Goal: Task Accomplishment & Management: Complete application form

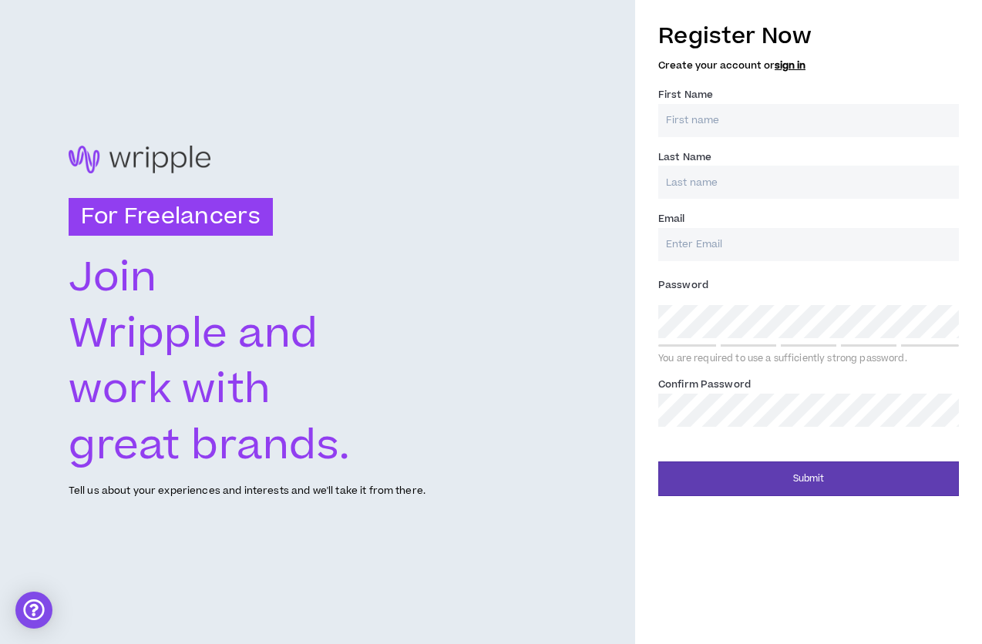
click at [719, 120] on input "First Name *" at bounding box center [808, 120] width 301 height 33
type input "Giovan"
type input "Siqueira"
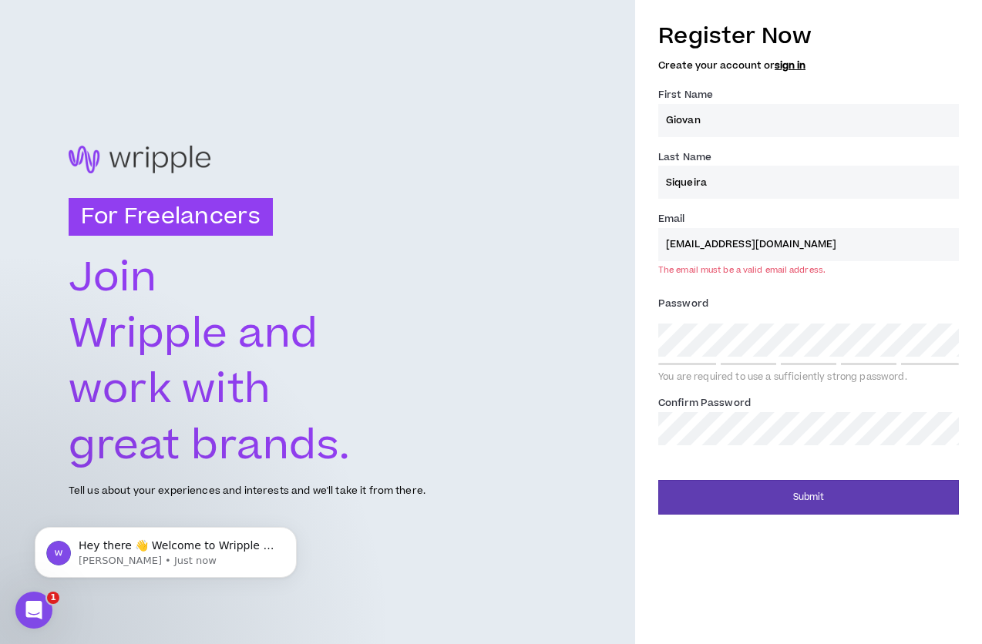
type input "[EMAIL_ADDRESS][DOMAIN_NAME]"
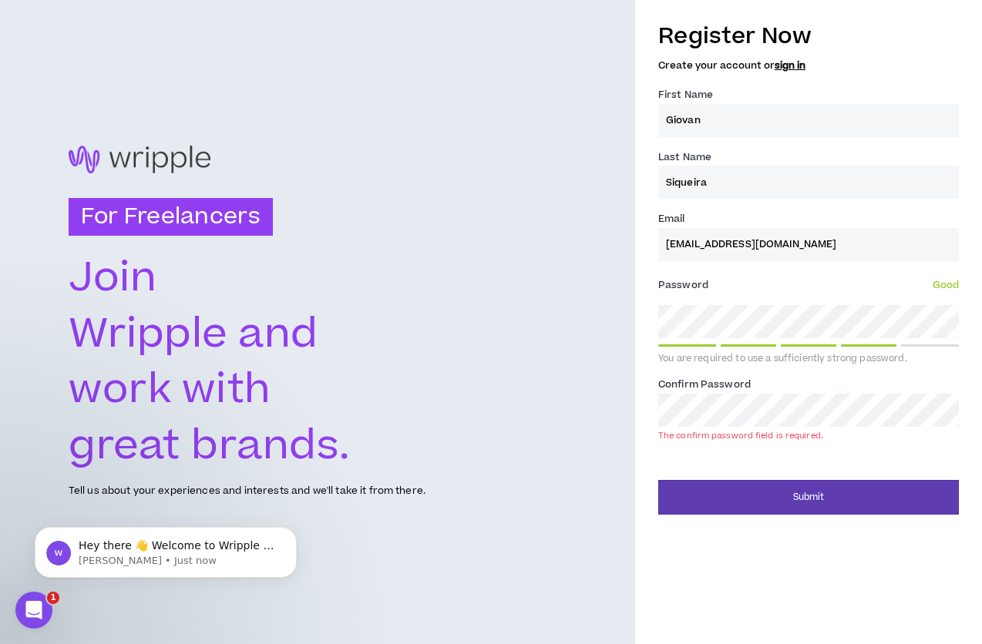
click at [738, 308] on div "Password * Good You are required to use a sufficiently strong password." at bounding box center [808, 319] width 301 height 92
drag, startPoint x: 740, startPoint y: 301, endPoint x: 482, endPoint y: 621, distance: 411.7
click at [0, 0] on div "For Freelancers [PERSON_NAME] and work with great brands. Tell us about your ex…" at bounding box center [491, 322] width 982 height 644
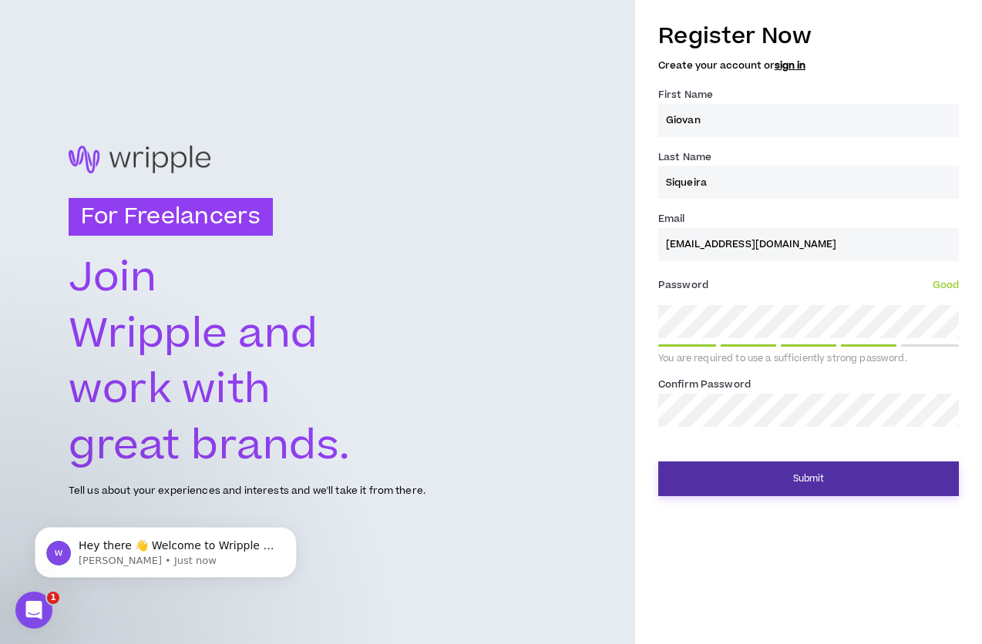
click at [779, 470] on button "Submit" at bounding box center [808, 479] width 301 height 35
click at [813, 472] on button "Submit" at bounding box center [808, 479] width 301 height 35
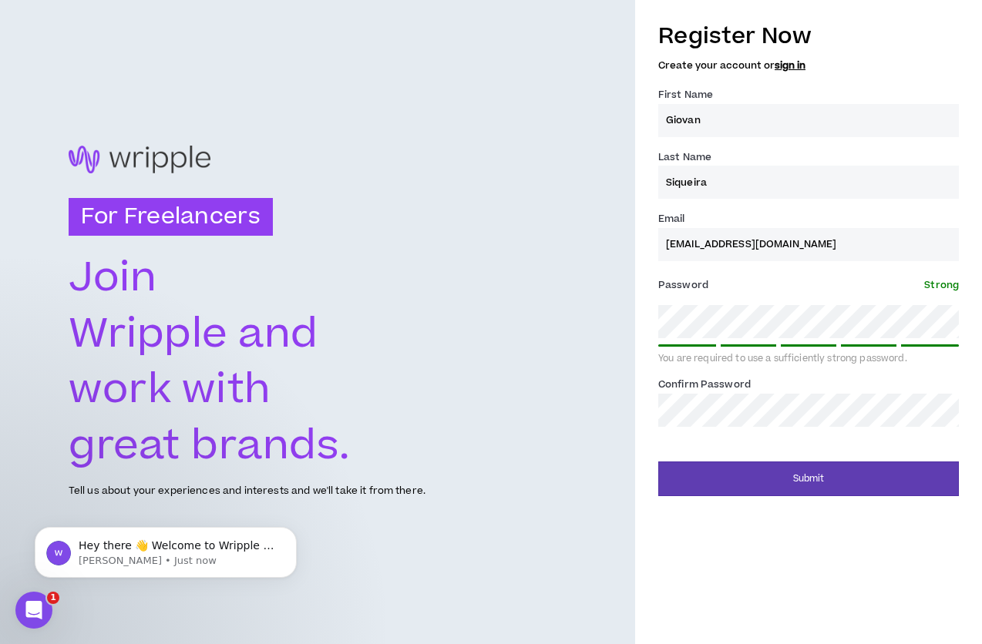
click at [658, 462] on button "Submit" at bounding box center [808, 479] width 301 height 35
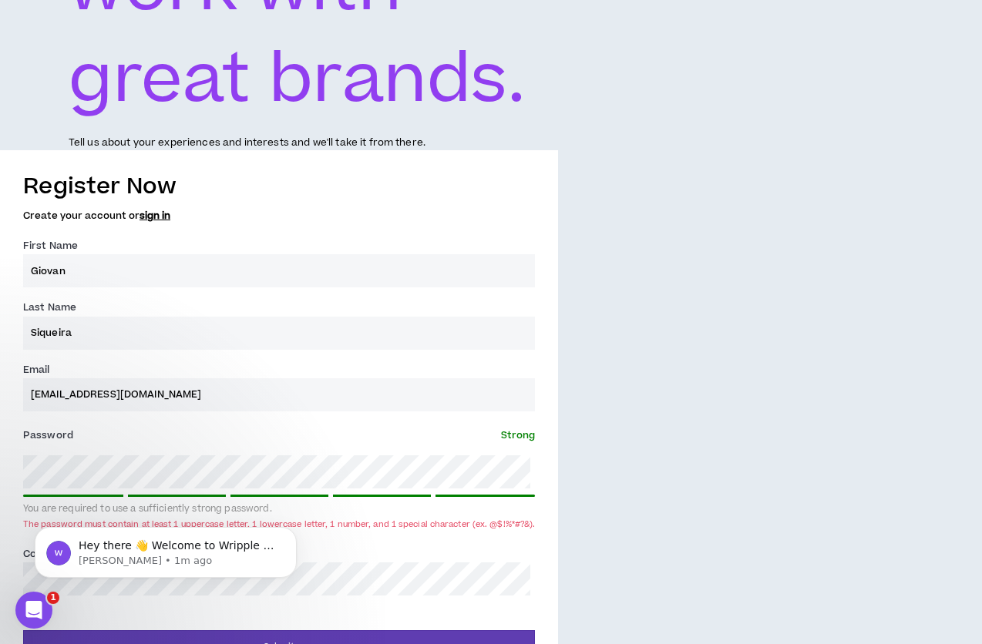
scroll to position [381, 0]
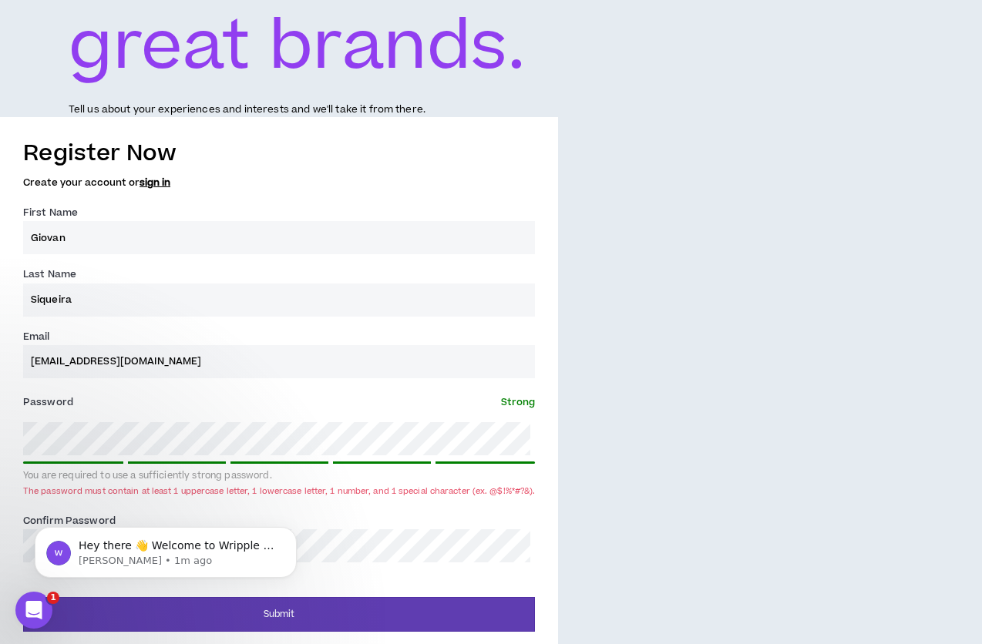
click at [276, 449] on div "Hey there 👋 Welcome to Wripple 🙌 Take a look around! If you have any questions,…" at bounding box center [166, 481] width 284 height 193
click at [91, 436] on div "Hey there 👋 Welcome to Wripple 🙌 Take a look around! If you have any questions,…" at bounding box center [166, 481] width 284 height 193
click at [85, 434] on div "Hey there 👋 Welcome to Wripple 🙌 Take a look around! If you have any questions,…" at bounding box center [166, 481] width 284 height 193
click at [79, 438] on div "Hey there 👋 Welcome to Wripple 🙌 Take a look around! If you have any questions,…" at bounding box center [166, 481] width 284 height 193
click at [63, 436] on div "Hey there 👋 Welcome to Wripple 🙌 Take a look around! If you have any questions,…" at bounding box center [166, 481] width 284 height 193
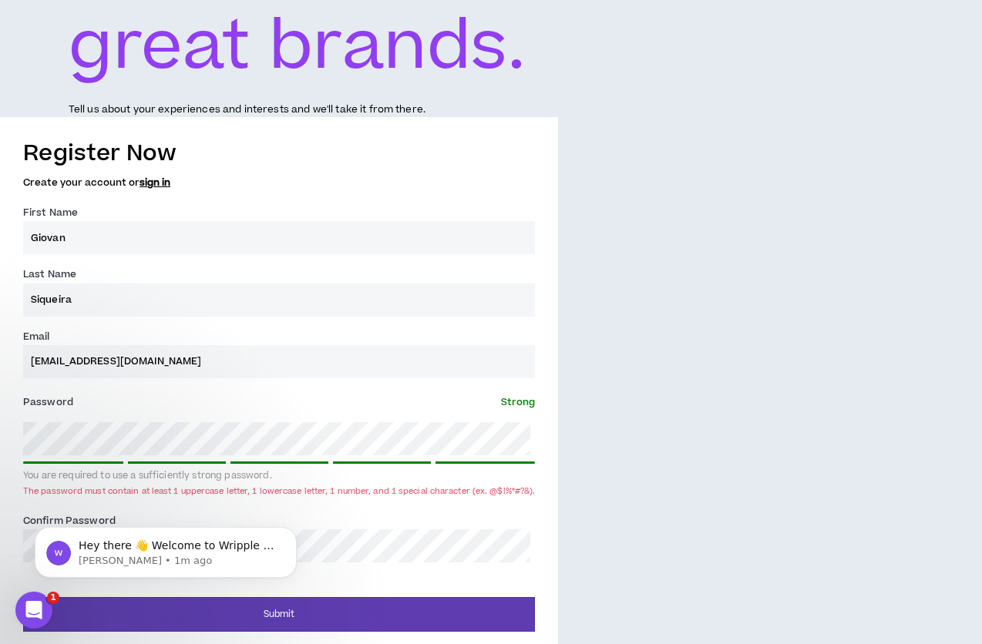
click at [180, 447] on div "Hey there 👋 Welcome to Wripple 🙌 Take a look around! If you have any questions,…" at bounding box center [166, 481] width 284 height 193
click at [143, 436] on div "Hey there 👋 Welcome to Wripple 🙌 Take a look around! If you have any questions,…" at bounding box center [166, 481] width 284 height 193
drag, startPoint x: 103, startPoint y: 450, endPoint x: 217, endPoint y: 517, distance: 131.7
click at [120, 456] on div "Hey there 👋 Welcome to Wripple 🙌 Take a look around! If you have any questions,…" at bounding box center [166, 481] width 284 height 193
click at [302, 523] on div "Hey there 👋 Welcome to Wripple 🙌 Take a look around! If you have any questions,…" at bounding box center [166, 481] width 284 height 193
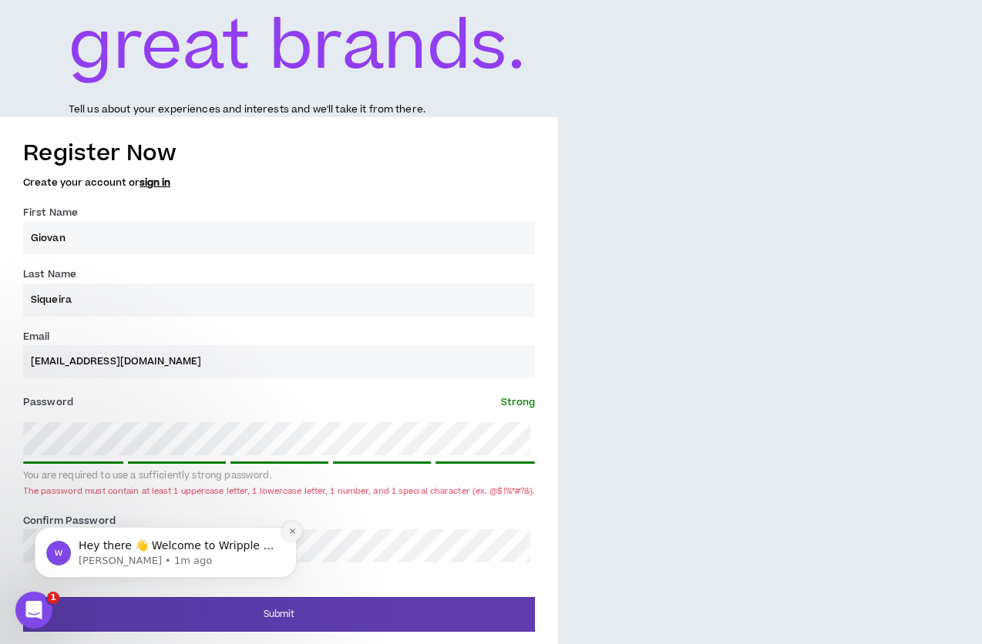
click at [294, 530] on icon "Dismiss notification" at bounding box center [292, 531] width 8 height 8
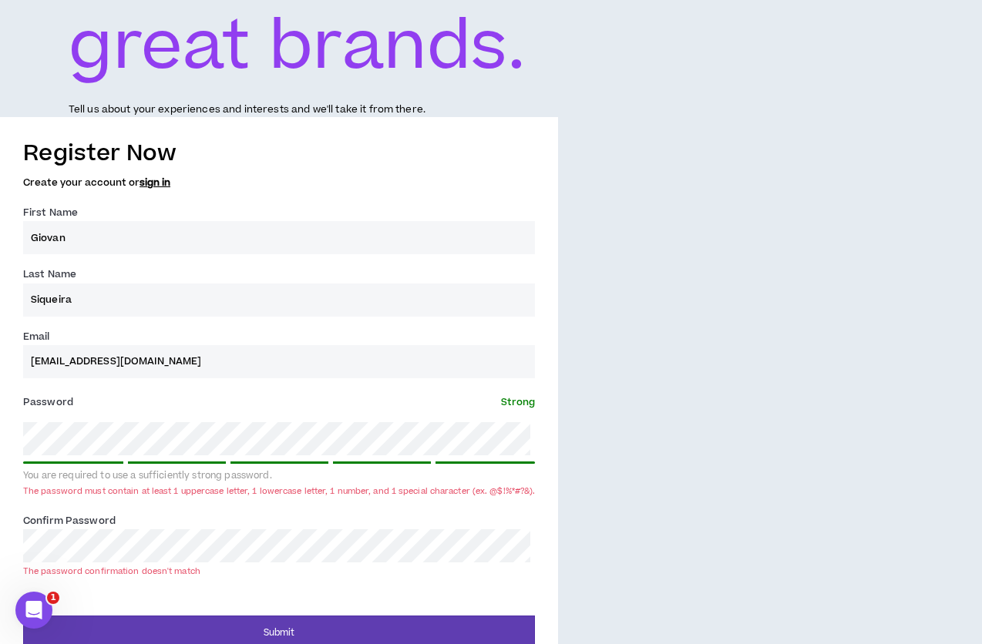
scroll to position [0, 0]
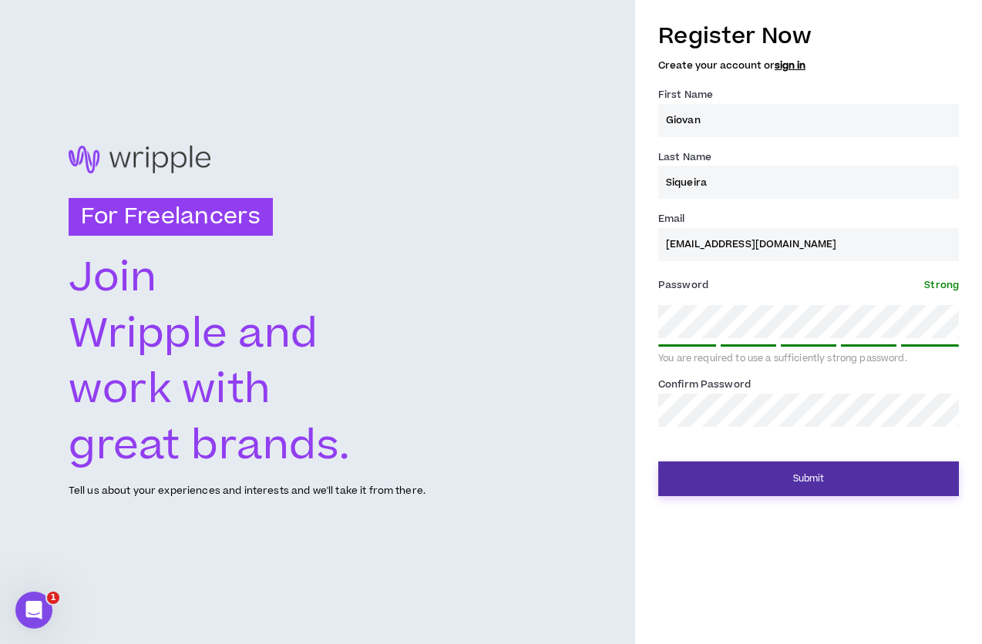
click at [725, 491] on button "Submit" at bounding box center [808, 479] width 301 height 35
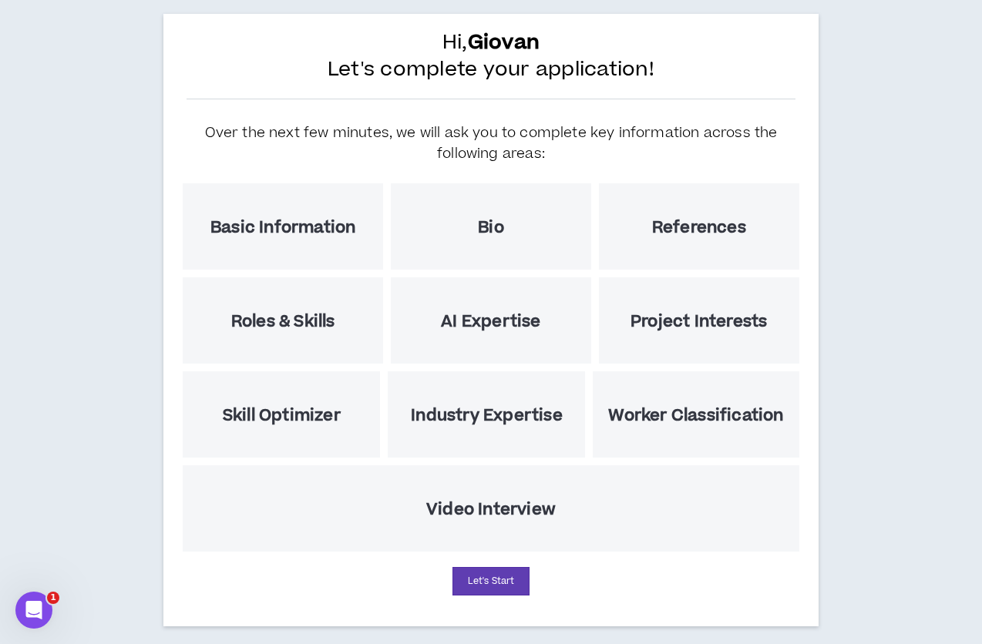
scroll to position [80, 0]
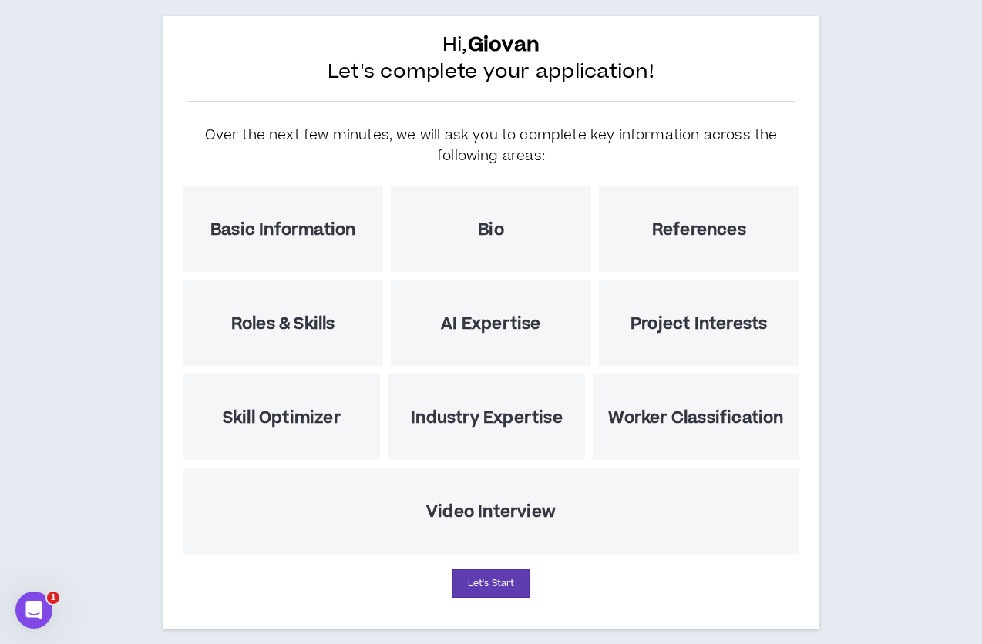
drag, startPoint x: 381, startPoint y: 173, endPoint x: 671, endPoint y: 164, distance: 290.0
click at [671, 164] on div "Over the next few minutes, we will ask you to complete key information across t…" at bounding box center [491, 147] width 624 height 69
drag, startPoint x: 671, startPoint y: 164, endPoint x: 675, endPoint y: 171, distance: 8.3
click at [671, 164] on h5 "Over the next few minutes, we will ask you to complete key information across t…" at bounding box center [490, 146] width 593 height 42
click at [782, 201] on div "References" at bounding box center [699, 229] width 200 height 86
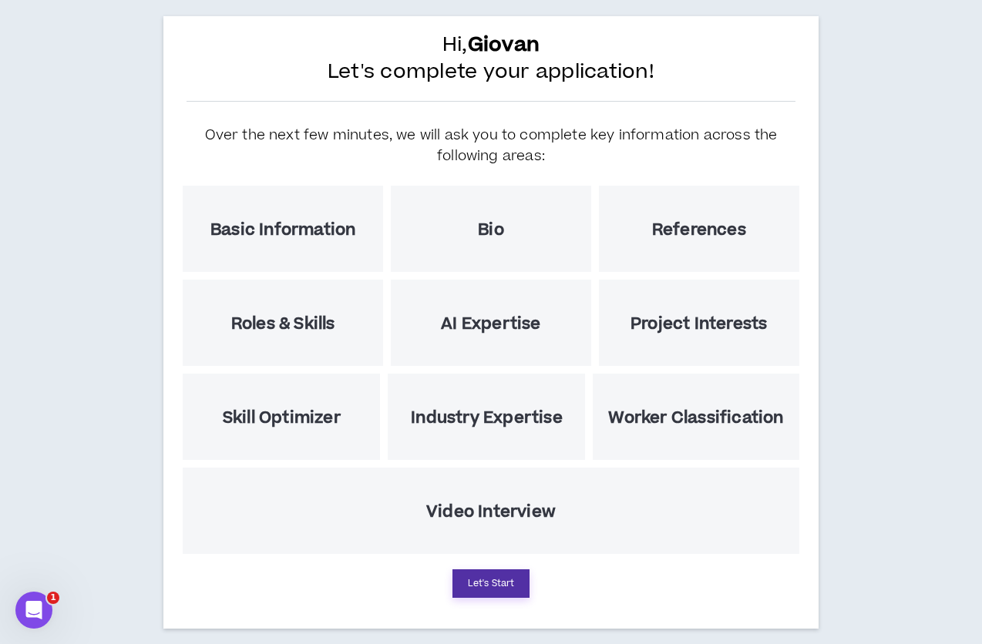
click at [503, 587] on button "Let's Start" at bounding box center [490, 584] width 77 height 29
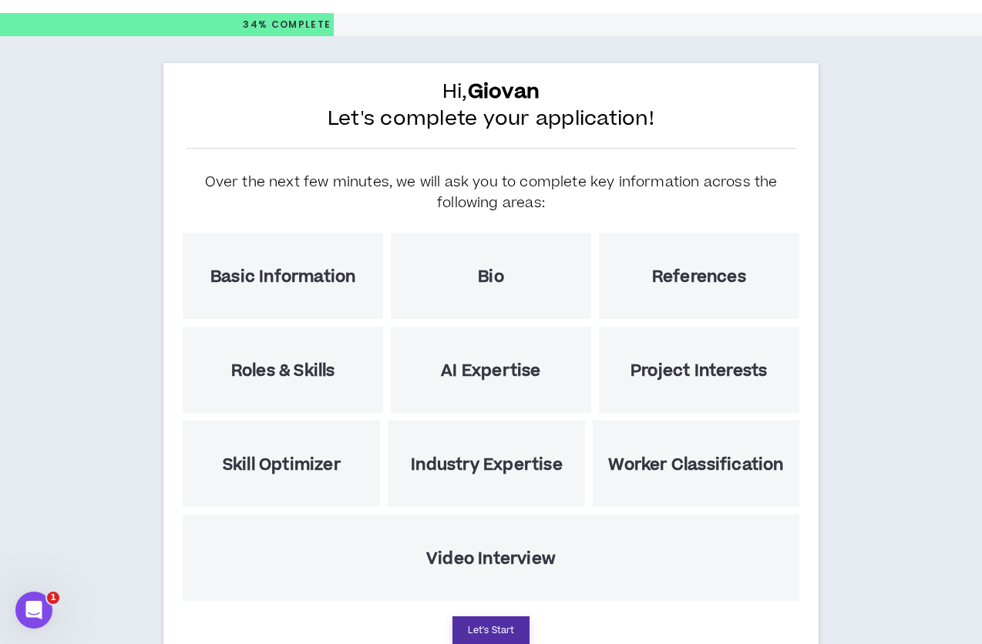
select select "US"
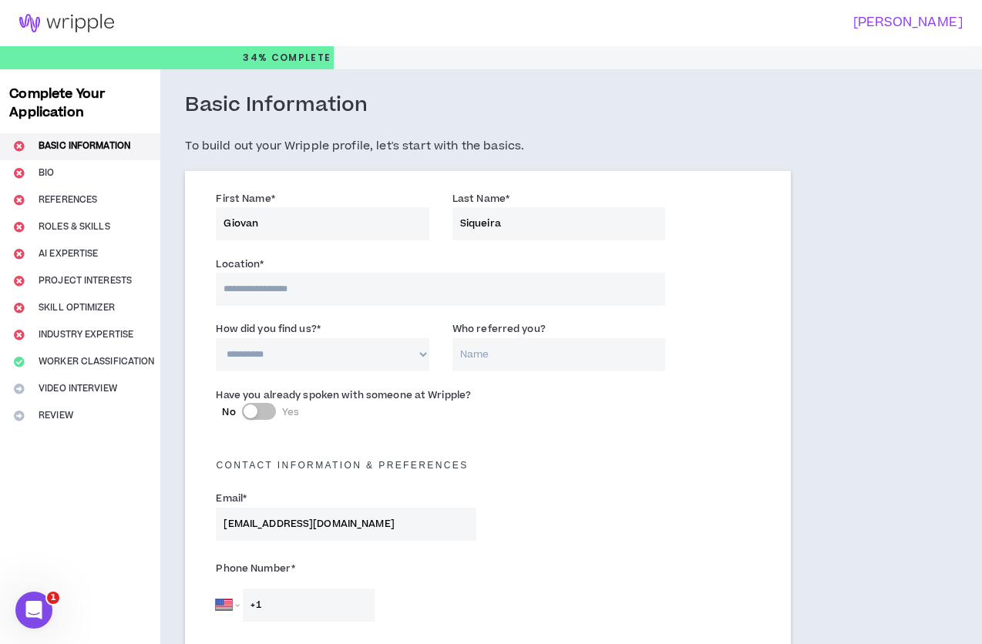
click at [281, 293] on input at bounding box center [440, 289] width 449 height 33
click at [338, 262] on div "Location * The location field is required." at bounding box center [440, 280] width 449 height 49
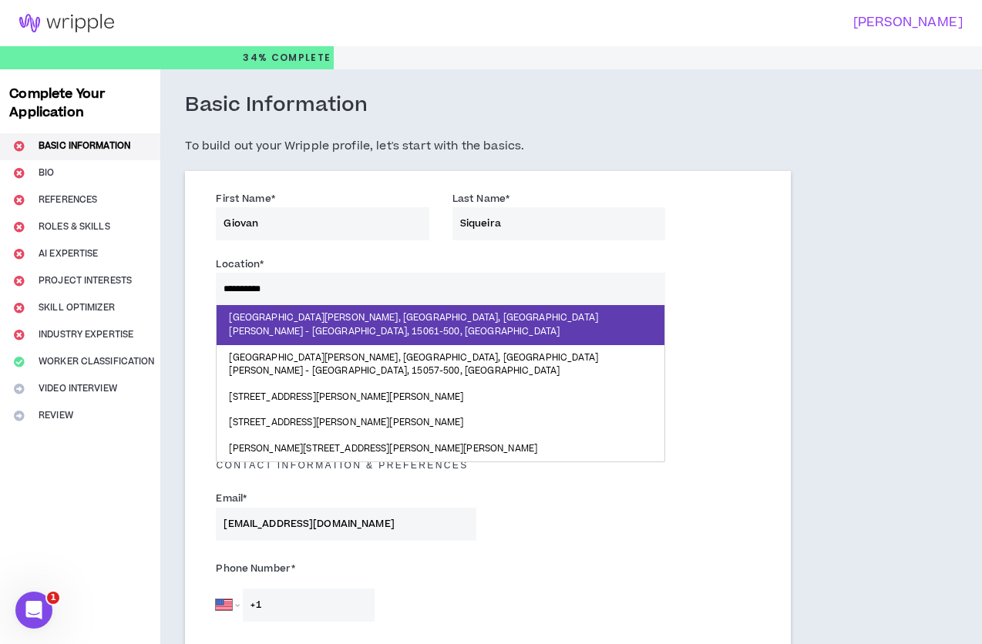
type input "**********"
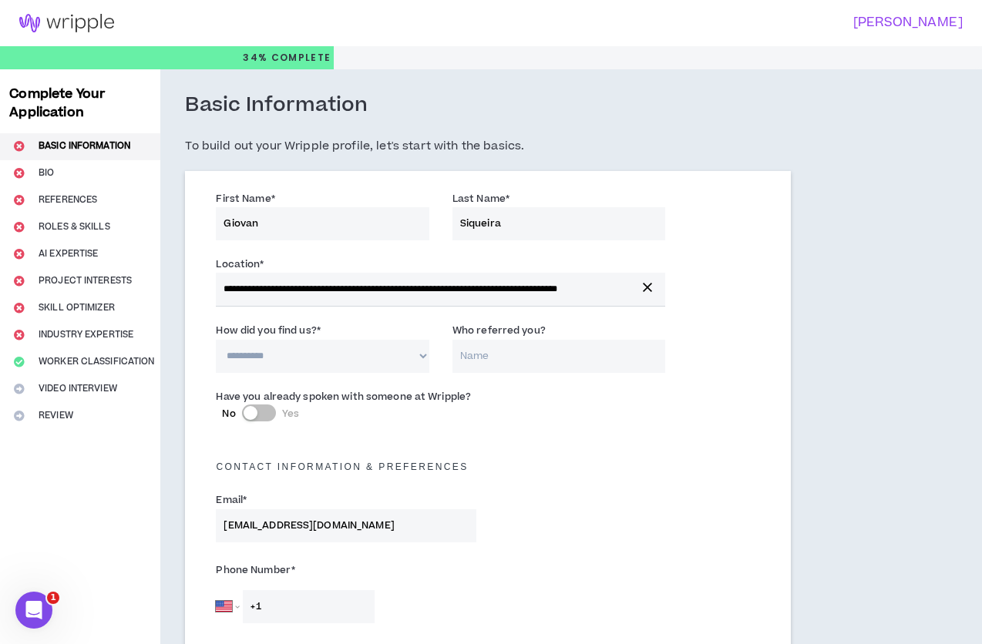
click at [308, 357] on select "**********" at bounding box center [322, 356] width 213 height 33
select select "*"
click at [216, 340] on select "**********" at bounding box center [322, 356] width 213 height 33
click at [537, 341] on label "Who referred you?" at bounding box center [498, 330] width 93 height 25
click at [537, 341] on input "Who referred you?" at bounding box center [558, 356] width 213 height 33
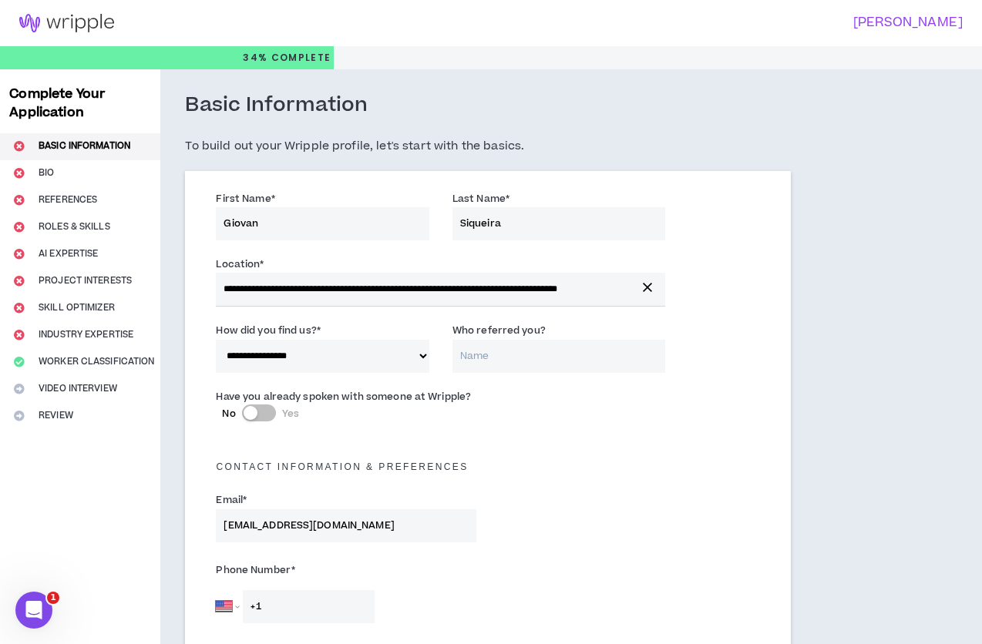
click at [538, 351] on input "Who referred you?" at bounding box center [558, 356] width 213 height 33
type input "[PERSON_NAME]"
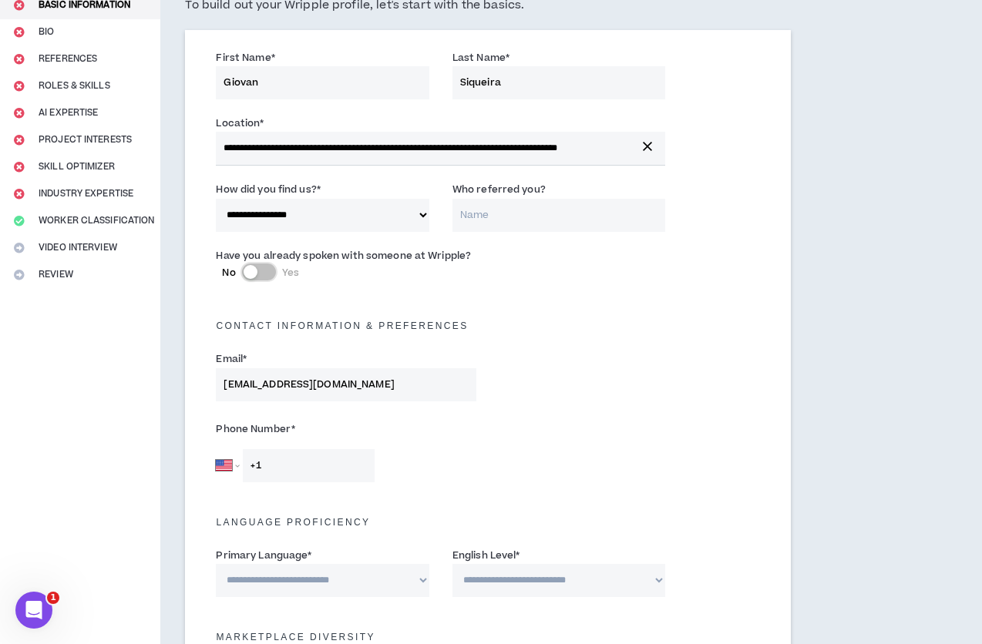
scroll to position [157, 0]
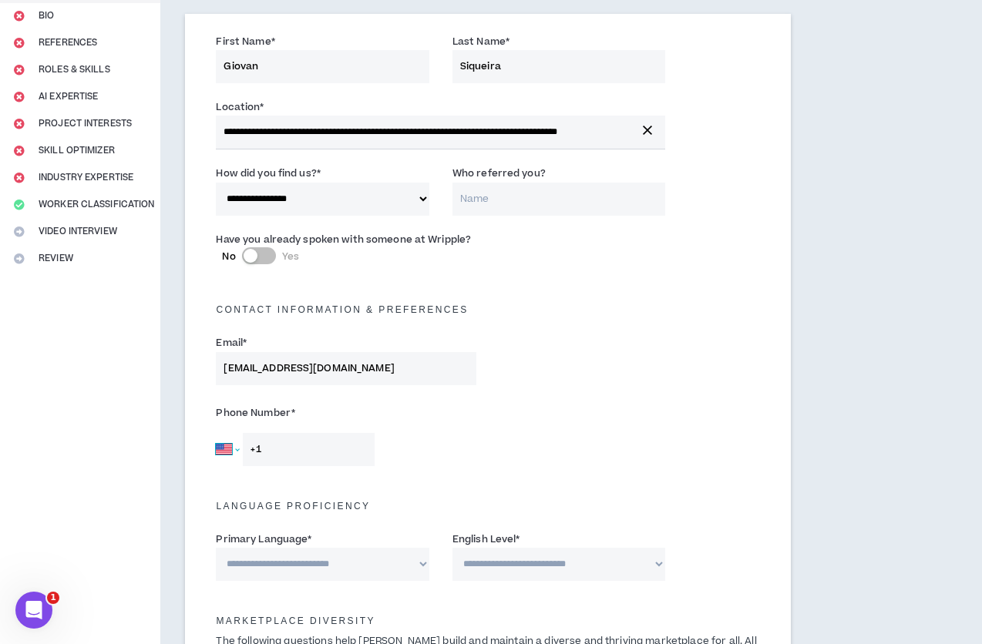
click at [231, 452] on select "[GEOGRAPHIC_DATA] [GEOGRAPHIC_DATA] [GEOGRAPHIC_DATA] [GEOGRAPHIC_DATA] [US_STA…" at bounding box center [227, 449] width 23 height 33
select select "BR"
click at [216, 433] on select "[GEOGRAPHIC_DATA] [GEOGRAPHIC_DATA] [GEOGRAPHIC_DATA] [GEOGRAPHIC_DATA] [US_STA…" at bounding box center [227, 449] width 23 height 33
click at [304, 449] on input "+55" at bounding box center [309, 449] width 132 height 33
type input "[PHONE_NUMBER]"
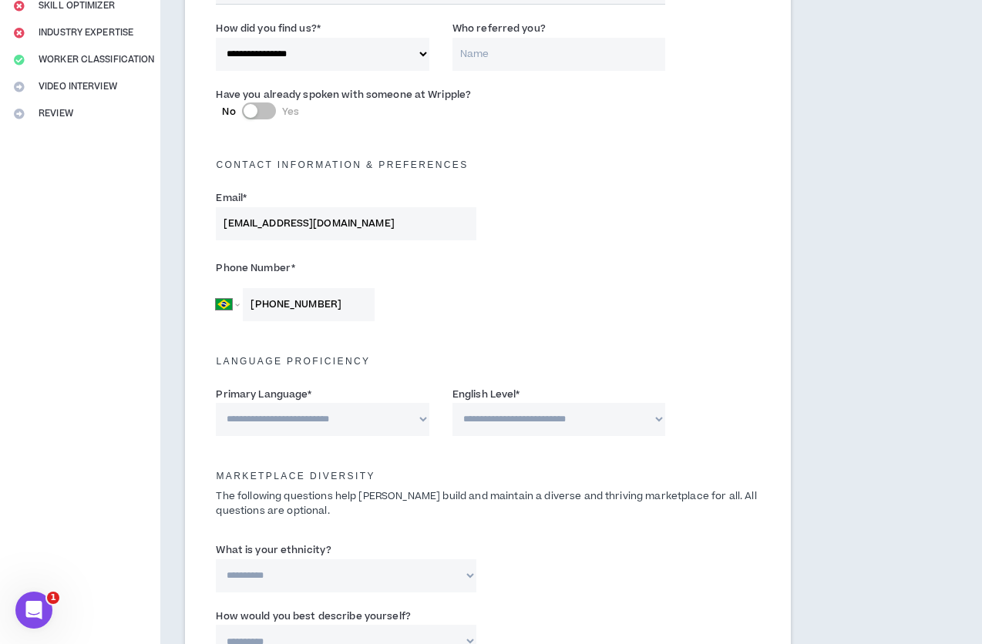
scroll to position [313, 0]
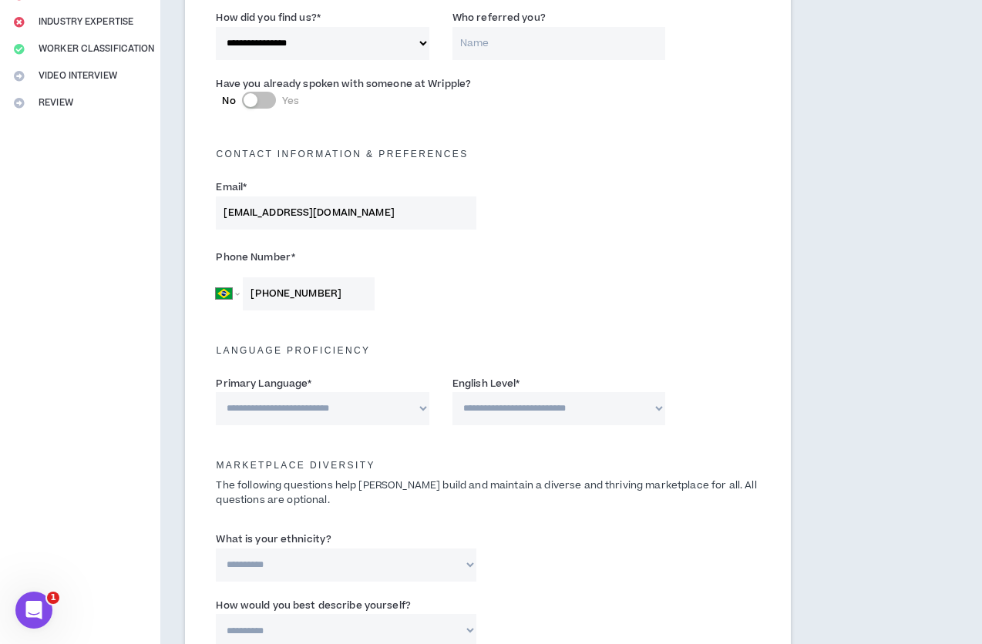
click at [368, 407] on select "**********" at bounding box center [322, 408] width 213 height 33
select select "*****"
click at [216, 392] on select "**********" at bounding box center [322, 408] width 213 height 33
click at [512, 401] on select "**********" at bounding box center [558, 408] width 213 height 33
select select "*"
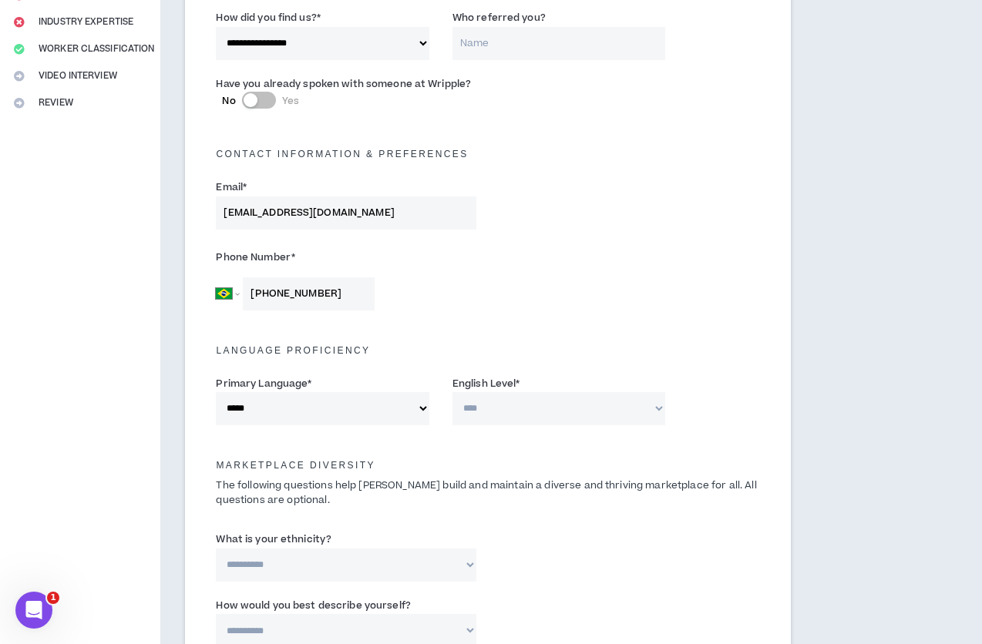
click at [452, 392] on select "**********" at bounding box center [558, 408] width 213 height 33
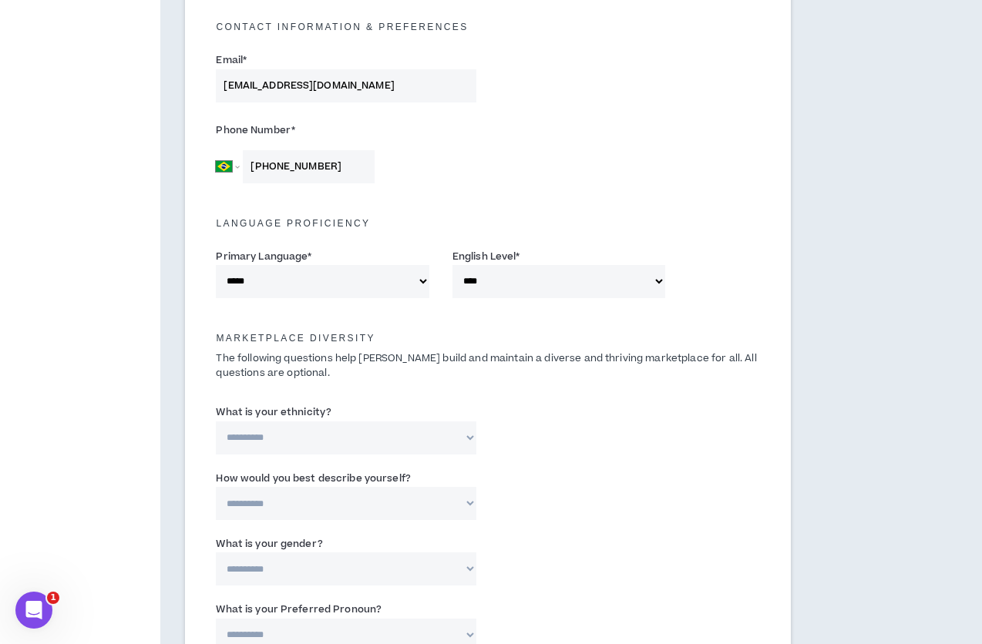
scroll to position [448, 0]
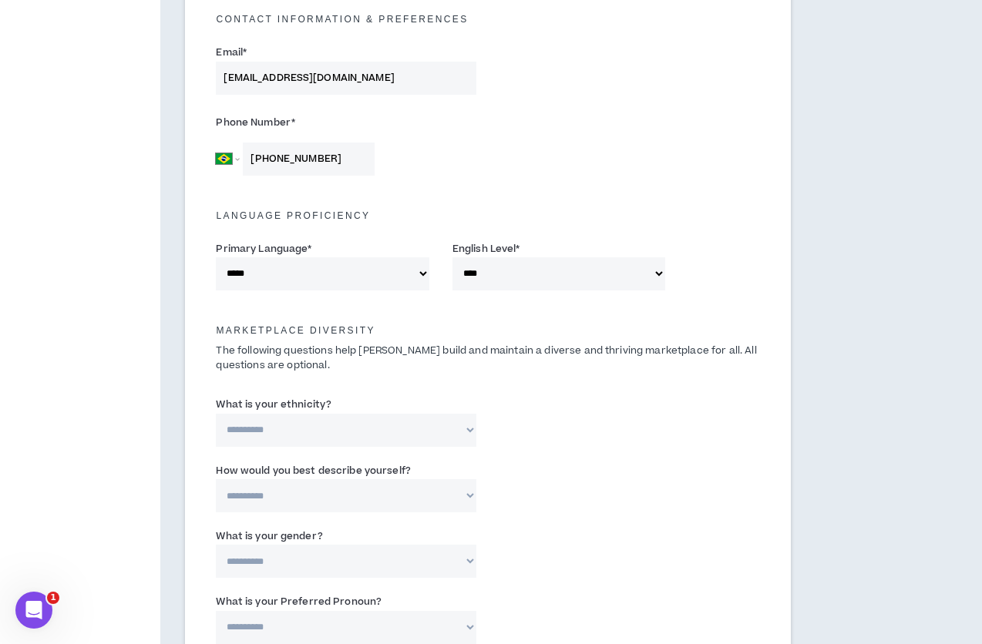
click at [419, 425] on select "**********" at bounding box center [346, 430] width 261 height 33
select select "**********"
click at [216, 414] on select "**********" at bounding box center [346, 430] width 261 height 33
click at [374, 491] on select "**********" at bounding box center [346, 495] width 261 height 33
click at [216, 479] on select "**********" at bounding box center [346, 495] width 261 height 33
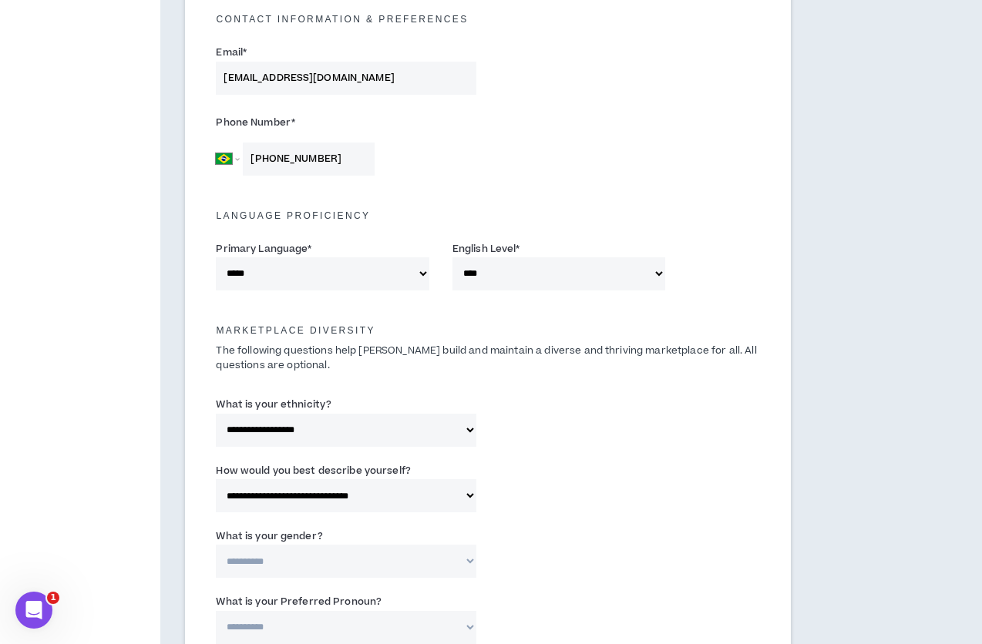
click at [403, 477] on label "How would you best describe yourself?" at bounding box center [313, 471] width 194 height 25
click at [403, 479] on select "**********" at bounding box center [346, 495] width 261 height 33
click at [408, 486] on select "**********" at bounding box center [346, 495] width 261 height 33
select select "**********"
click at [216, 479] on select "**********" at bounding box center [346, 495] width 261 height 33
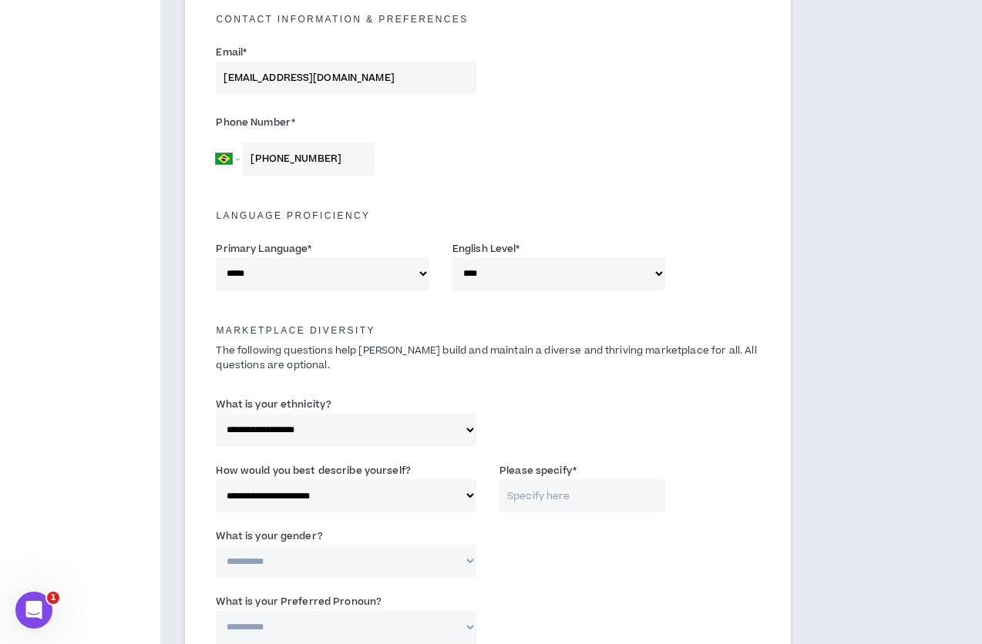
click at [531, 496] on input "Please specify *" at bounding box center [582, 495] width 166 height 33
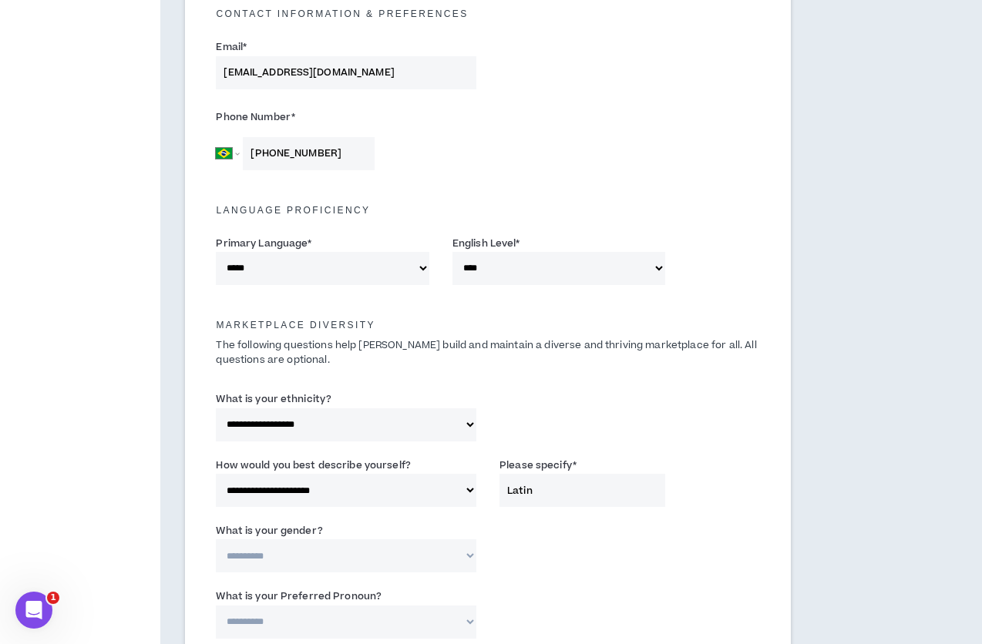
type input "Latin"
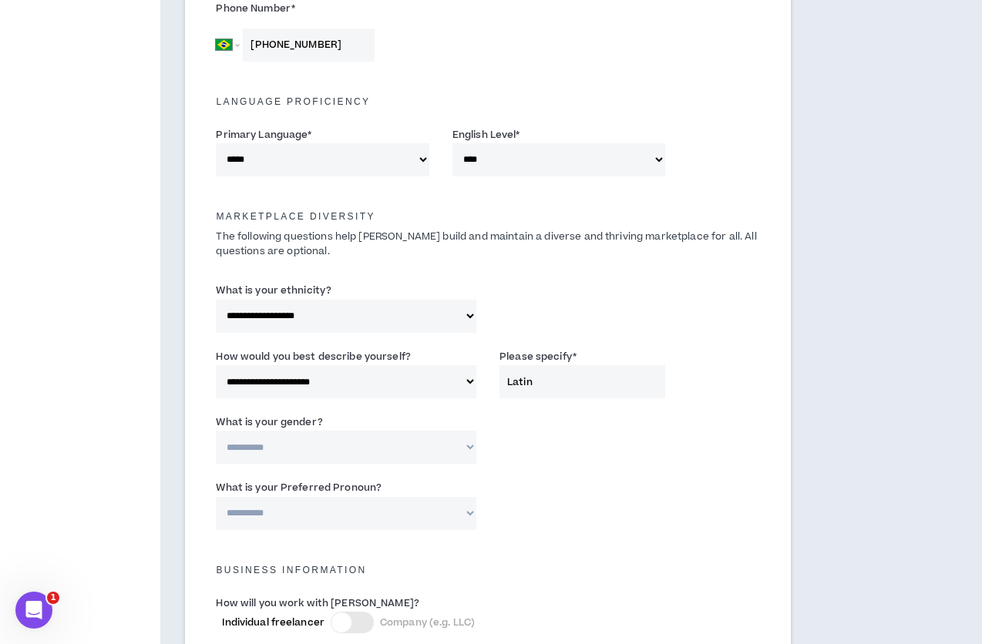
scroll to position [563, 0]
click at [431, 439] on select "**********" at bounding box center [346, 446] width 261 height 33
select select "**********"
click at [216, 430] on select "**********" at bounding box center [346, 446] width 261 height 33
click at [370, 510] on select "**********" at bounding box center [346, 512] width 261 height 33
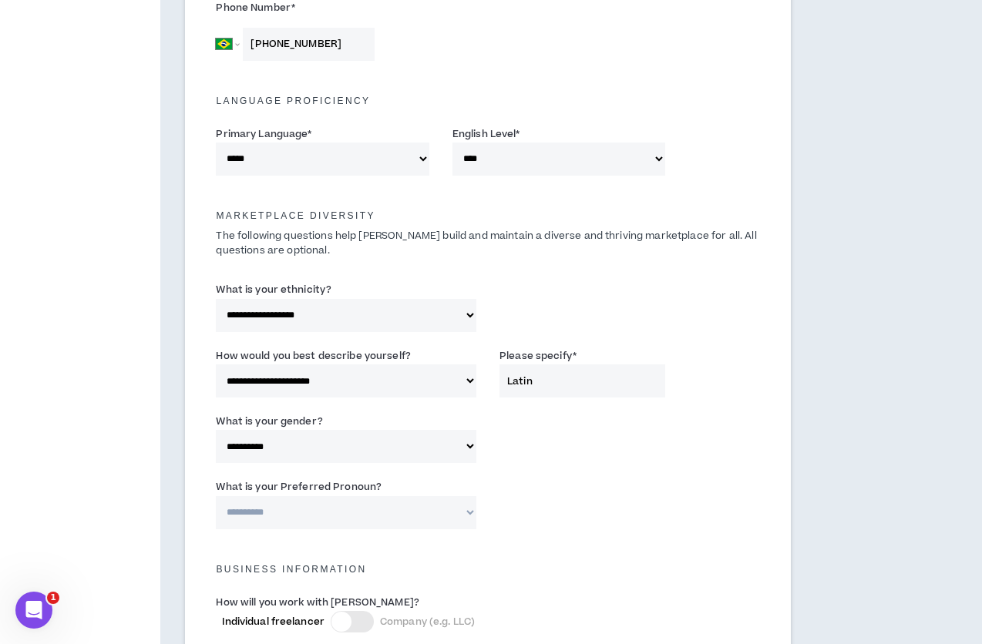
select select "**********"
click at [216, 496] on select "**********" at bounding box center [346, 512] width 261 height 33
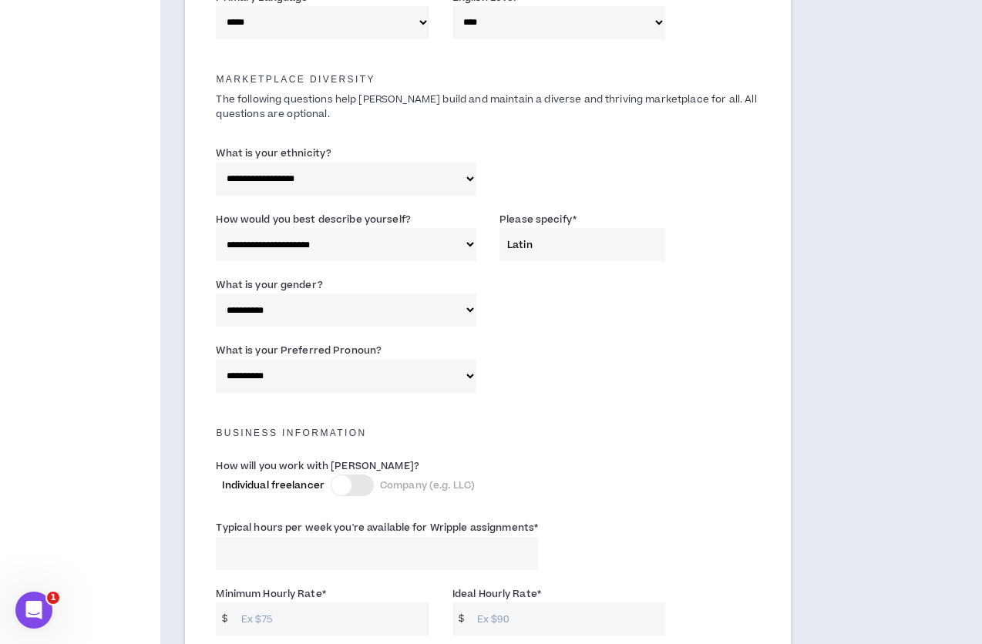
scroll to position [701, 0]
click at [350, 477] on div at bounding box center [352, 484] width 43 height 22
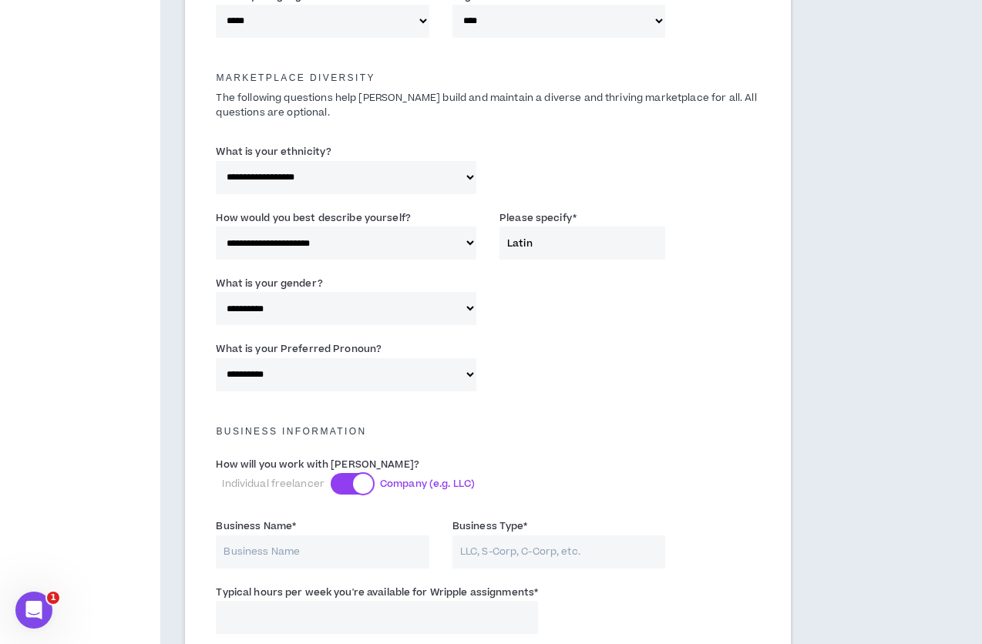
click at [354, 481] on div at bounding box center [363, 484] width 20 height 20
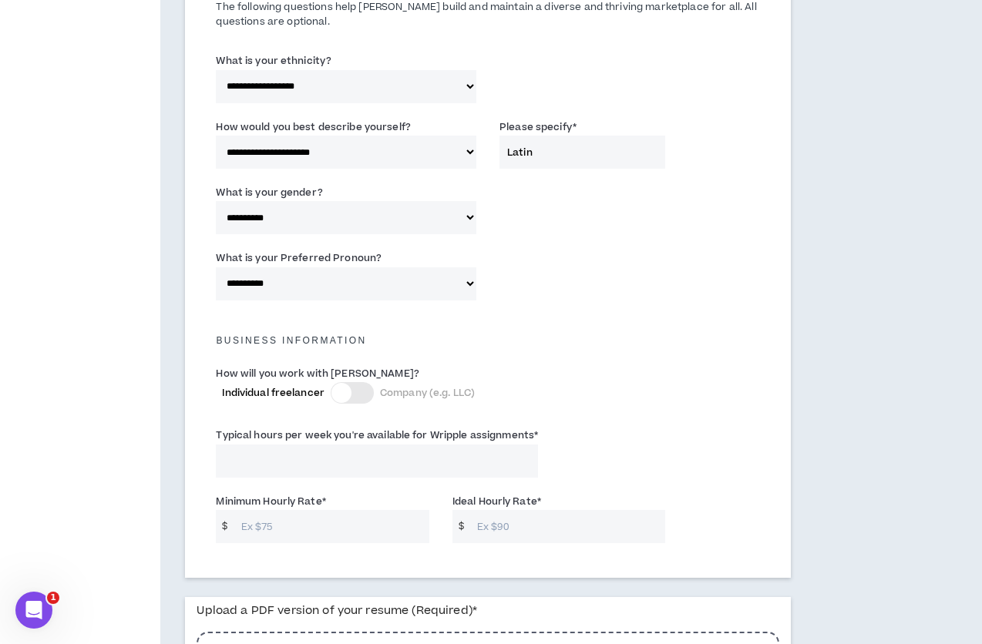
scroll to position [793, 0]
click at [429, 464] on input "Typical hours per week you're available for Wripple assignments *" at bounding box center [377, 459] width 322 height 33
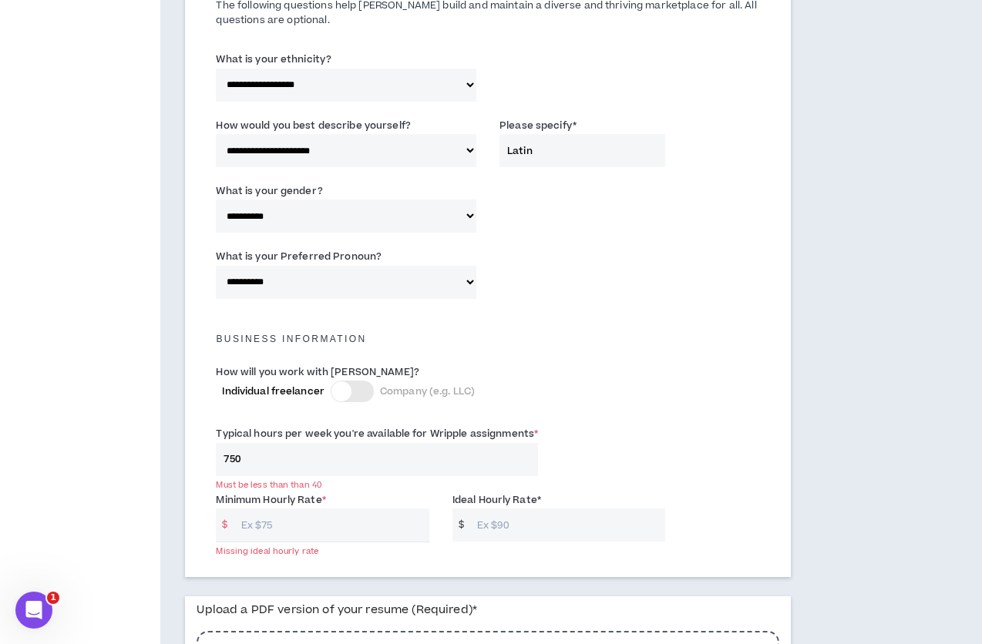
click at [425, 460] on input "750" at bounding box center [377, 459] width 322 height 33
click at [422, 453] on input "750" at bounding box center [377, 459] width 322 height 33
type input "40"
click at [370, 450] on input "40" at bounding box center [377, 459] width 322 height 33
click at [365, 455] on input "40" at bounding box center [377, 459] width 322 height 33
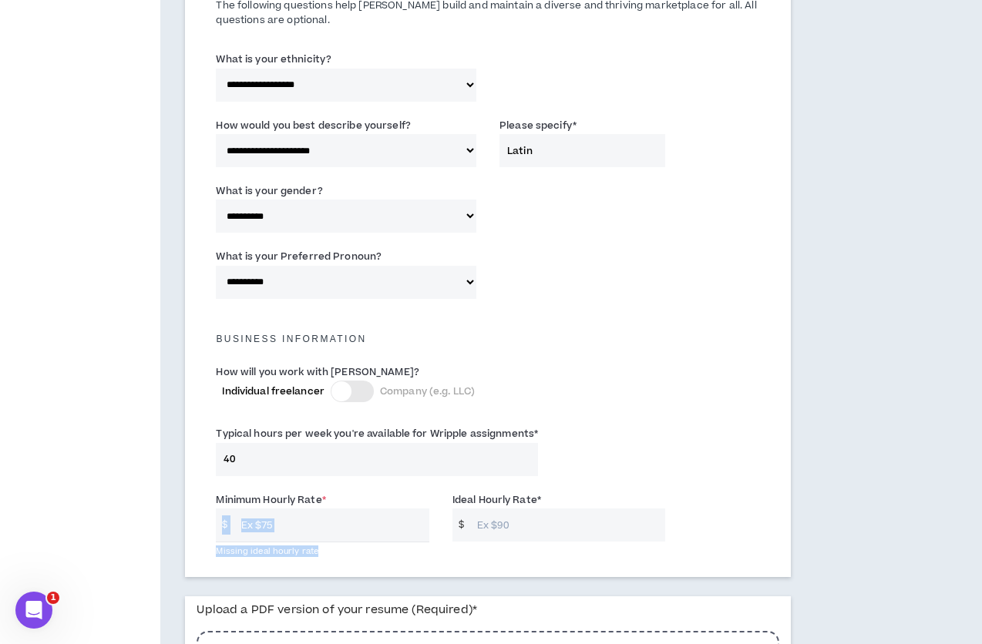
drag, startPoint x: 571, startPoint y: 489, endPoint x: 271, endPoint y: 510, distance: 300.6
click at [272, 510] on div "Minimum Hourly Rate * $ Missing ideal hourly rate Ideal Hourly Rate * $" at bounding box center [487, 521] width 567 height 66
click at [211, 504] on div "Minimum Hourly Rate * $ Missing ideal hourly rate" at bounding box center [322, 517] width 236 height 51
drag, startPoint x: 210, startPoint y: 498, endPoint x: 567, endPoint y: 496, distance: 356.1
click at [567, 496] on div "Minimum Hourly Rate * $ Missing ideal hourly rate Ideal Hourly Rate * $" at bounding box center [487, 521] width 567 height 66
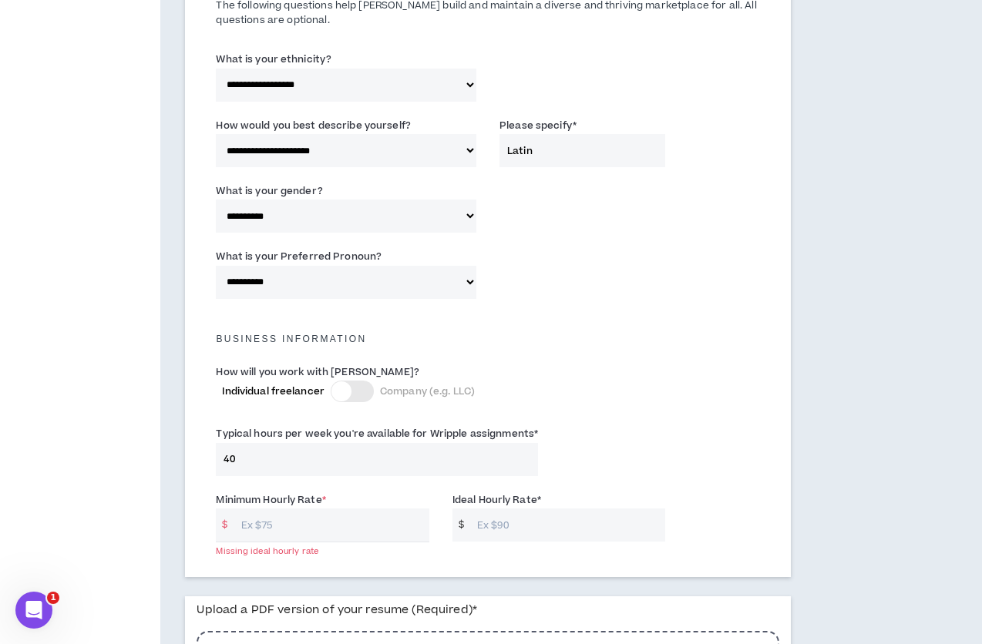
scroll to position [794, 0]
copy div "Minimum Hourly Rate * $ Missing ideal hourly rate Ideal Hourly Rate *"
click at [335, 519] on input "Minimum Hourly Rate *" at bounding box center [332, 524] width 196 height 33
click at [251, 522] on input "15" at bounding box center [332, 524] width 196 height 33
type input "4"
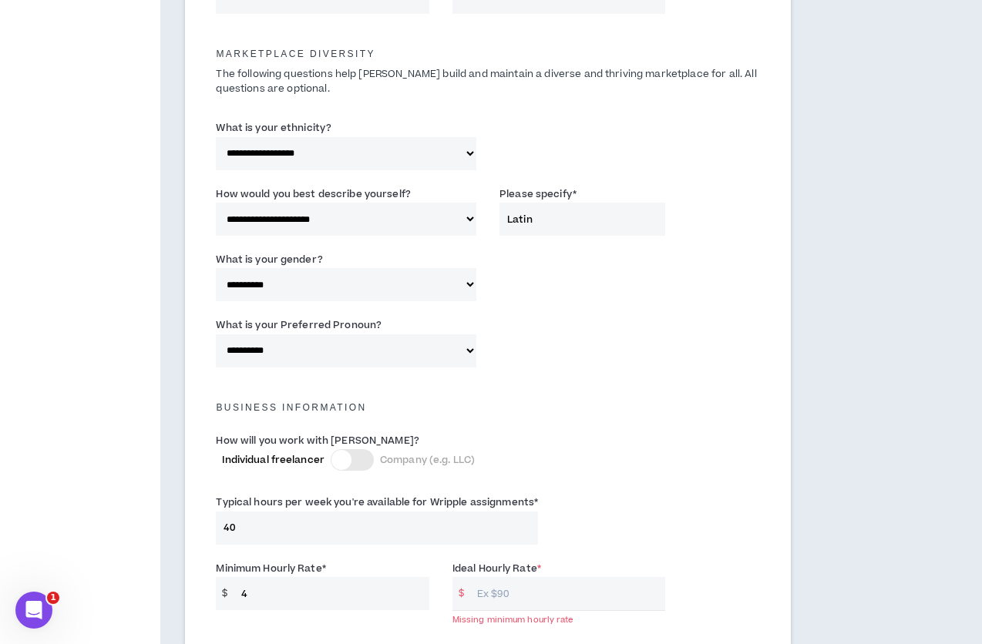
scroll to position [722, 0]
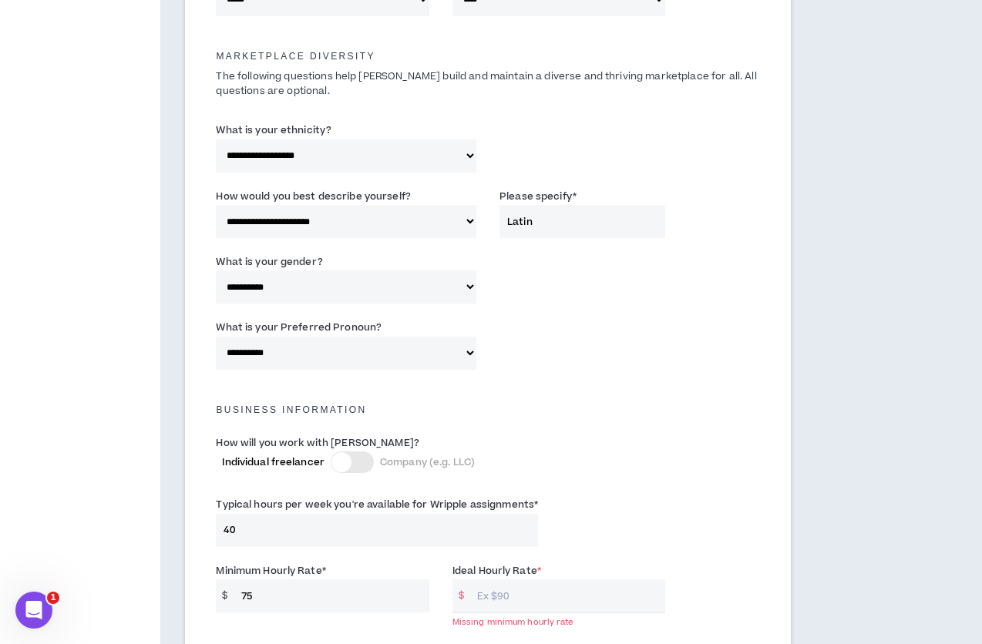
type input "75"
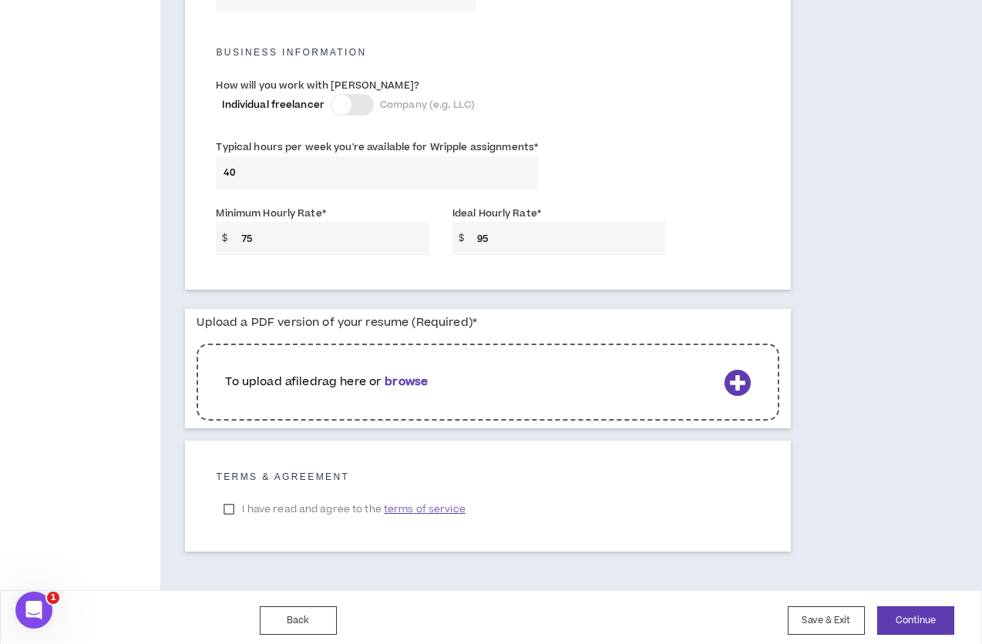
scroll to position [1081, 0]
type input "9"
type input "90"
click at [518, 365] on div "To upload a file drag here or browse" at bounding box center [488, 380] width 582 height 77
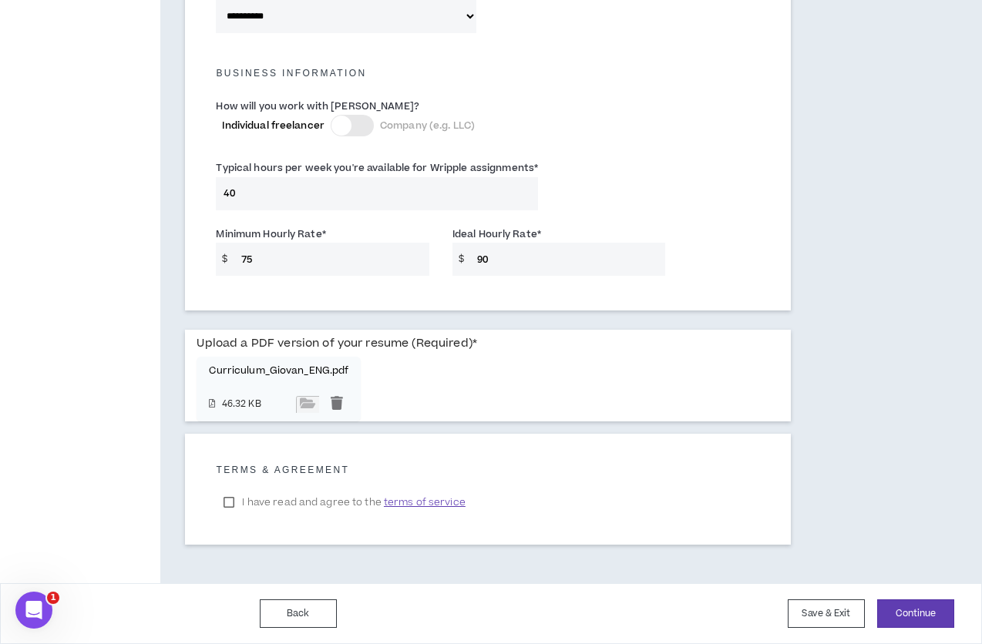
scroll to position [1059, 0]
click at [254, 502] on label "I have read and agree to the terms of service" at bounding box center [344, 502] width 257 height 23
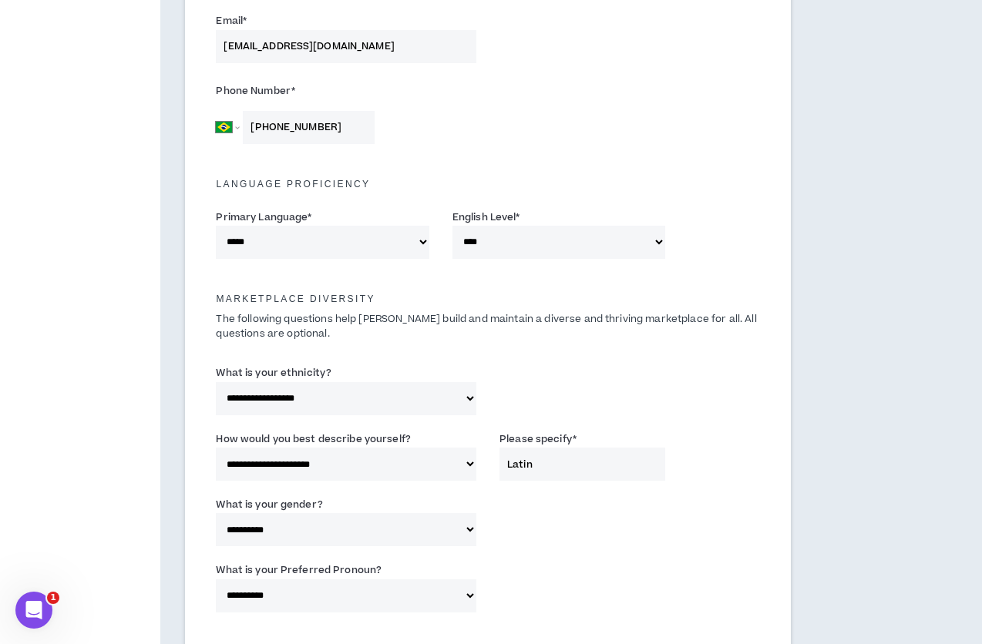
scroll to position [483, 0]
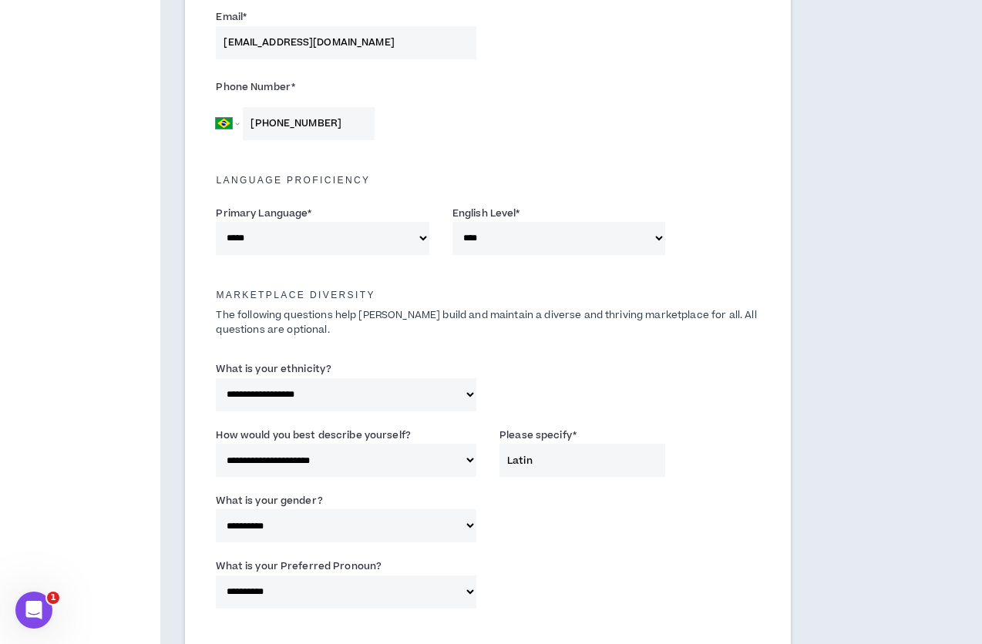
click at [580, 241] on select "**********" at bounding box center [558, 238] width 213 height 33
select select "*"
click at [452, 222] on select "**********" at bounding box center [558, 238] width 213 height 33
click at [592, 273] on div "Marketplace Diversity The following questions help [PERSON_NAME] build and main…" at bounding box center [487, 308] width 567 height 75
click at [634, 227] on select "**********" at bounding box center [558, 238] width 213 height 33
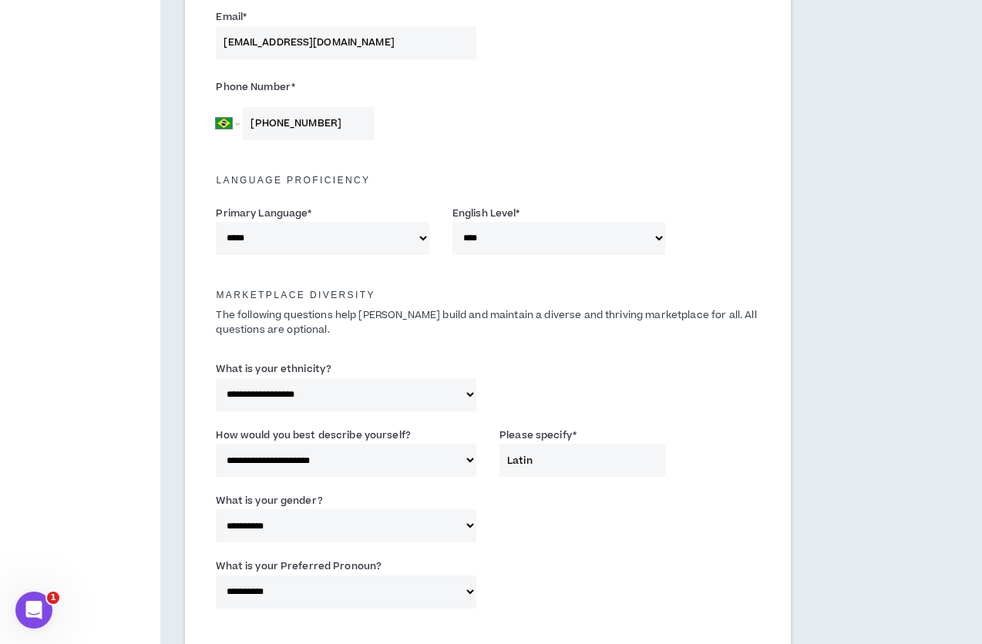
click at [384, 247] on select "**********" at bounding box center [322, 238] width 213 height 33
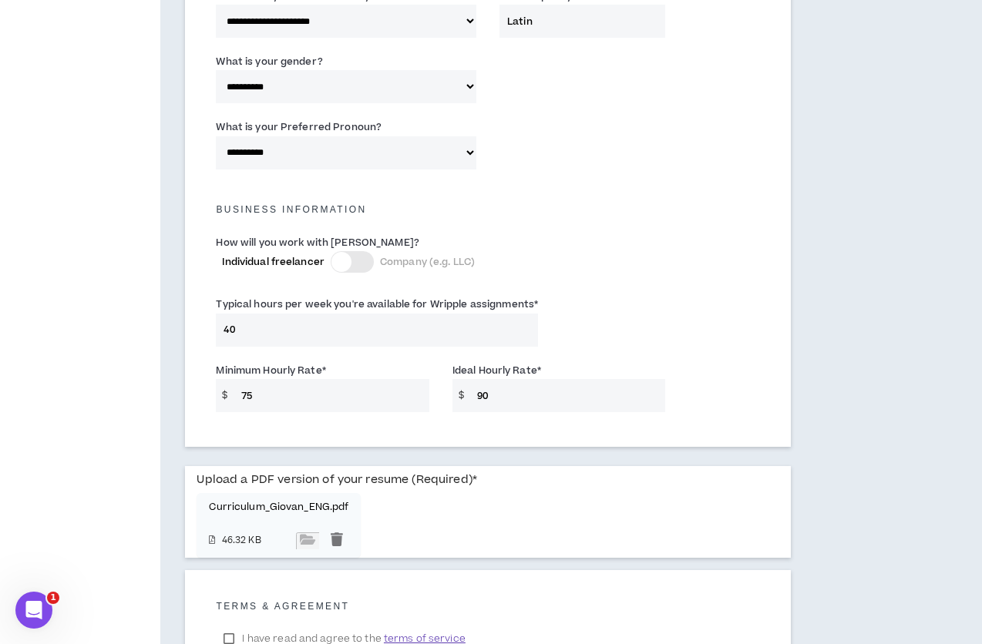
scroll to position [1059, 0]
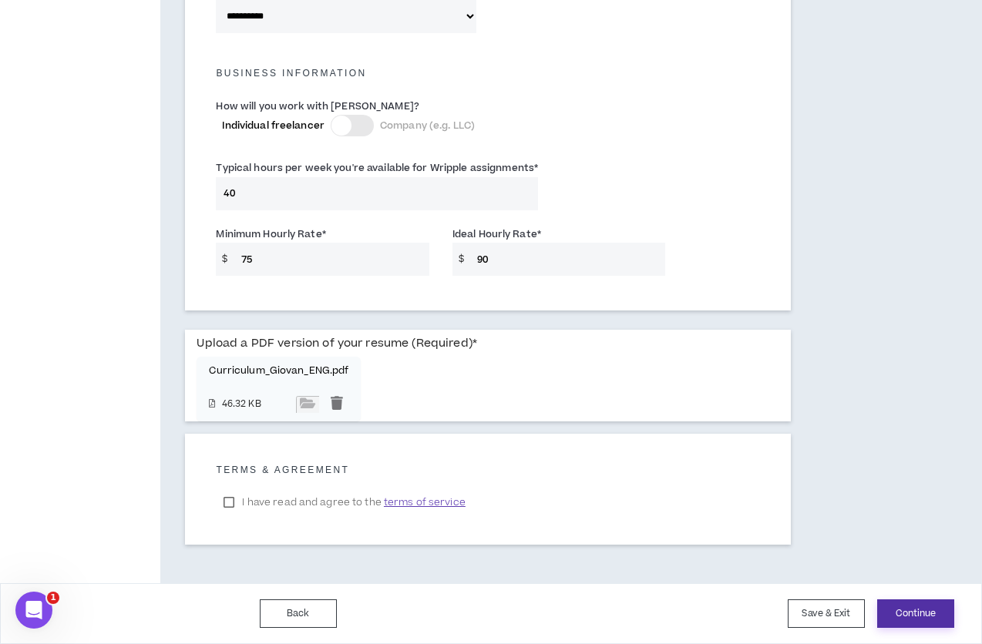
click at [920, 614] on button "Continue" at bounding box center [915, 614] width 77 height 29
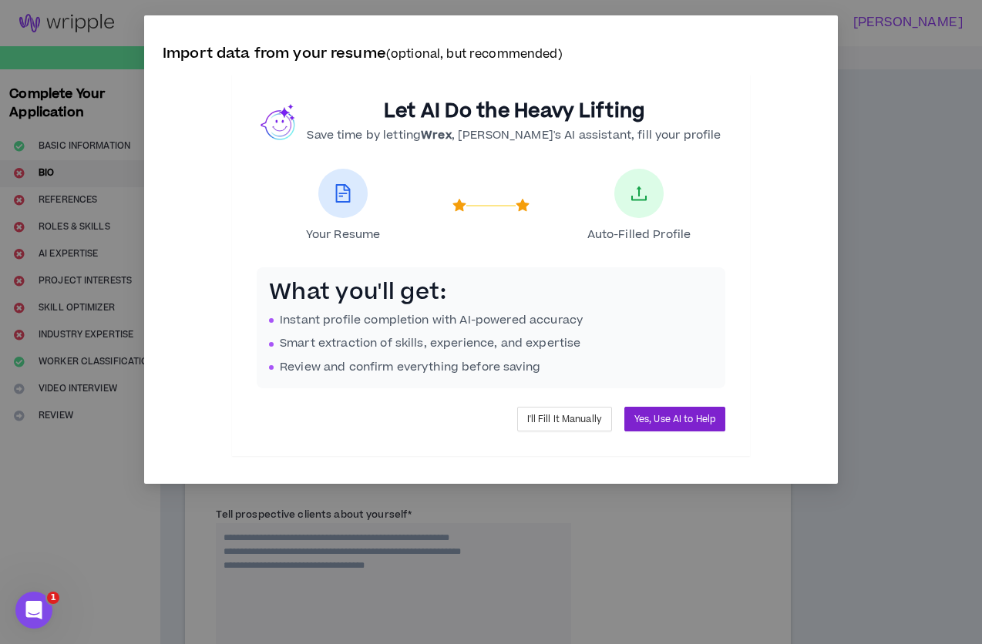
click at [709, 426] on button "Yes, Use AI to Help" at bounding box center [674, 419] width 101 height 25
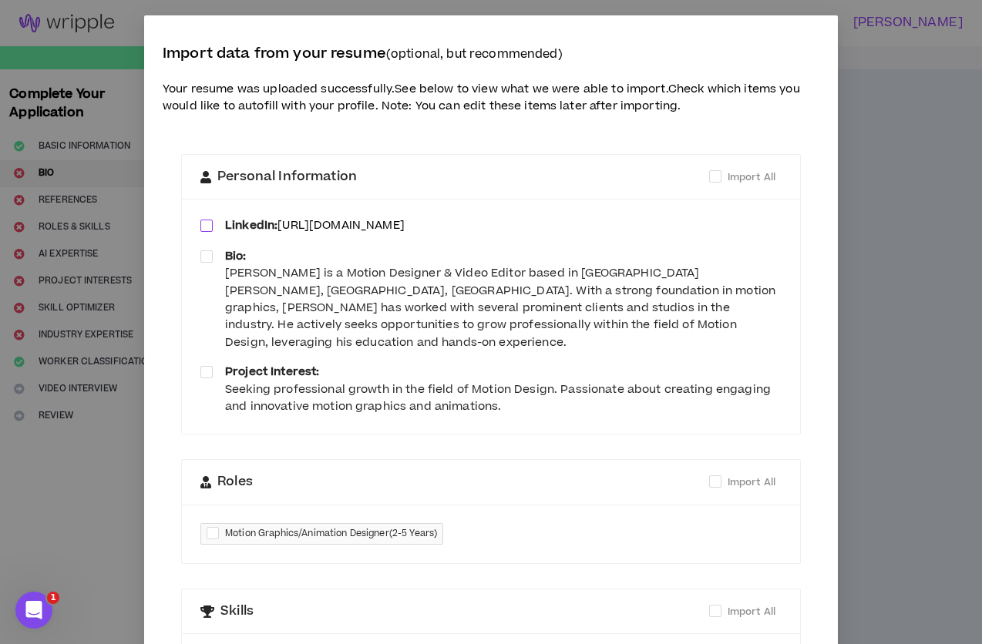
click at [212, 228] on span at bounding box center [206, 226] width 12 height 12
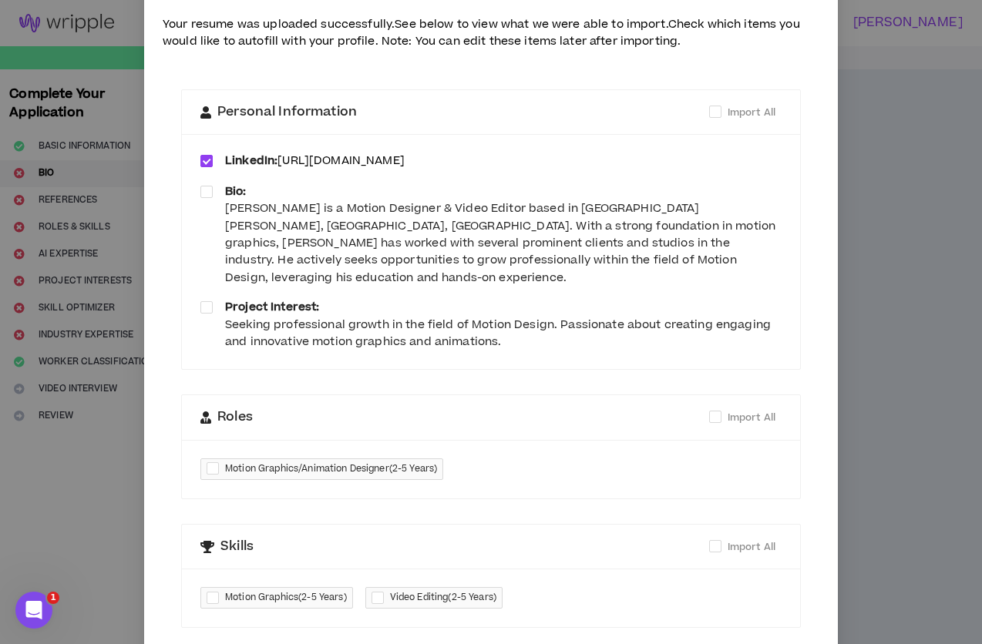
scroll to position [68, 0]
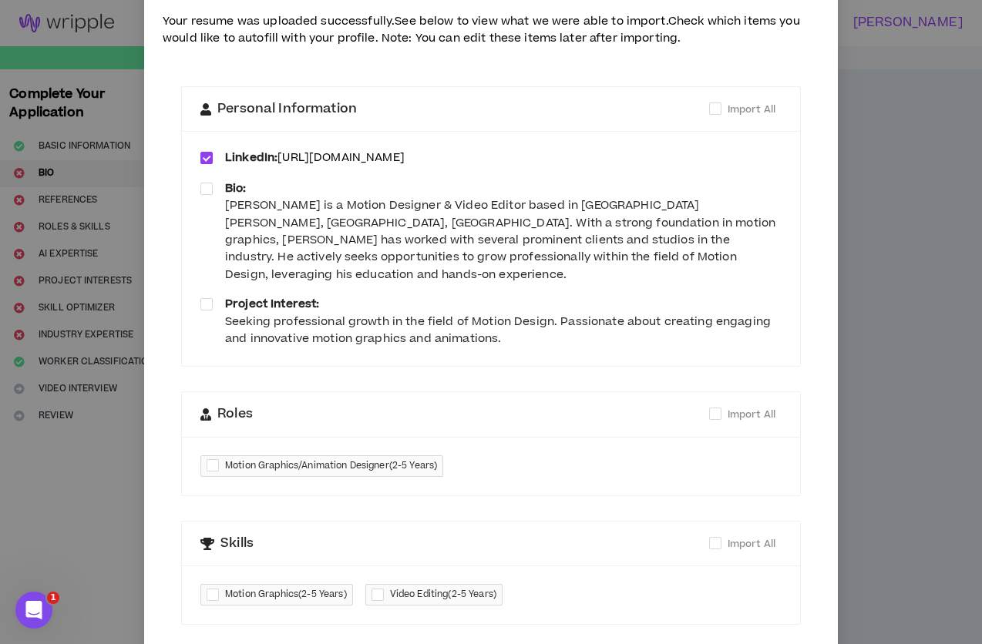
click at [198, 188] on div "LinkedIn: [URL][DOMAIN_NAME] Bio: [PERSON_NAME] is a Motion Designer & Video Ed…" at bounding box center [491, 248] width 618 height 235
click at [205, 188] on span at bounding box center [206, 189] width 12 height 12
click at [203, 298] on span at bounding box center [206, 304] width 12 height 12
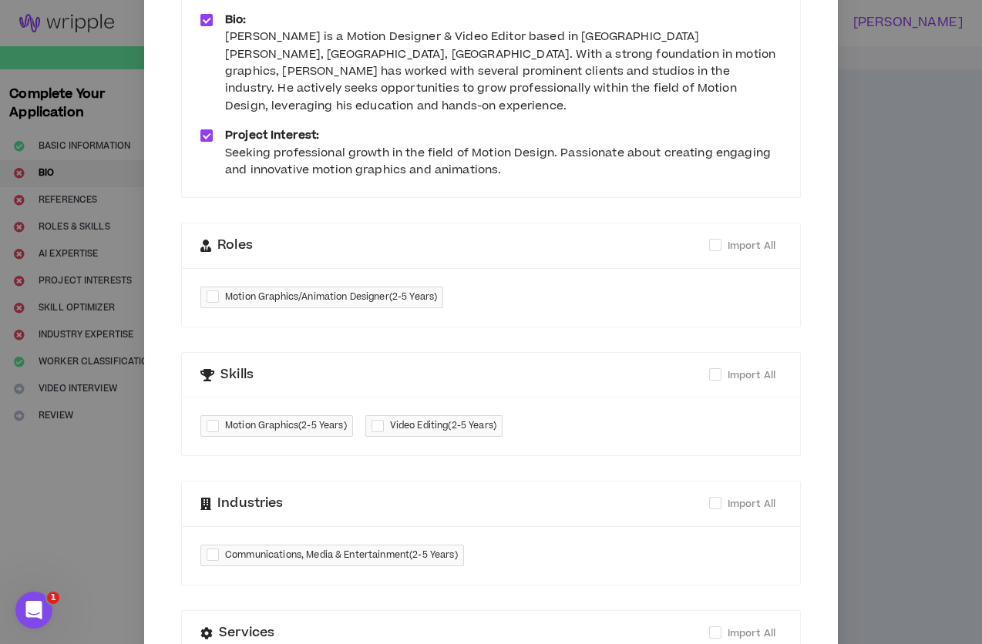
scroll to position [240, 0]
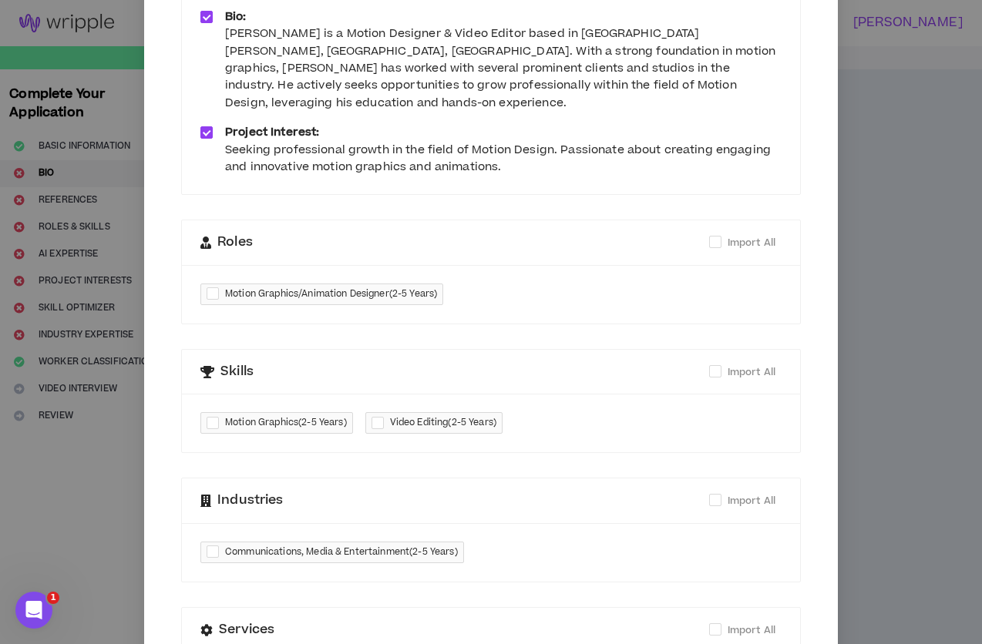
click at [216, 285] on div at bounding box center [216, 294] width 18 height 18
checkbox input "****"
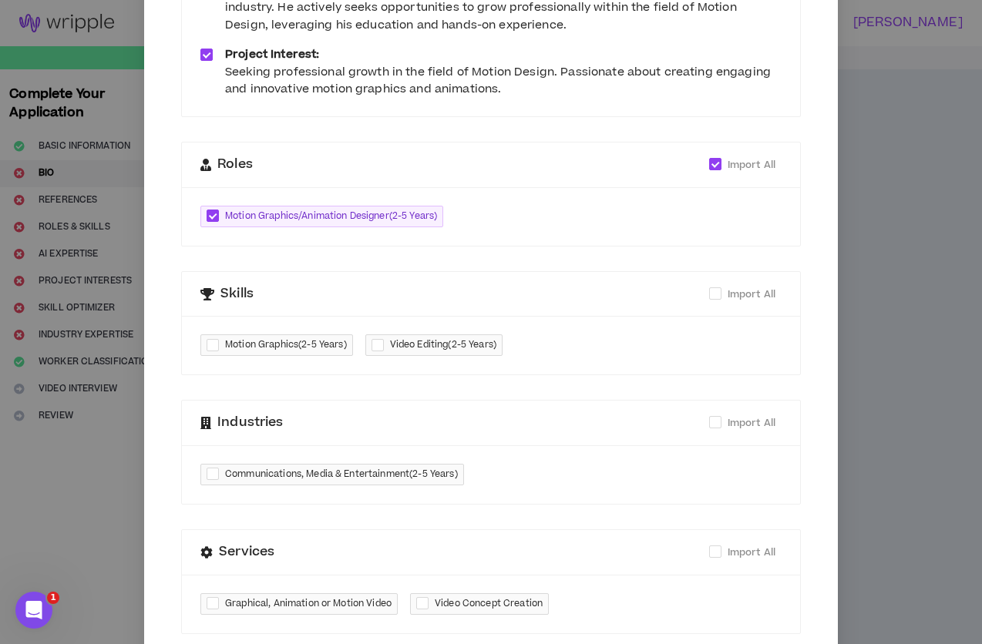
scroll to position [321, 0]
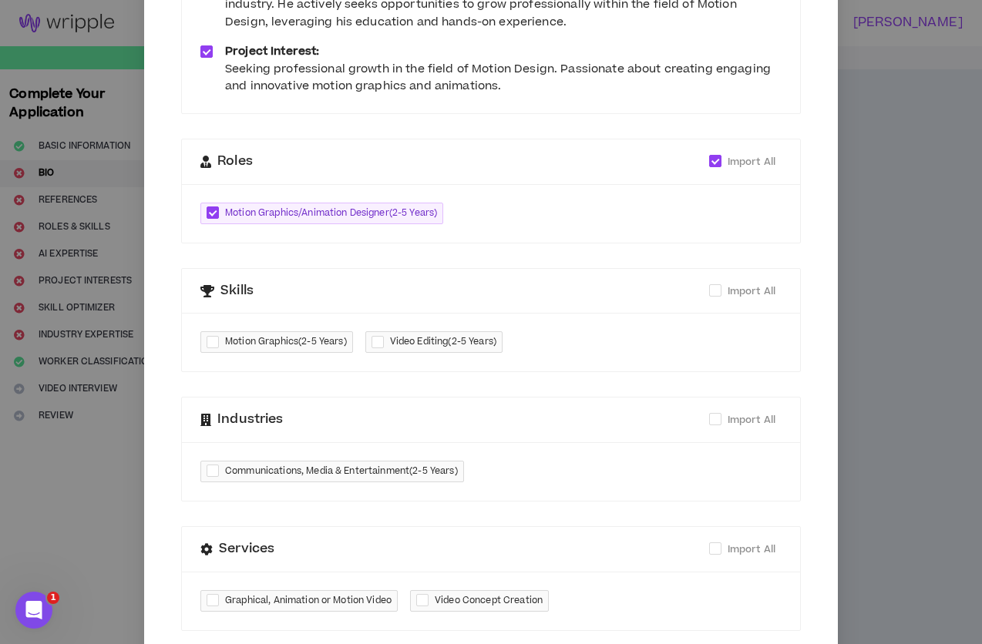
click at [211, 334] on div at bounding box center [216, 343] width 18 height 18
checkbox input "****"
click at [374, 334] on div at bounding box center [381, 343] width 18 height 18
checkbox input "****"
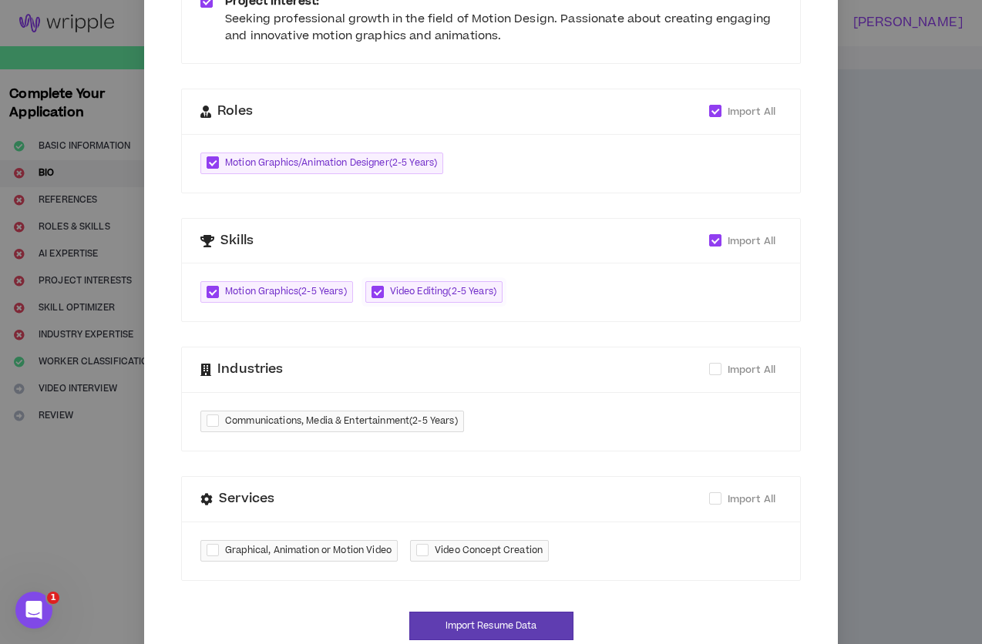
scroll to position [395, 0]
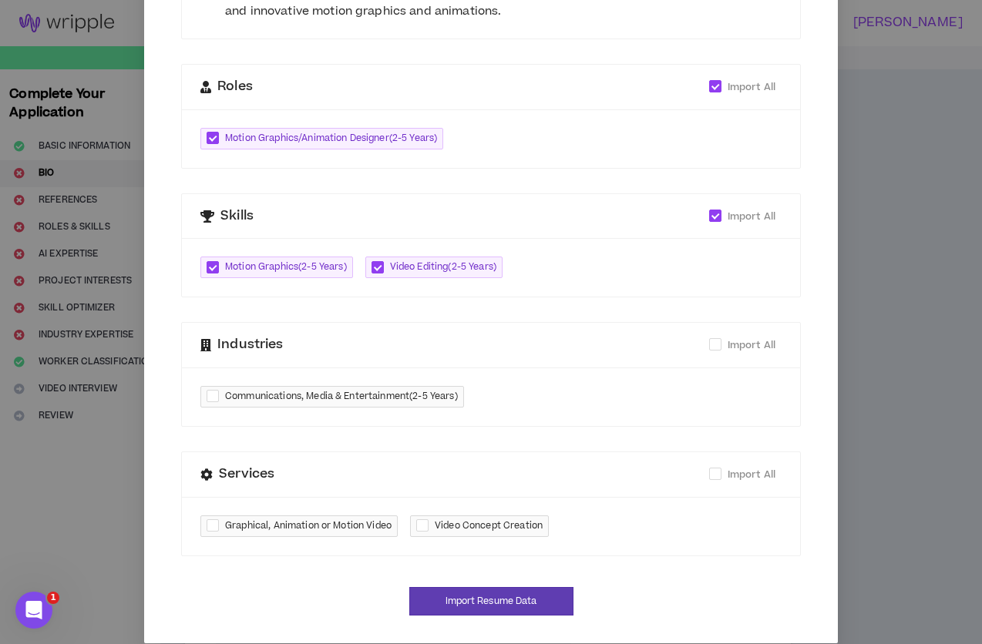
click at [227, 389] on span "Communications, Media & Entertainment ( 2-5 Years )" at bounding box center [341, 396] width 233 height 15
checkbox input "****"
click at [275, 519] on span "Graphical, Animation or Motion Video" at bounding box center [308, 526] width 166 height 15
checkbox input "****"
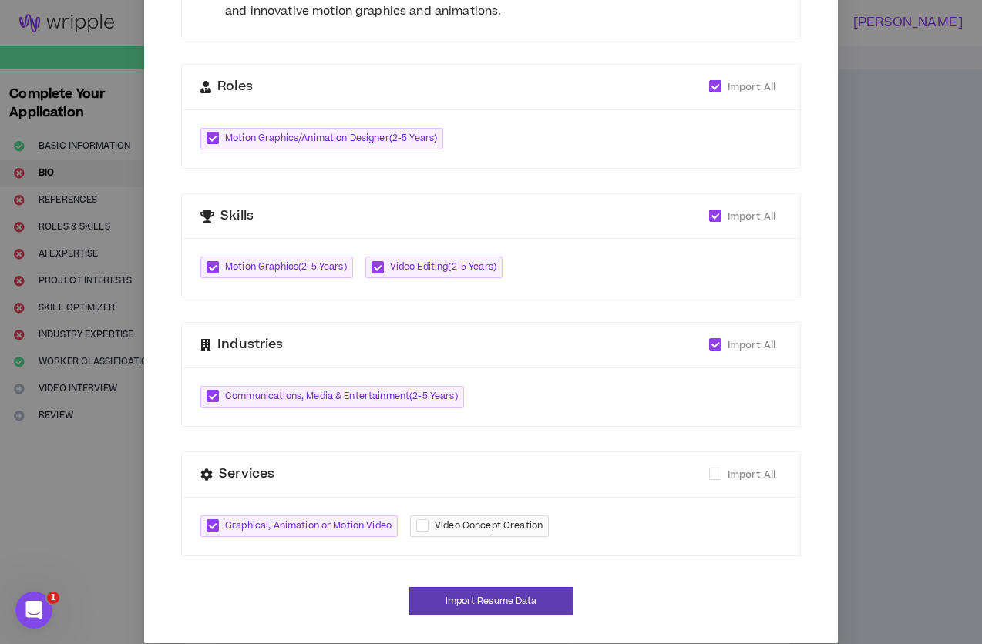
click at [442, 519] on span "Video Concept Creation" at bounding box center [489, 526] width 108 height 15
checkbox input "****"
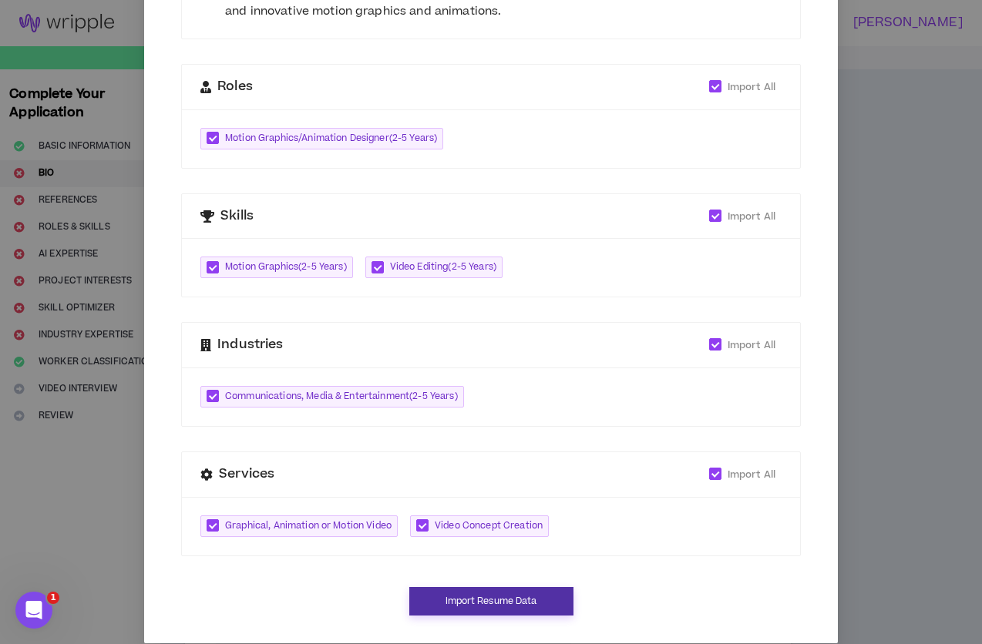
click at [515, 587] on button "Import Resume Data" at bounding box center [491, 601] width 164 height 29
type input "[URL][DOMAIN_NAME]"
type textarea "**********"
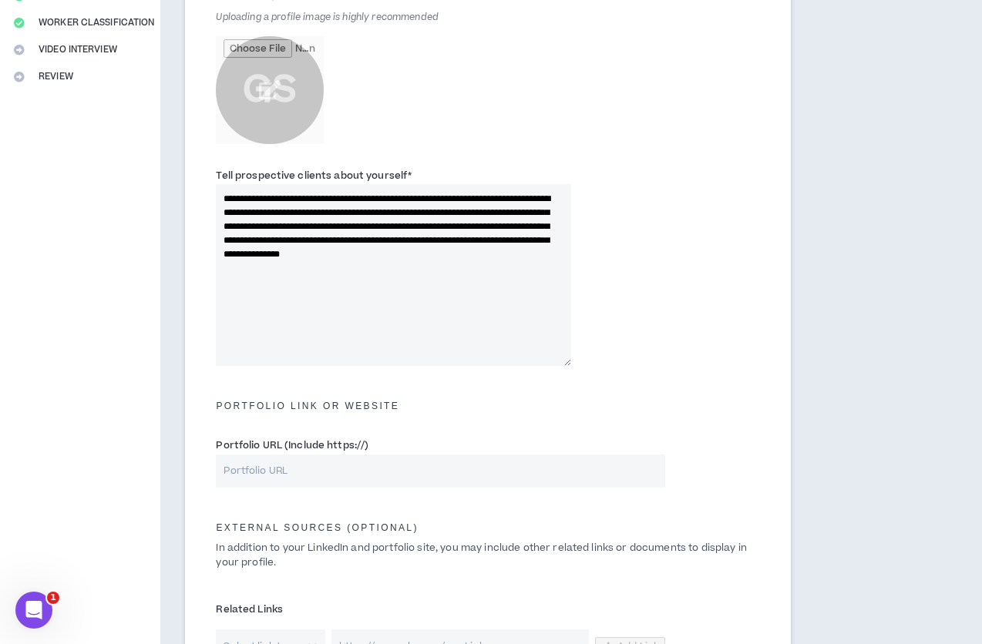
scroll to position [341, 0]
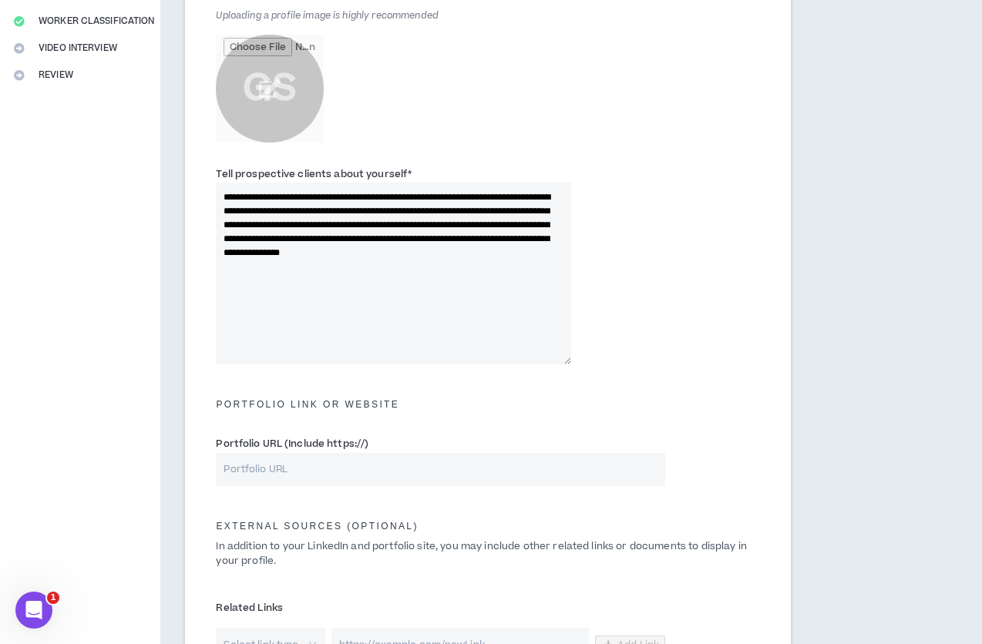
click at [369, 469] on input "Portfolio URL (Include https://)" at bounding box center [440, 469] width 449 height 33
paste input "[URL][DOMAIN_NAME]"
type input "[URL][DOMAIN_NAME]"
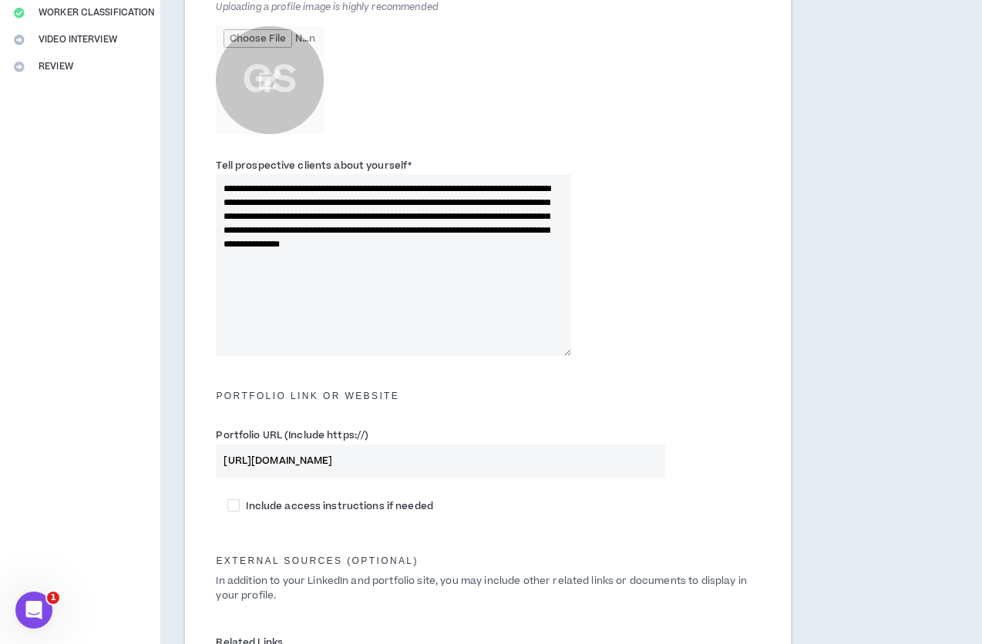
scroll to position [392, 0]
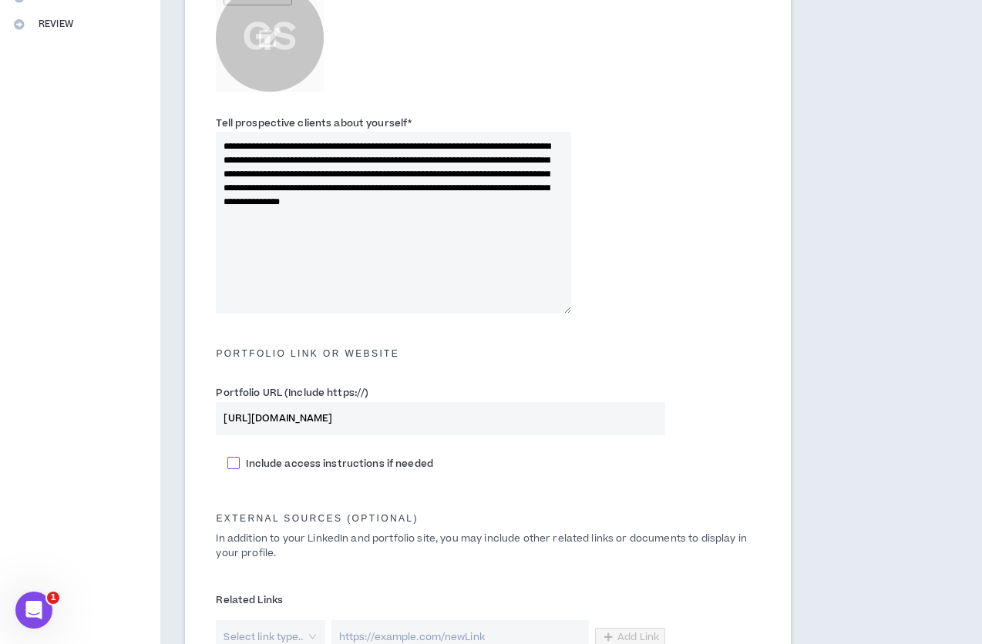
click at [386, 462] on span "Include access instructions if needed" at bounding box center [339, 464] width 199 height 14
checkbox input "****"
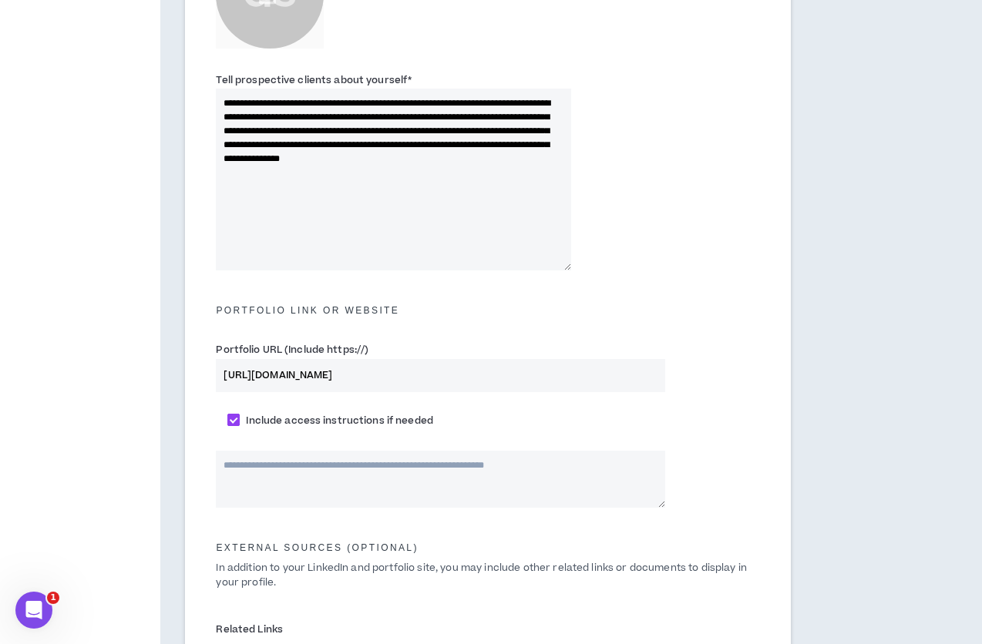
scroll to position [437, 0]
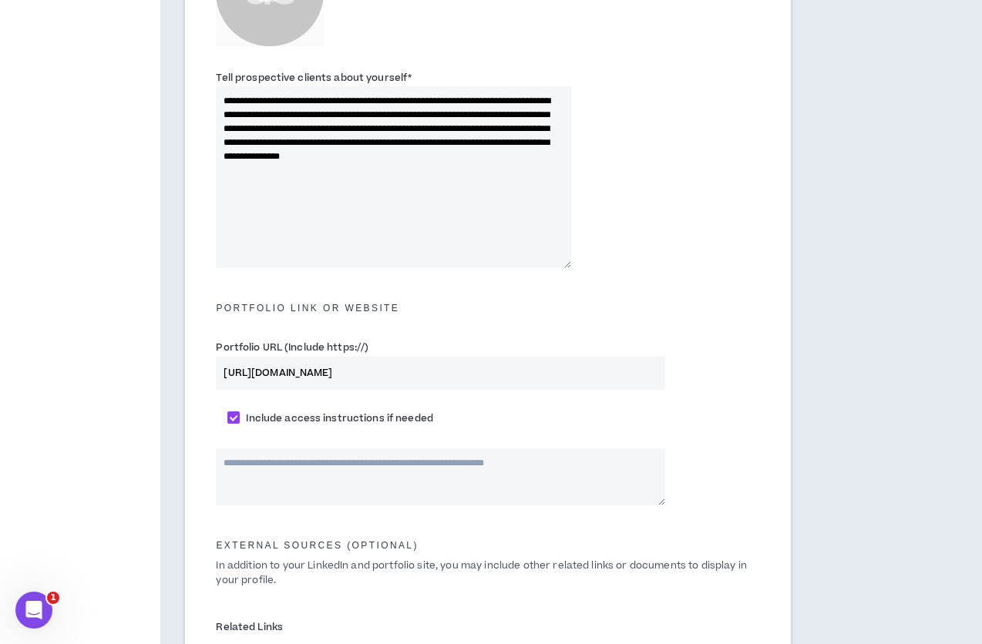
click at [544, 474] on textarea at bounding box center [440, 477] width 449 height 57
click at [708, 407] on div "Include access instructions if needed" at bounding box center [487, 419] width 567 height 28
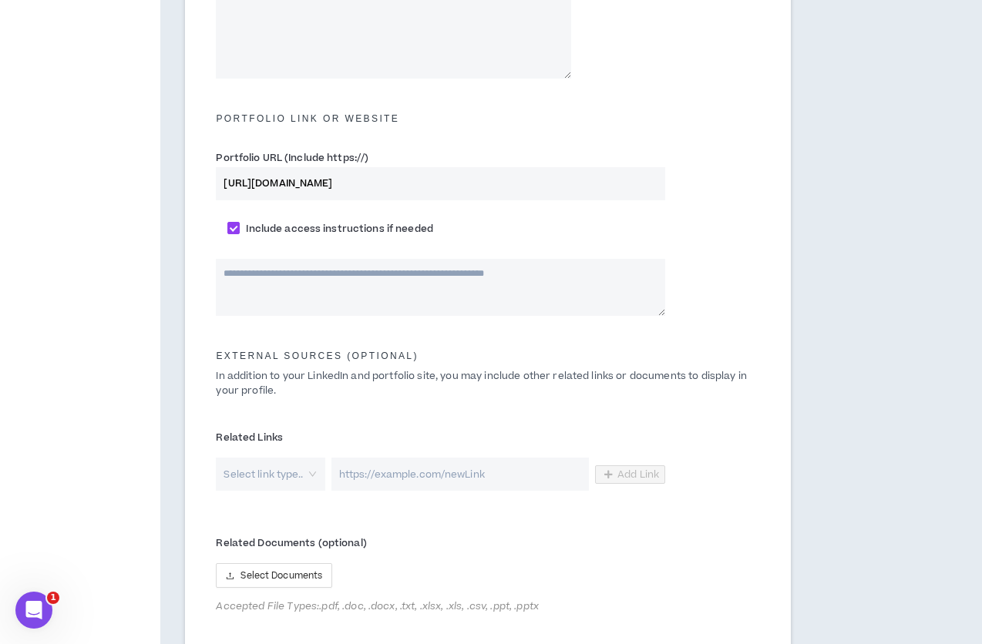
scroll to position [748, 0]
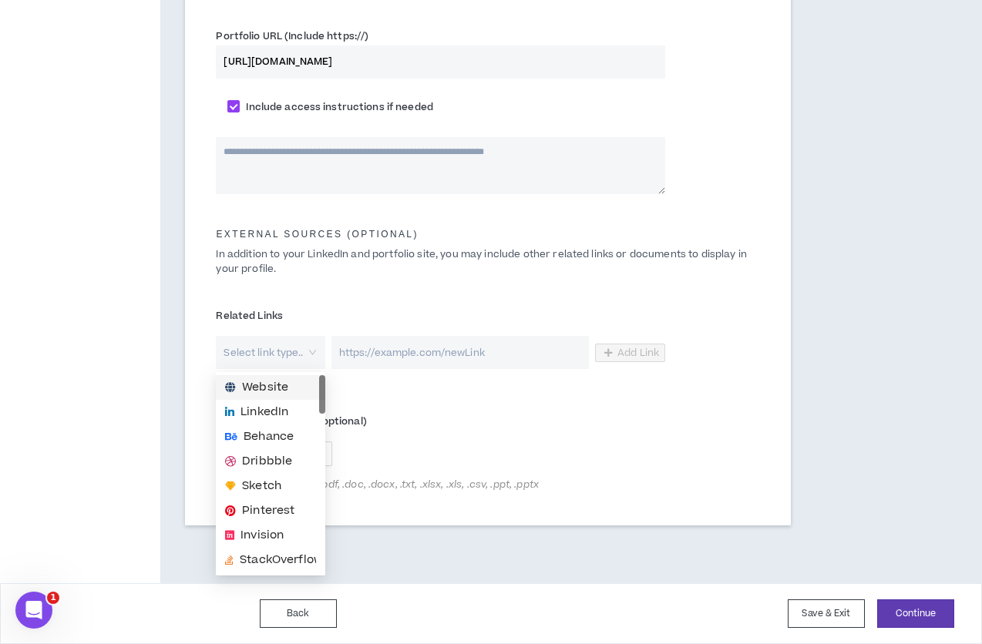
click at [303, 358] on input "search" at bounding box center [264, 352] width 81 height 33
click at [284, 410] on span "LinkedIn" at bounding box center [264, 412] width 48 height 17
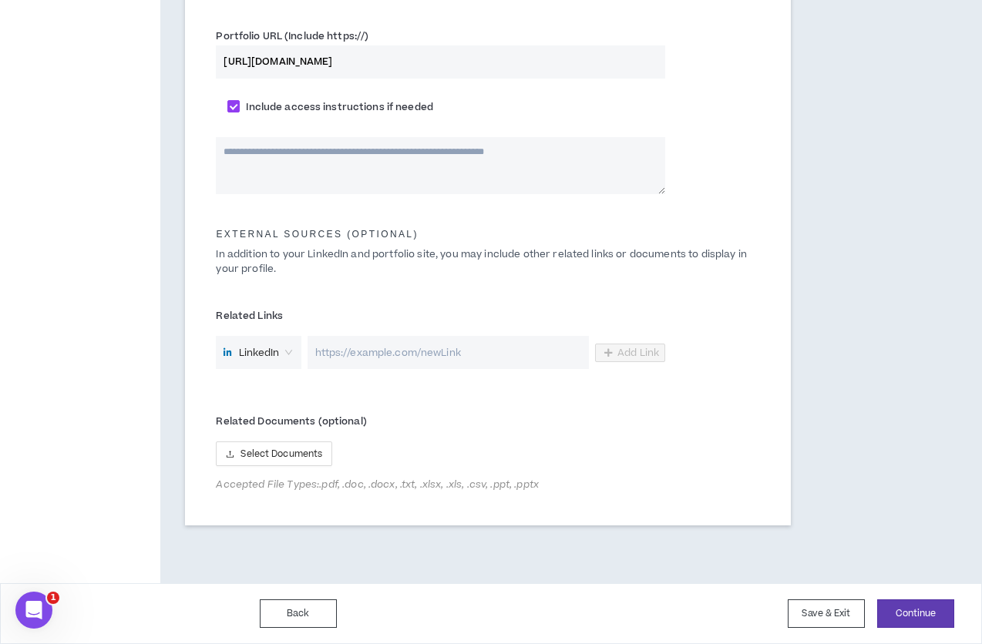
click at [392, 359] on input "url" at bounding box center [449, 352] width 282 height 33
click at [279, 348] on span "LinkedIn" at bounding box center [258, 352] width 69 height 23
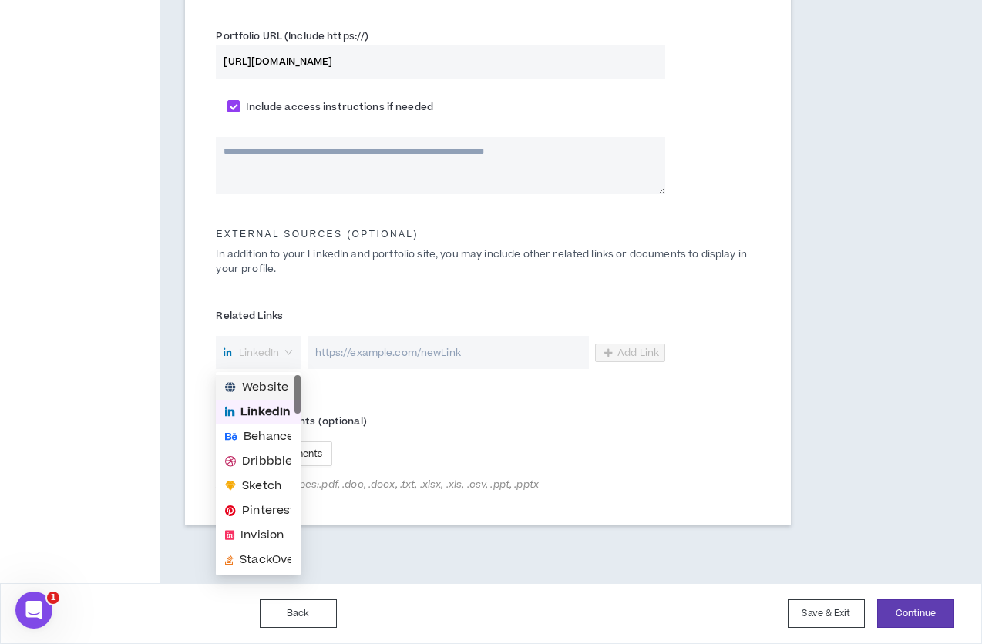
click at [278, 383] on span "Website" at bounding box center [265, 387] width 46 height 17
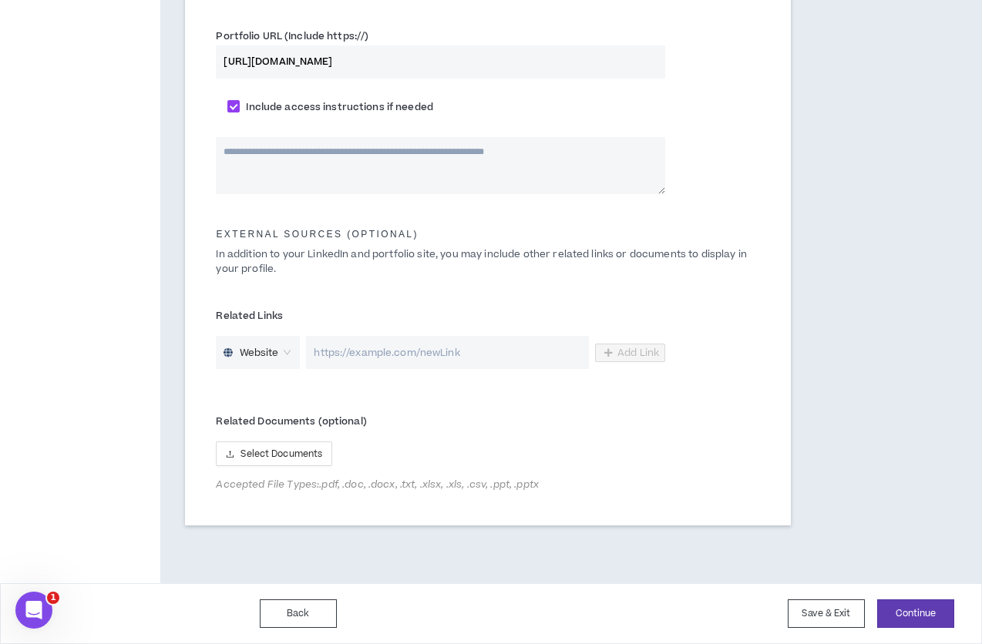
click at [343, 361] on input "url" at bounding box center [447, 352] width 283 height 33
paste input "[URL][DOMAIN_NAME]"
type input "[URL][DOMAIN_NAME]"
click at [641, 355] on span "Add Link" at bounding box center [638, 353] width 42 height 12
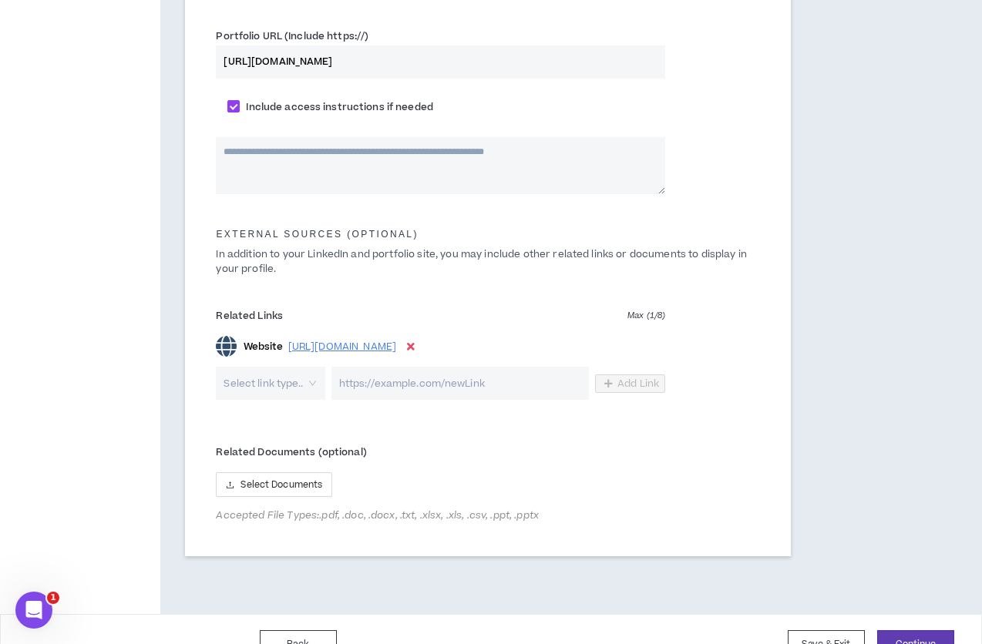
click at [277, 378] on input "search" at bounding box center [264, 383] width 81 height 33
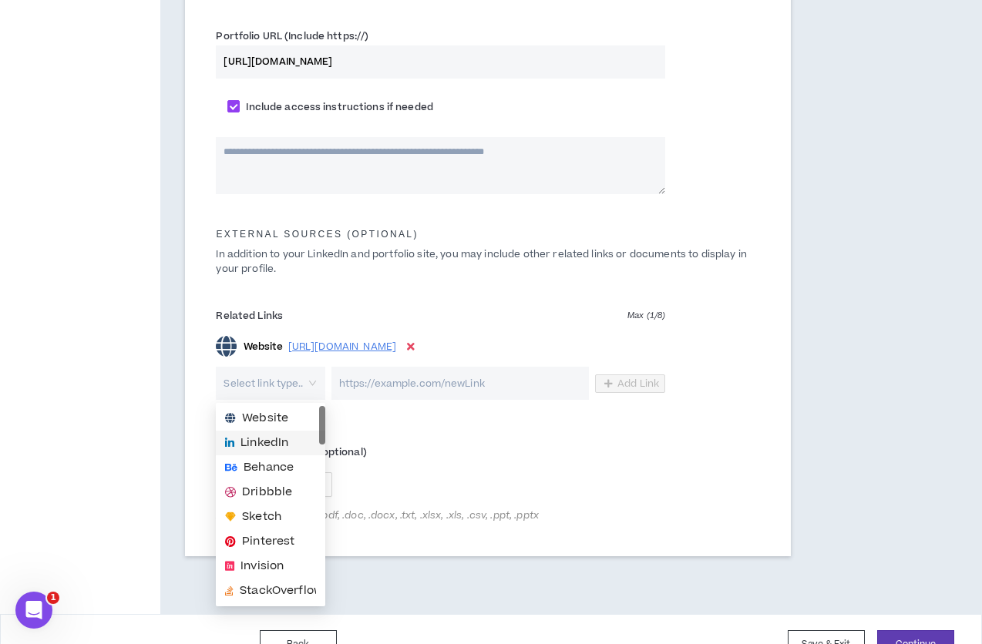
click at [274, 449] on span "LinkedIn" at bounding box center [264, 443] width 48 height 17
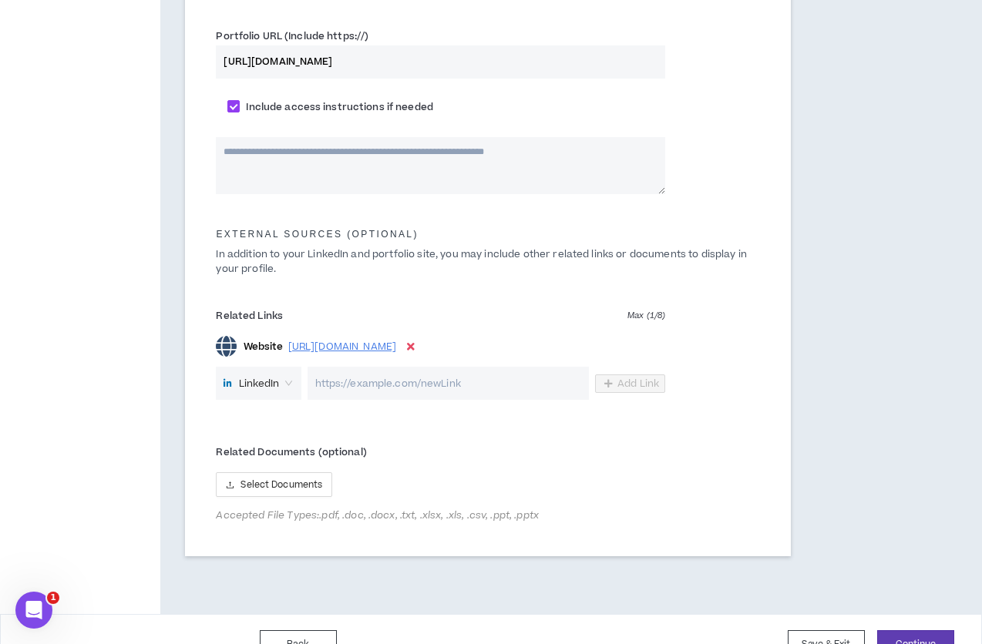
click at [380, 374] on input "url" at bounding box center [449, 383] width 282 height 33
paste input "[URL][DOMAIN_NAME]"
type input "[URL][DOMAIN_NAME]"
click at [631, 382] on span "Add Link" at bounding box center [638, 384] width 42 height 12
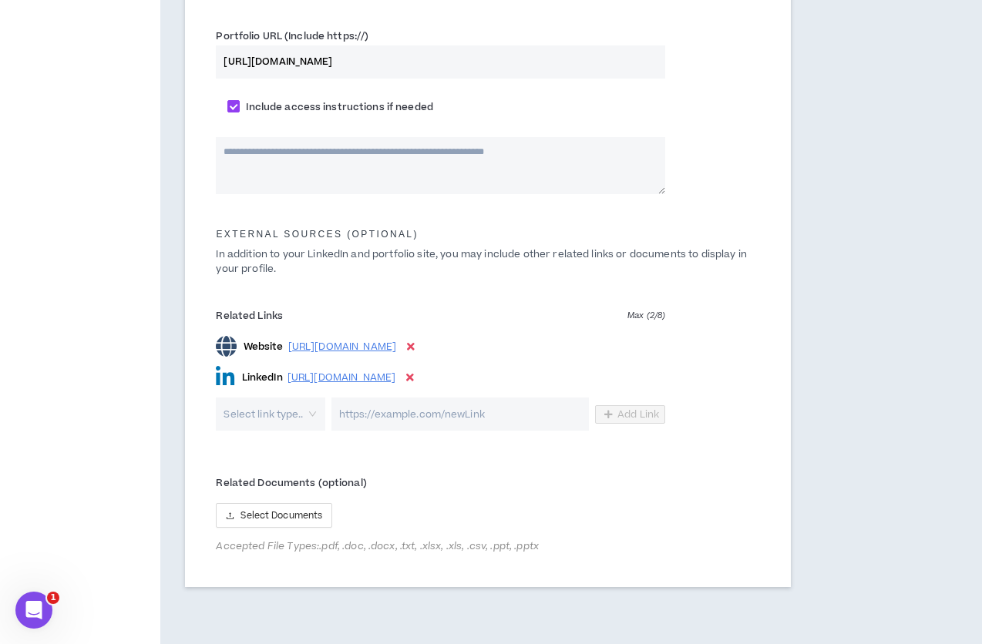
click at [303, 405] on input "search" at bounding box center [264, 414] width 81 height 33
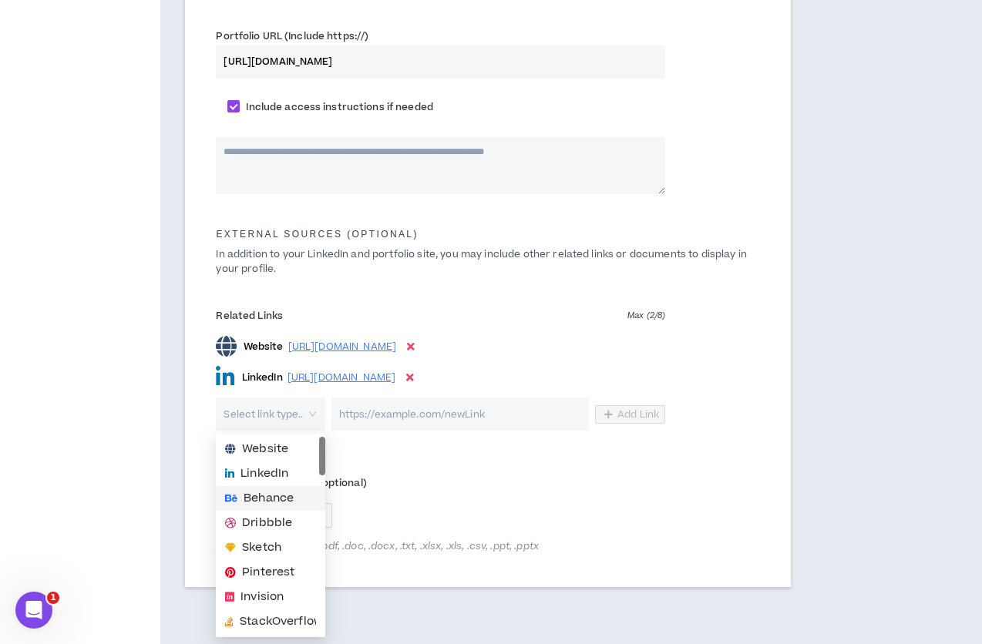
click at [264, 494] on span "Behance" at bounding box center [269, 498] width 50 height 17
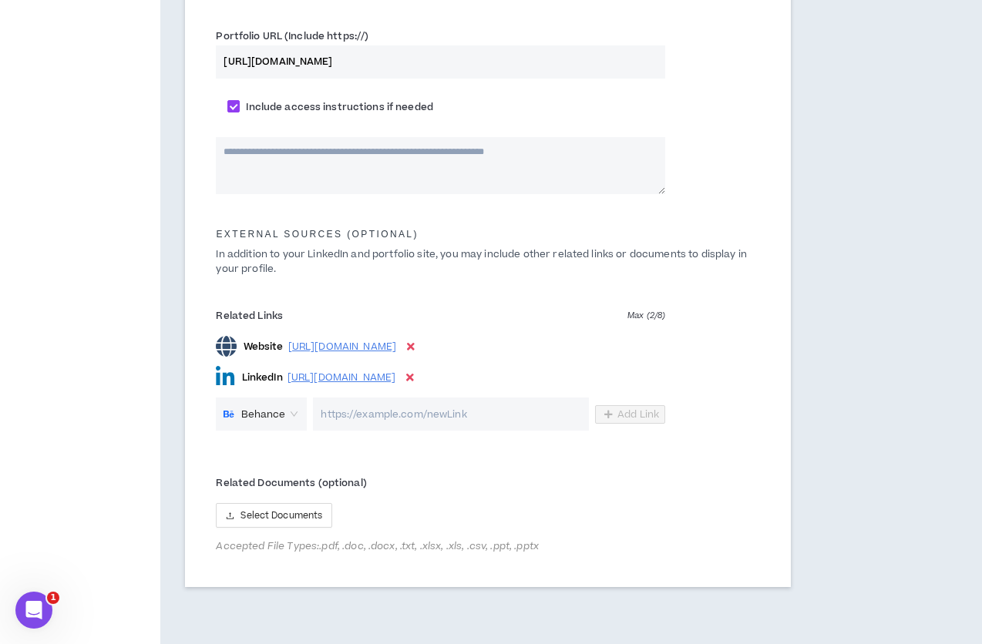
click at [472, 415] on input "url" at bounding box center [451, 414] width 276 height 33
paste input "[URL][DOMAIN_NAME]"
type input "[URL][DOMAIN_NAME]"
click at [630, 416] on span "Add Link" at bounding box center [638, 415] width 42 height 12
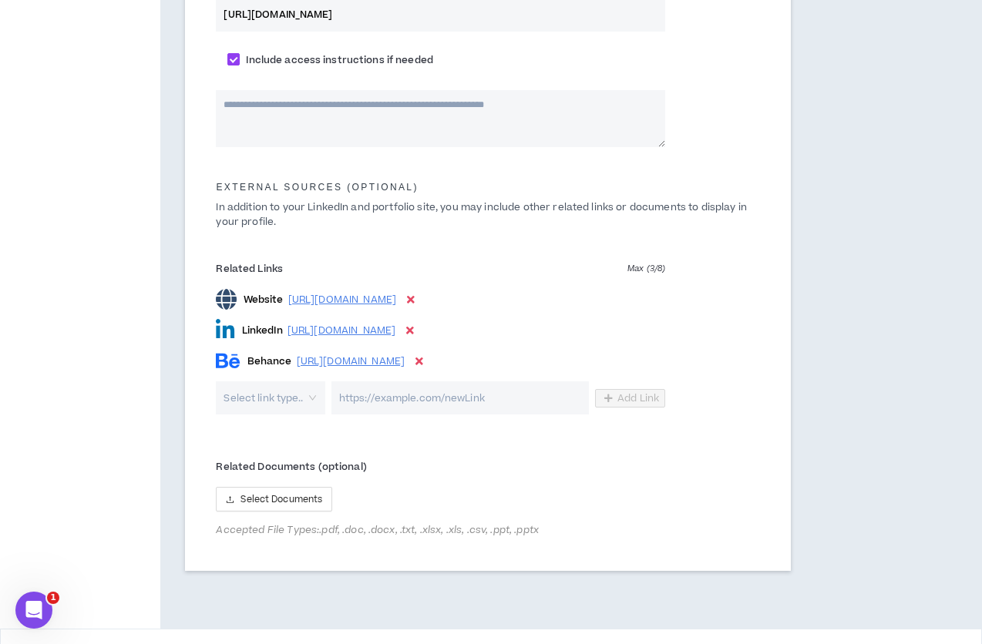
scroll to position [841, 0]
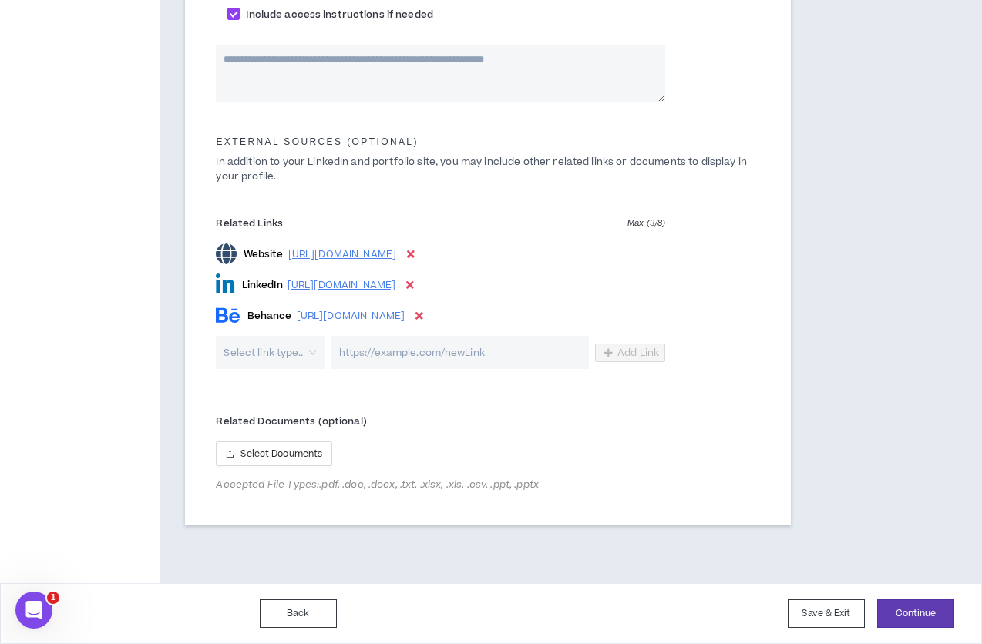
drag, startPoint x: 229, startPoint y: 421, endPoint x: 260, endPoint y: 429, distance: 31.8
click at [228, 421] on span "Related Documents (optional)" at bounding box center [291, 422] width 150 height 14
click at [277, 358] on input "search" at bounding box center [264, 352] width 81 height 33
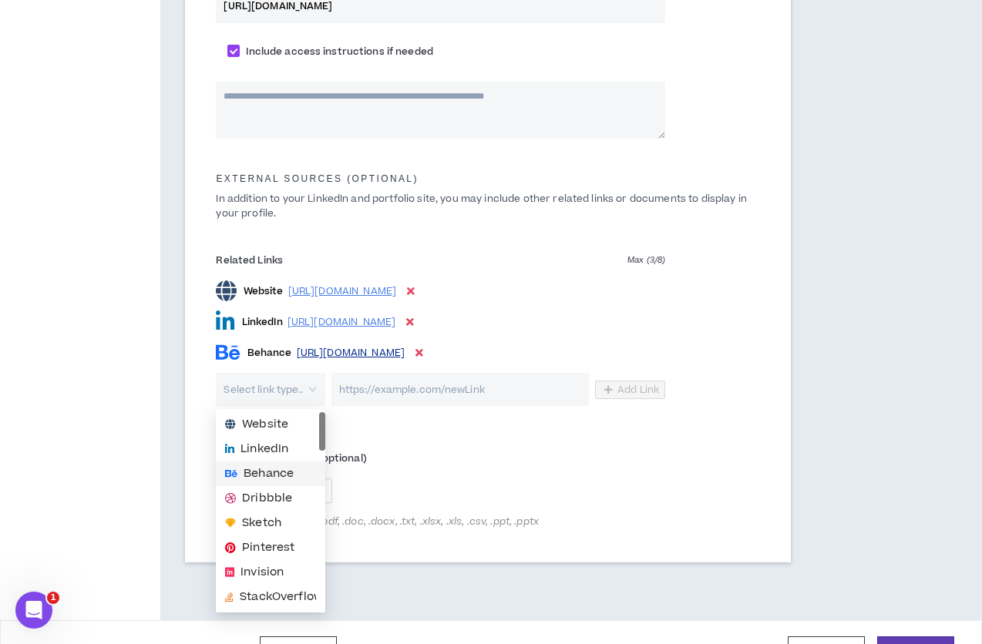
scroll to position [803, 0]
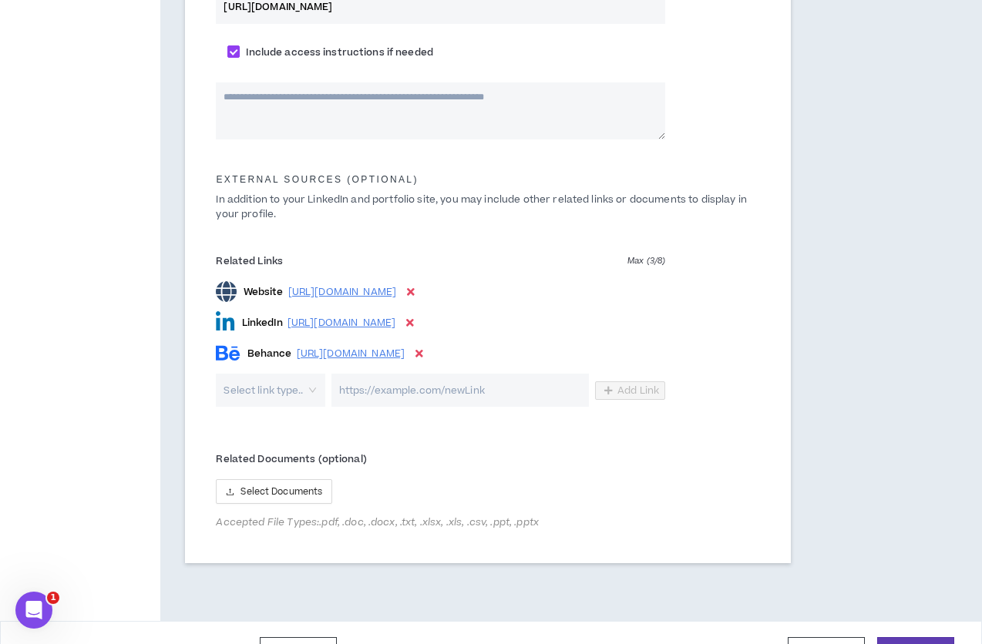
click at [553, 505] on div "Related Documents (optional) Select Documents Accepted File Types: .pdf, .doc, …" at bounding box center [440, 488] width 449 height 82
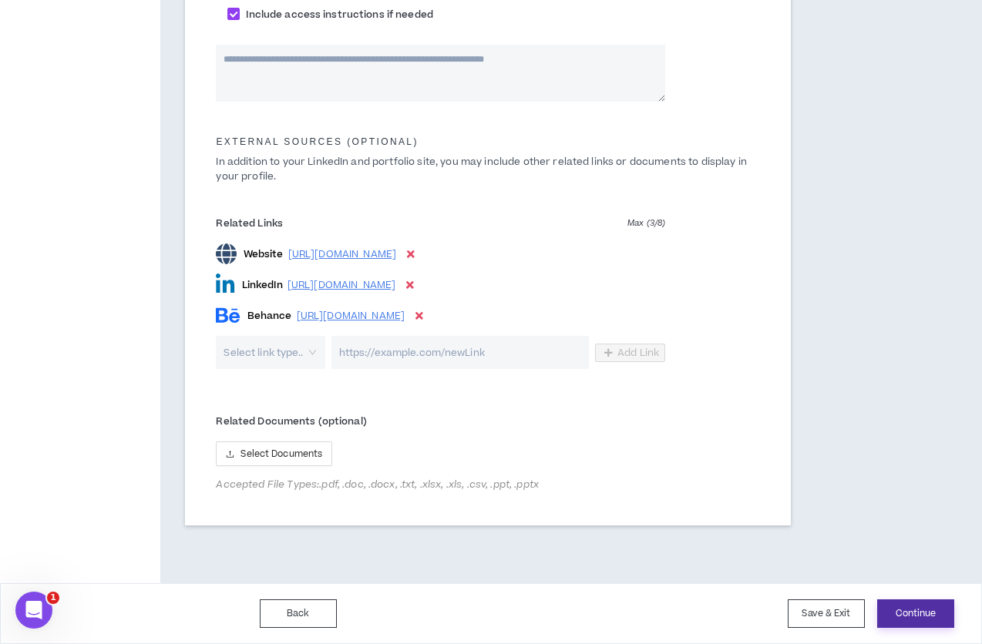
click at [926, 620] on button "Continue" at bounding box center [915, 614] width 77 height 29
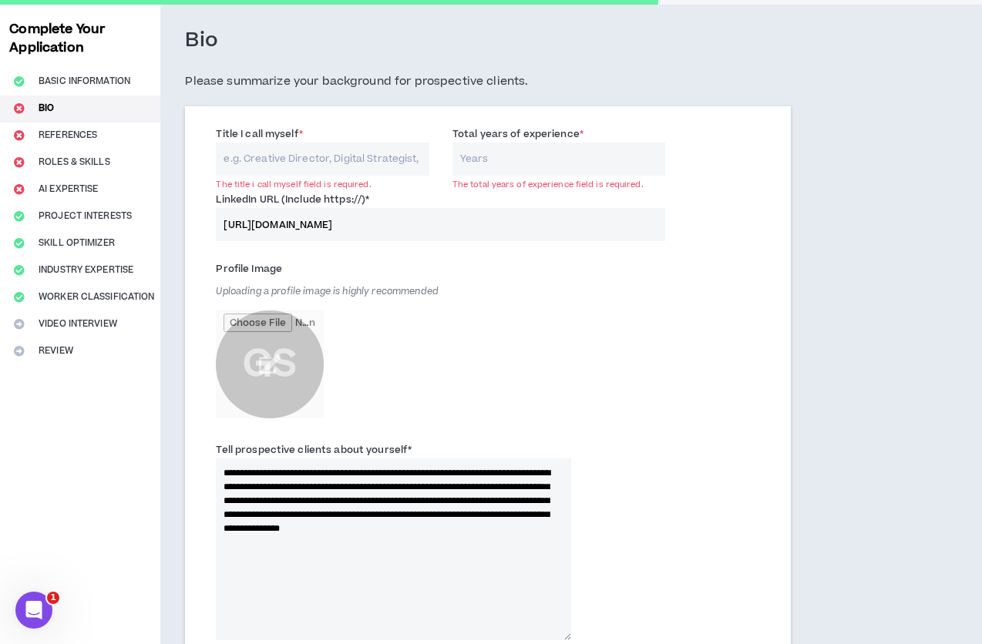
scroll to position [63, 0]
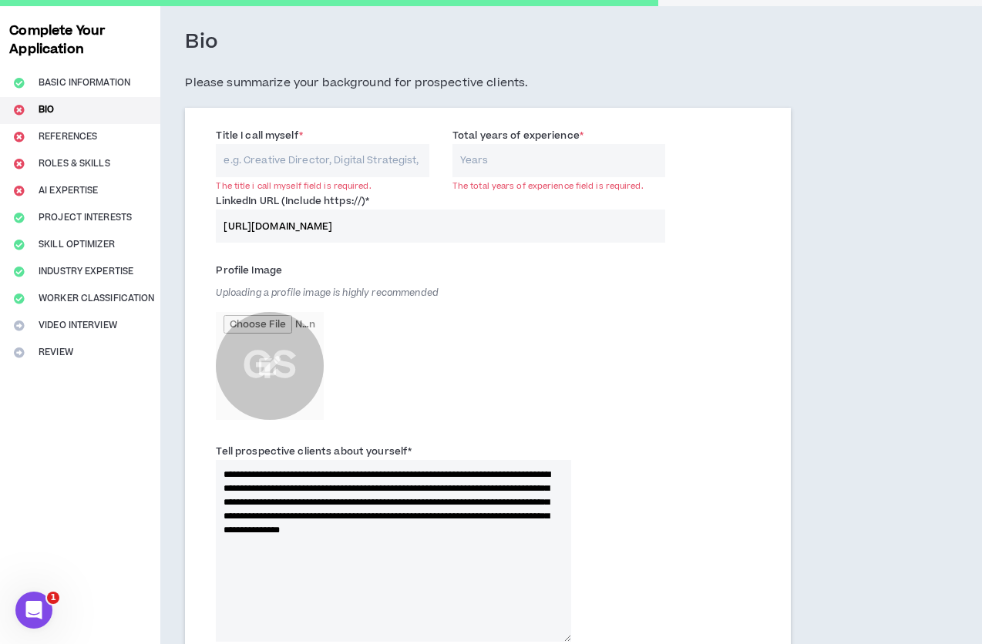
click at [345, 158] on input "Title I call myself *" at bounding box center [322, 160] width 213 height 33
type input "G"
type input "Creative Motion Desginer"
type input "3"
click at [529, 298] on div "Profile Image Uploading a profile image is highly recommended GS" at bounding box center [393, 343] width 355 height 170
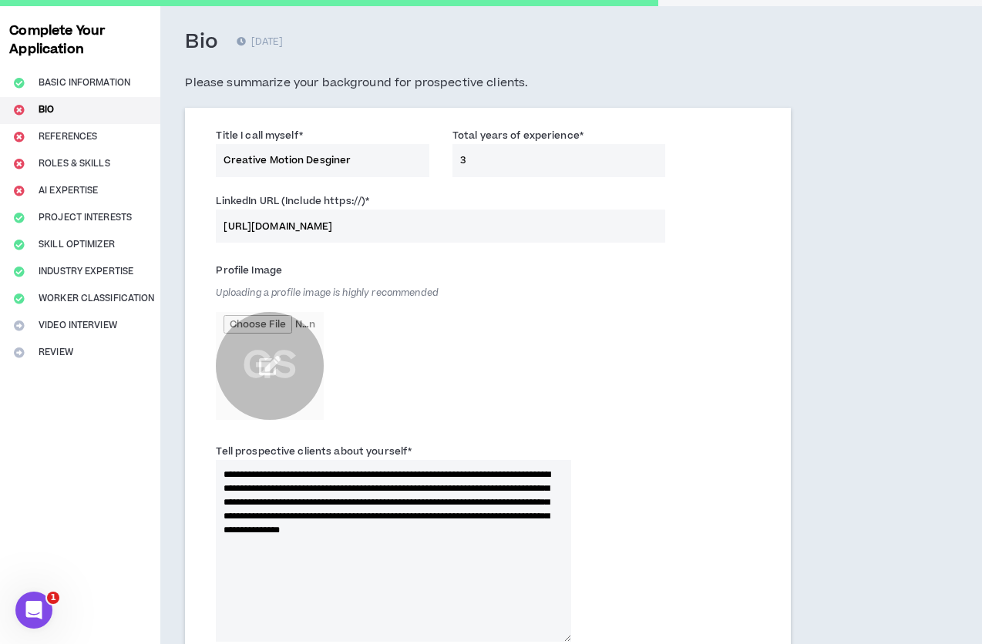
click at [278, 357] on input "file" at bounding box center [270, 366] width 108 height 108
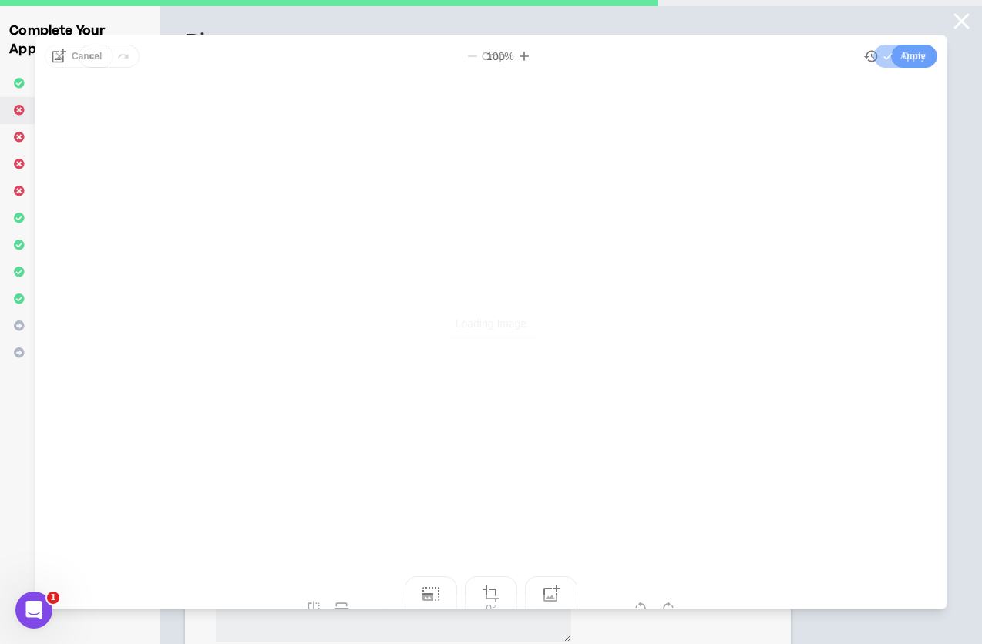
scroll to position [0, 0]
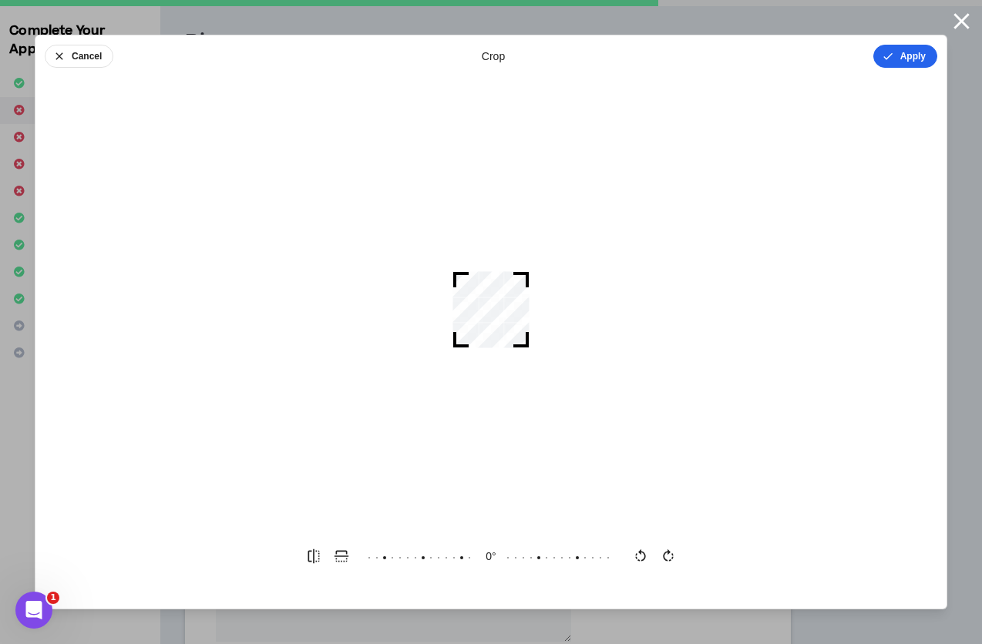
click at [900, 55] on button "Apply" at bounding box center [905, 56] width 64 height 23
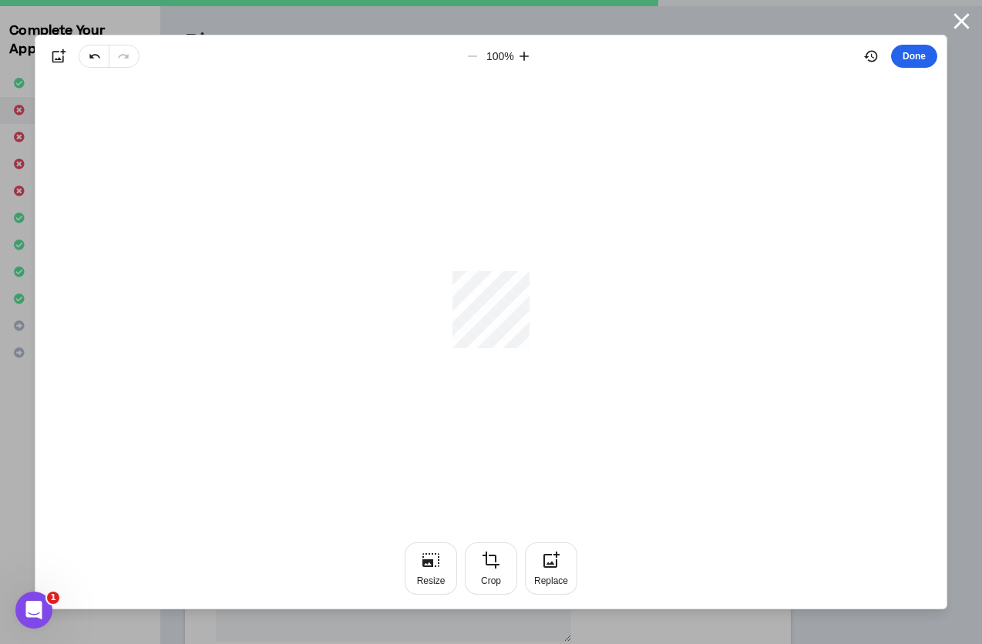
click at [909, 57] on button "Done" at bounding box center [914, 56] width 46 height 23
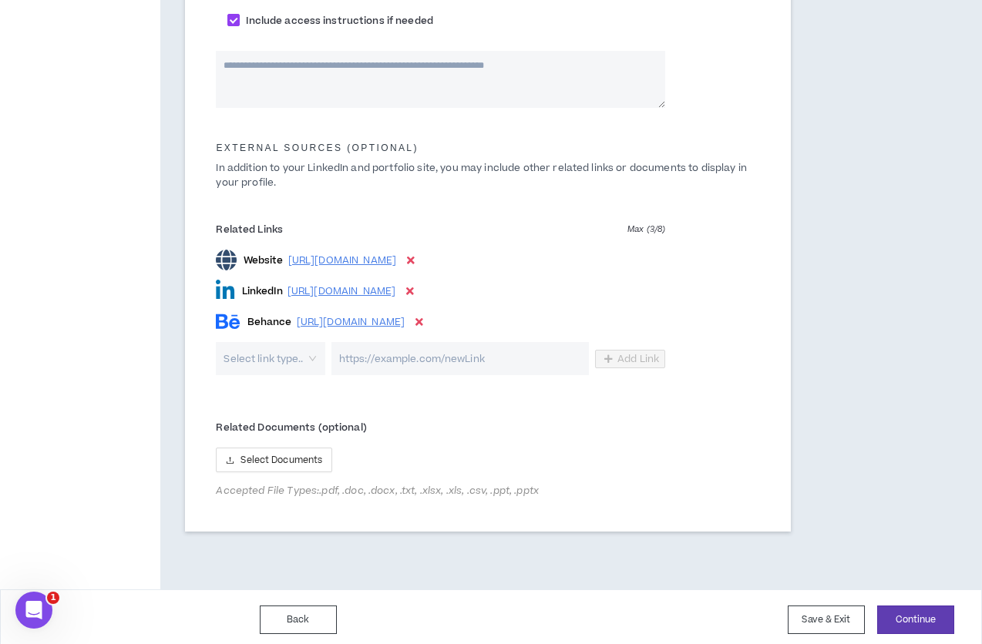
scroll to position [896, 0]
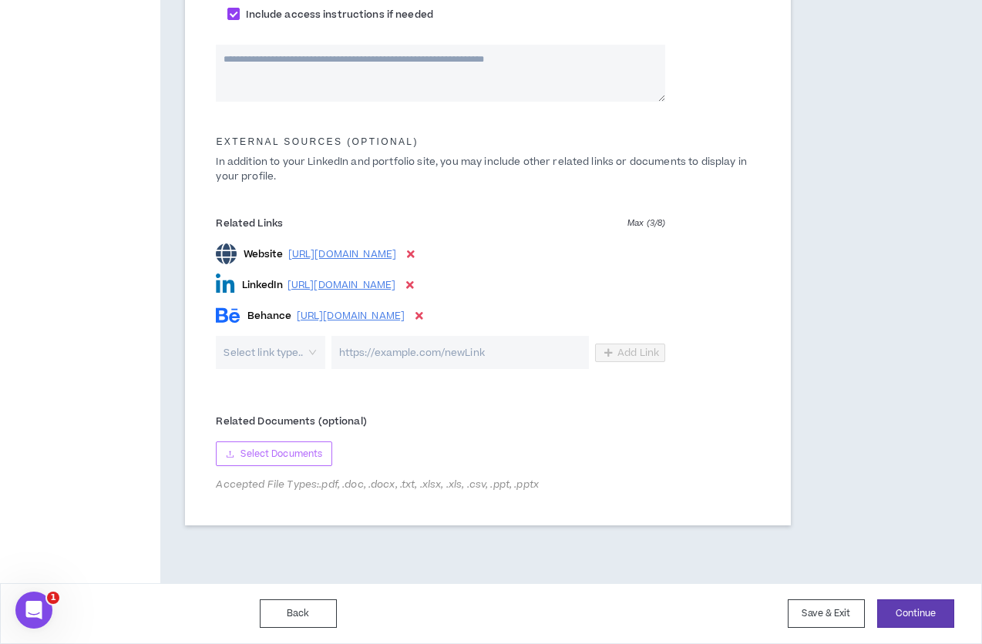
click at [317, 452] on span "Select Documents" at bounding box center [281, 454] width 82 height 15
click at [929, 610] on button "Continue" at bounding box center [915, 614] width 77 height 29
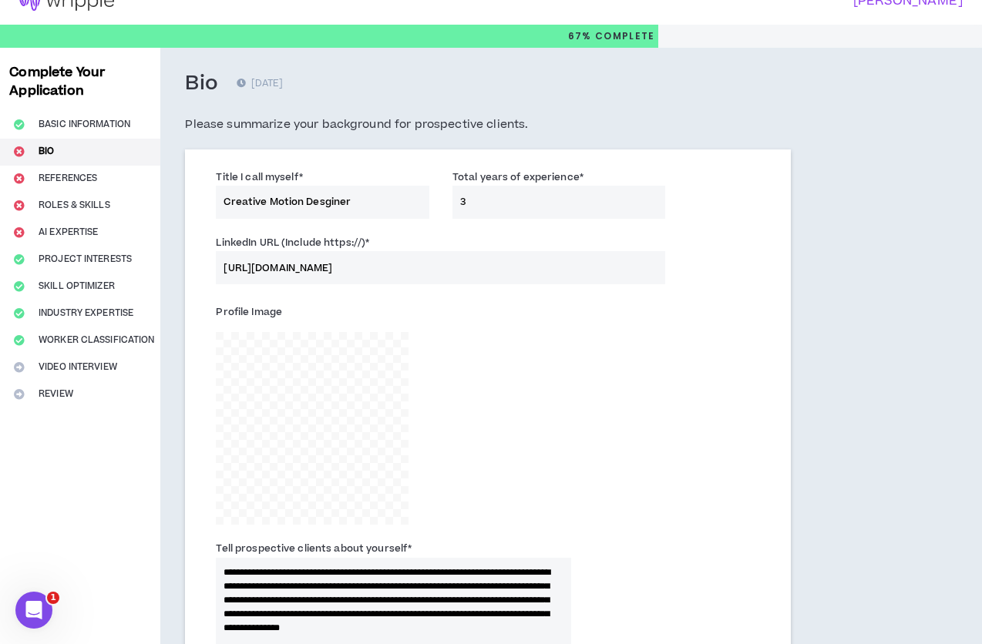
scroll to position [0, 0]
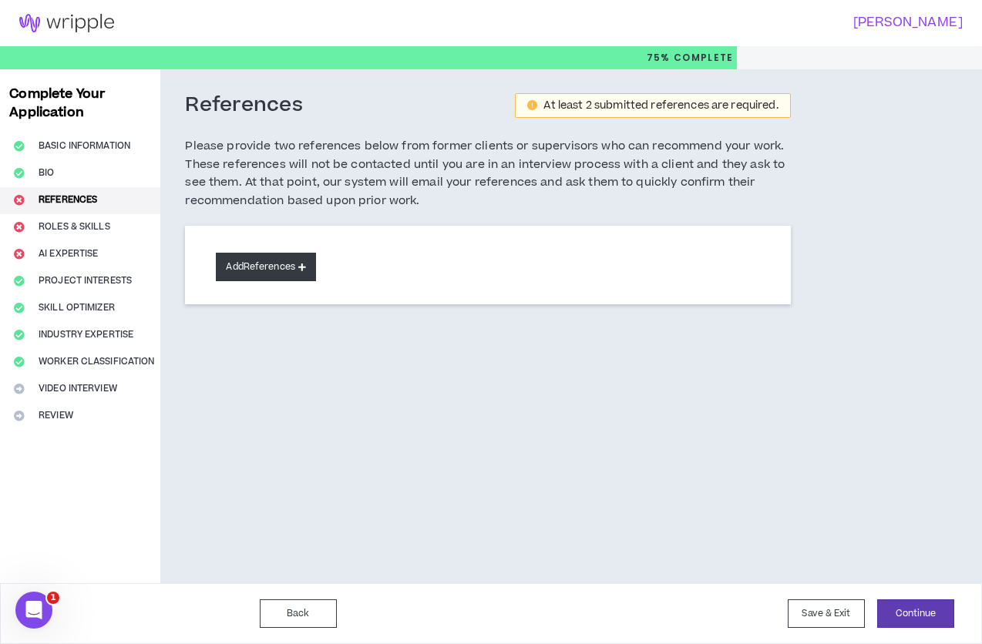
click at [276, 264] on button "Add References" at bounding box center [266, 267] width 100 height 29
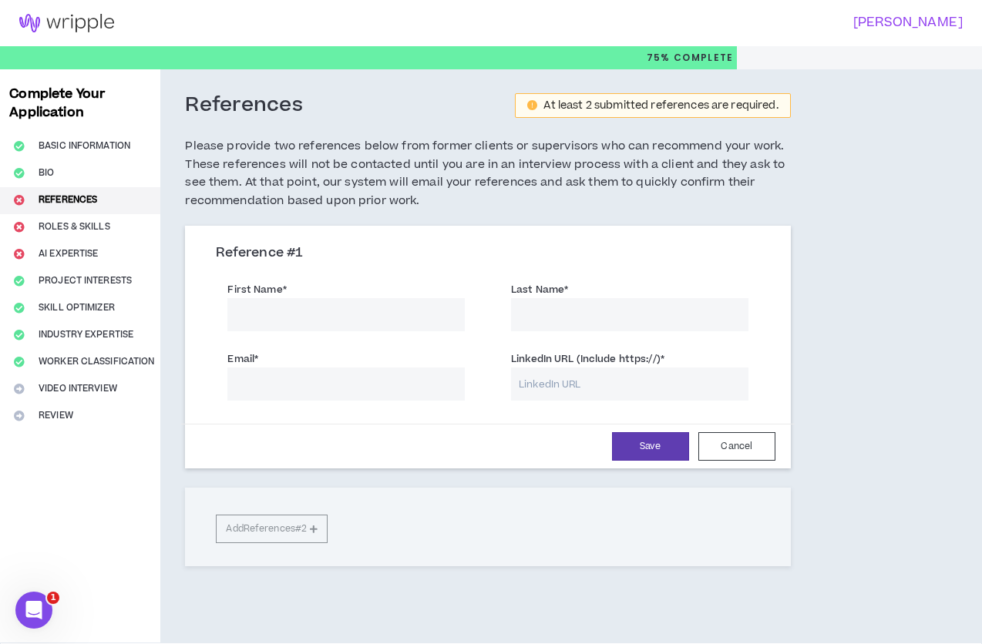
click at [412, 311] on input "First Name *" at bounding box center [345, 314] width 237 height 33
type input "Rogério"
type input "[GEOGRAPHIC_DATA]"
paste input "[URL][DOMAIN_NAME]"
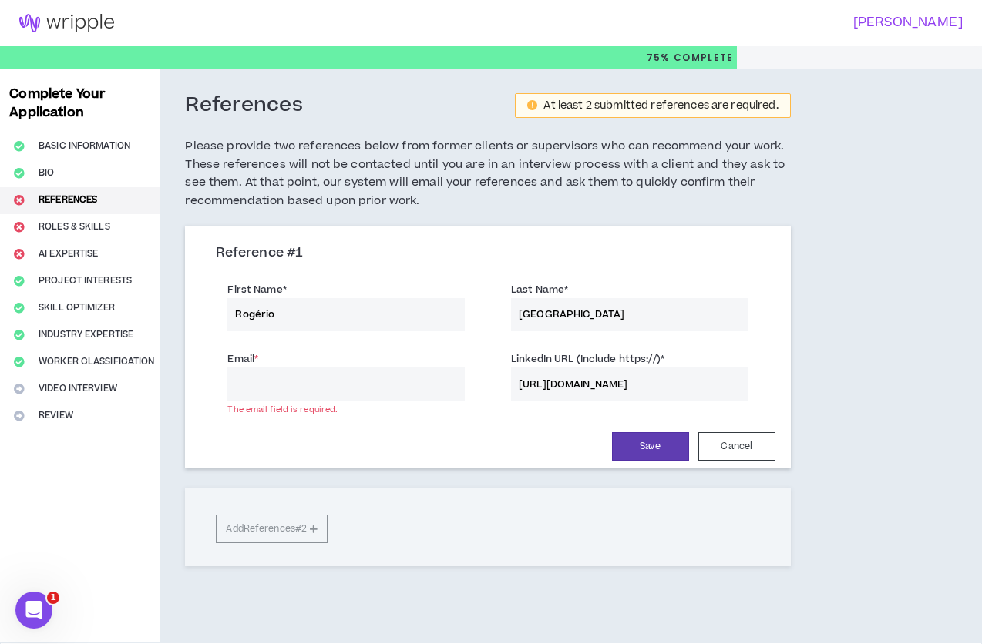
type input "[URL][DOMAIN_NAME]"
click at [357, 380] on input "Email *" at bounding box center [345, 384] width 237 height 33
paste input "[EMAIL_ADDRESS][DOMAIN_NAME]"
type input "[EMAIL_ADDRESS][DOMAIN_NAME]"
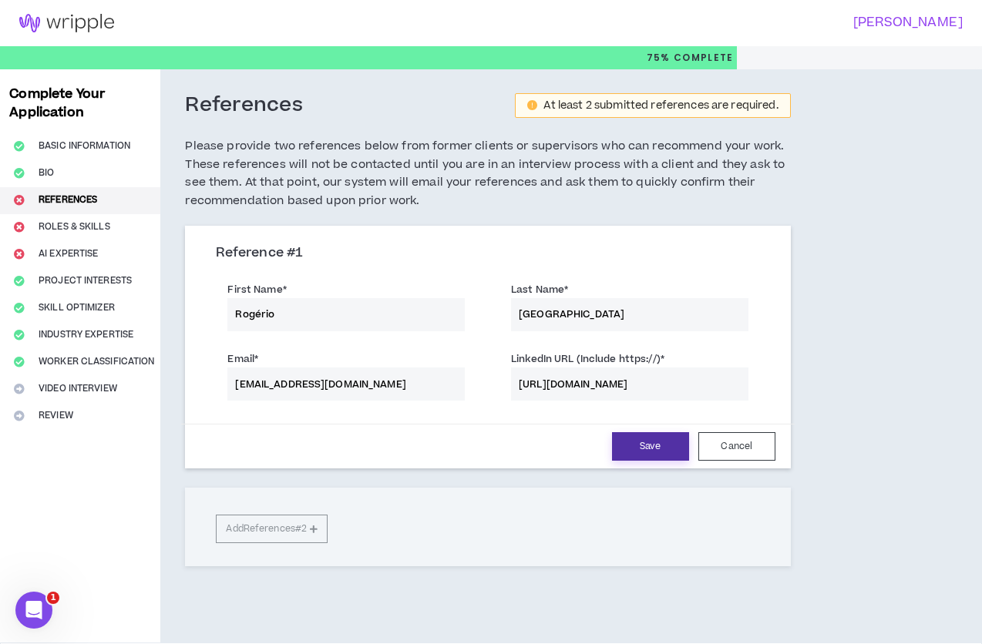
click at [644, 439] on button "Save" at bounding box center [650, 446] width 77 height 29
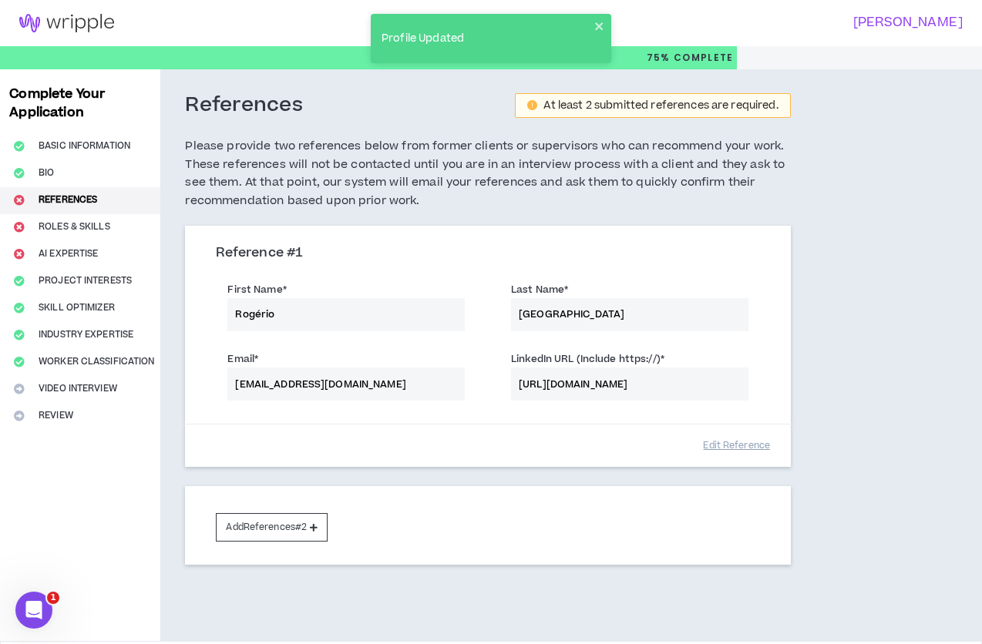
scroll to position [58, 0]
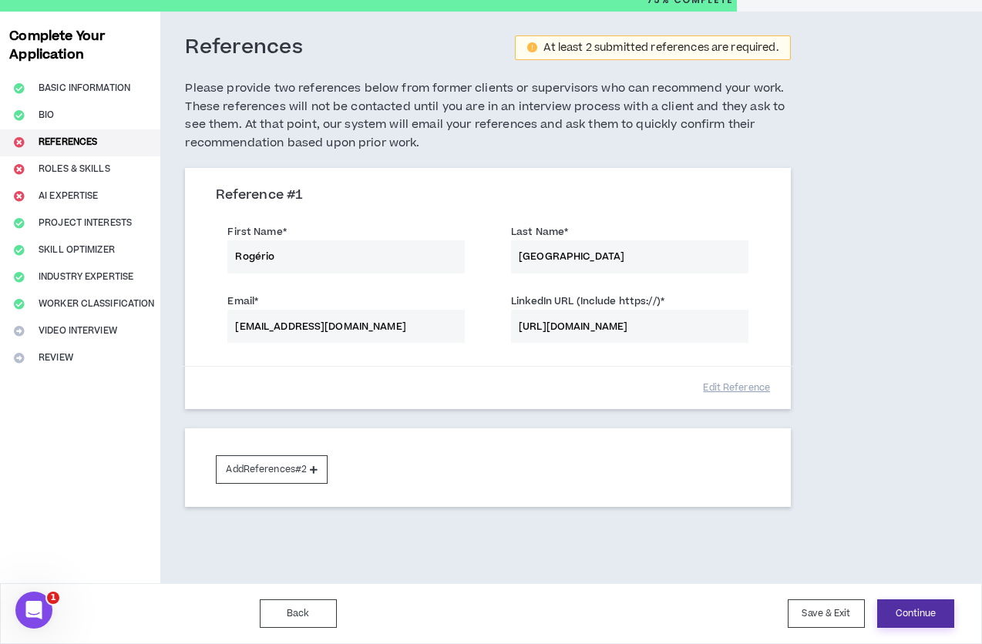
click at [905, 605] on button "Continue" at bounding box center [915, 614] width 77 height 29
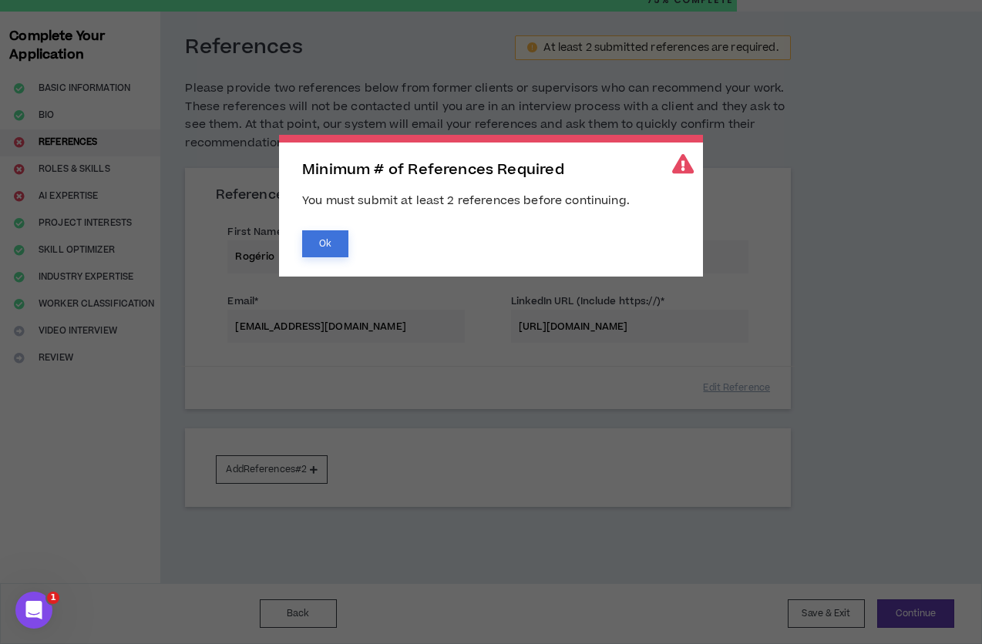
click at [331, 240] on button "Ok" at bounding box center [325, 243] width 46 height 27
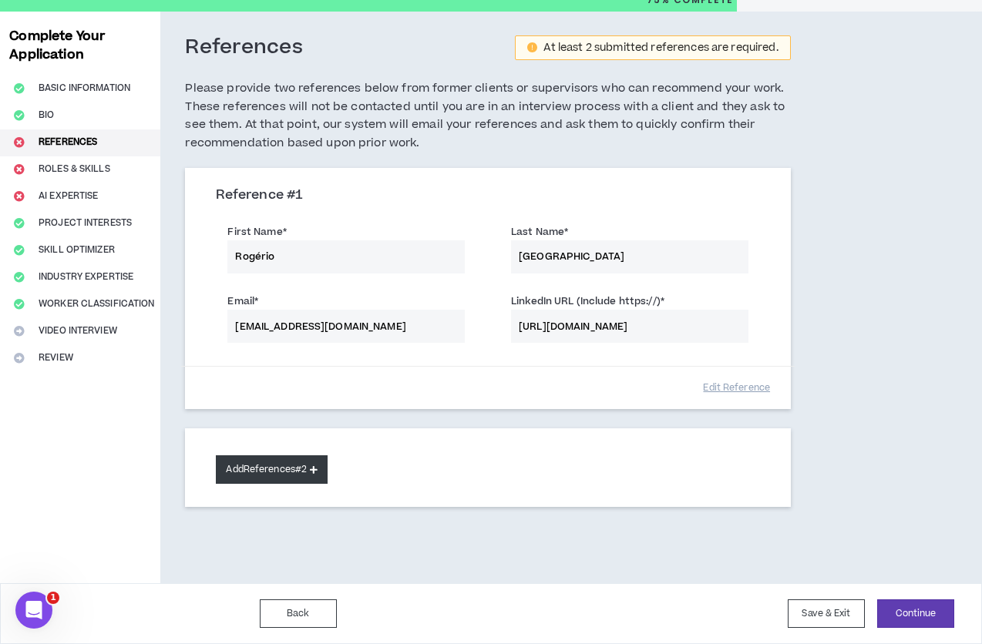
click at [314, 471] on icon at bounding box center [314, 470] width 8 height 8
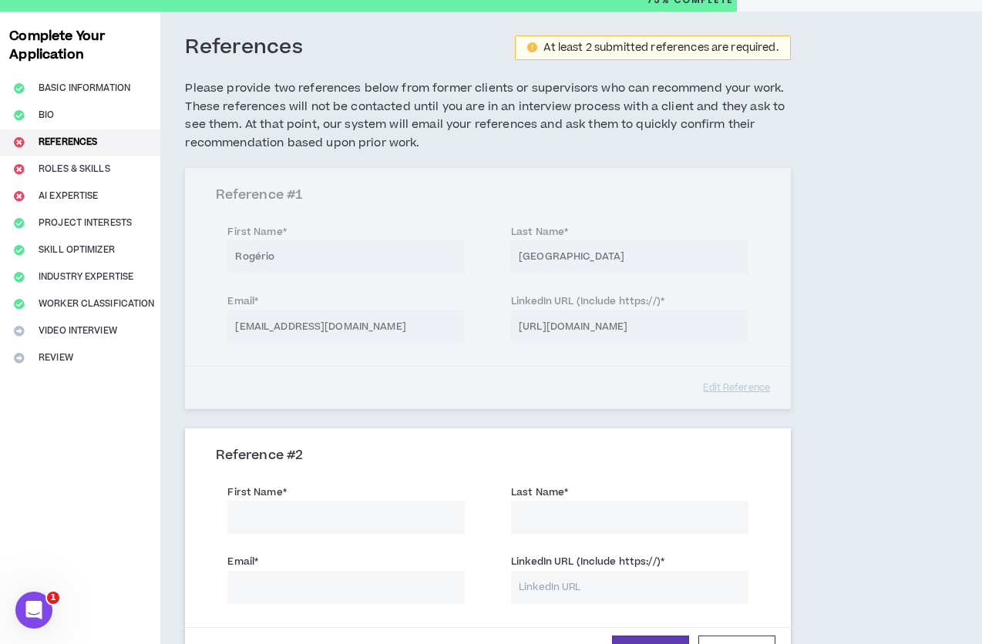
click at [396, 466] on div "Reference # 2" at bounding box center [487, 462] width 543 height 29
click at [402, 523] on input "First Name *" at bounding box center [345, 517] width 237 height 33
type input "[PERSON_NAME]"
paste input "[EMAIL_ADDRESS][DOMAIN_NAME]"
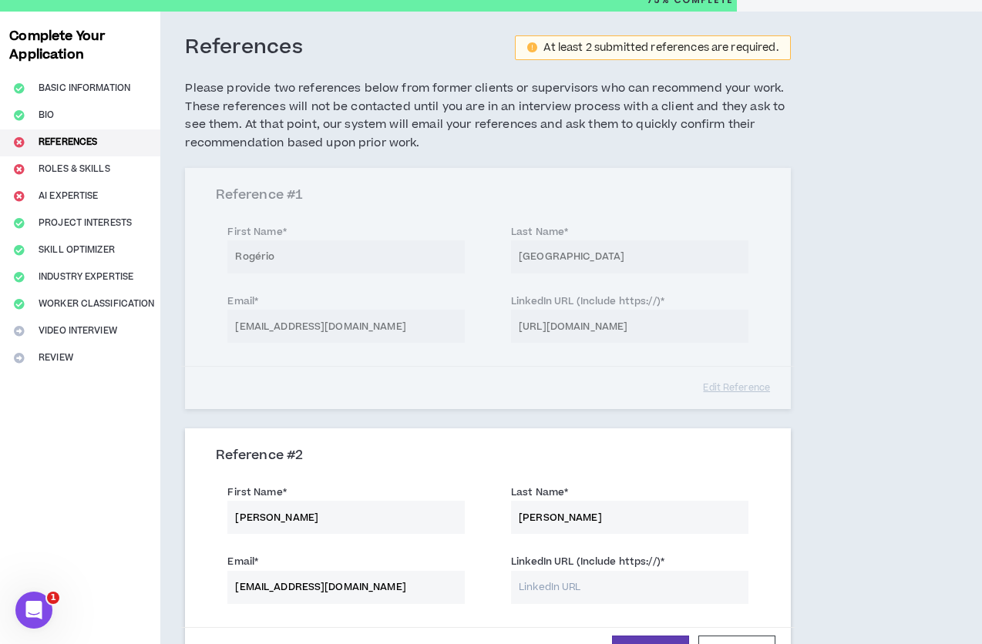
type input "[EMAIL_ADDRESS][DOMAIN_NAME]"
paste input "[URL][DOMAIN_NAME]"
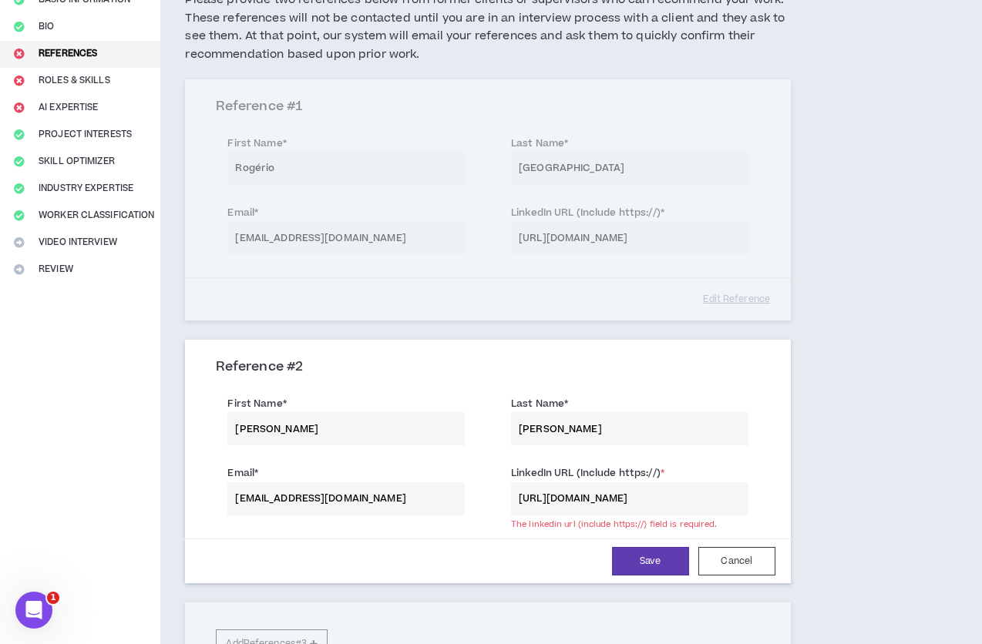
scroll to position [308, 0]
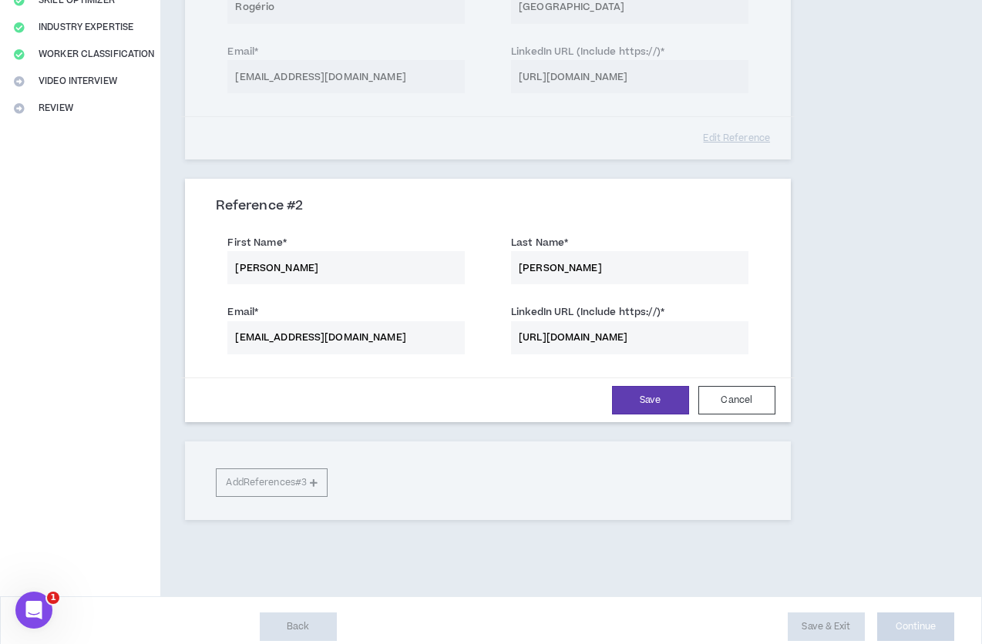
type input "[URL][DOMAIN_NAME]"
click at [644, 415] on div "Save Cancel" at bounding box center [487, 400] width 613 height 45
click at [647, 406] on button "Save" at bounding box center [650, 400] width 77 height 29
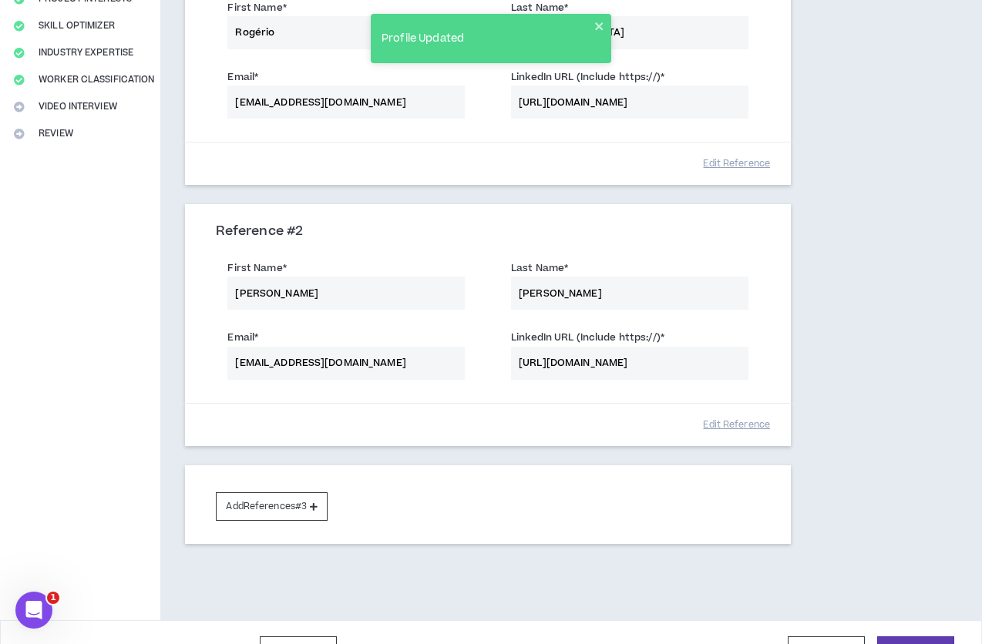
scroll to position [319, 0]
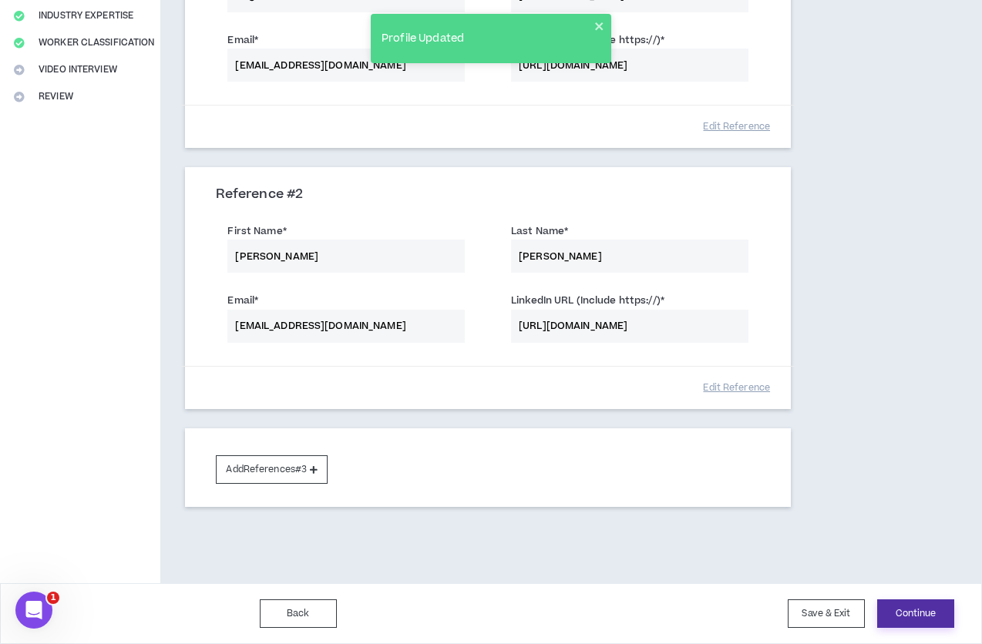
click at [917, 617] on button "Continue" at bounding box center [915, 614] width 77 height 29
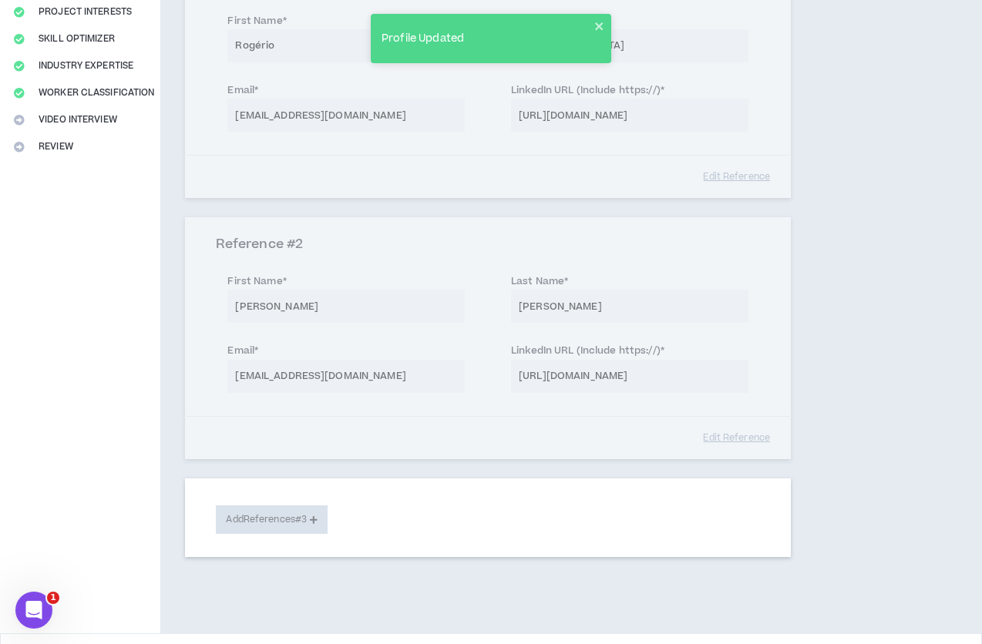
select select "**"
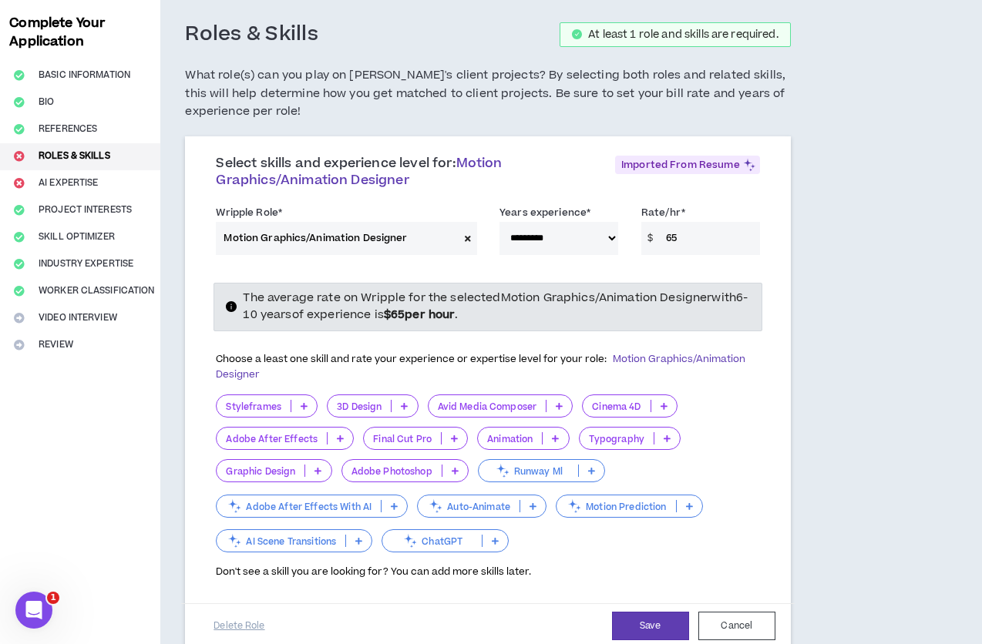
scroll to position [72, 0]
click at [294, 444] on p "Adobe After Effects" at bounding box center [272, 438] width 110 height 12
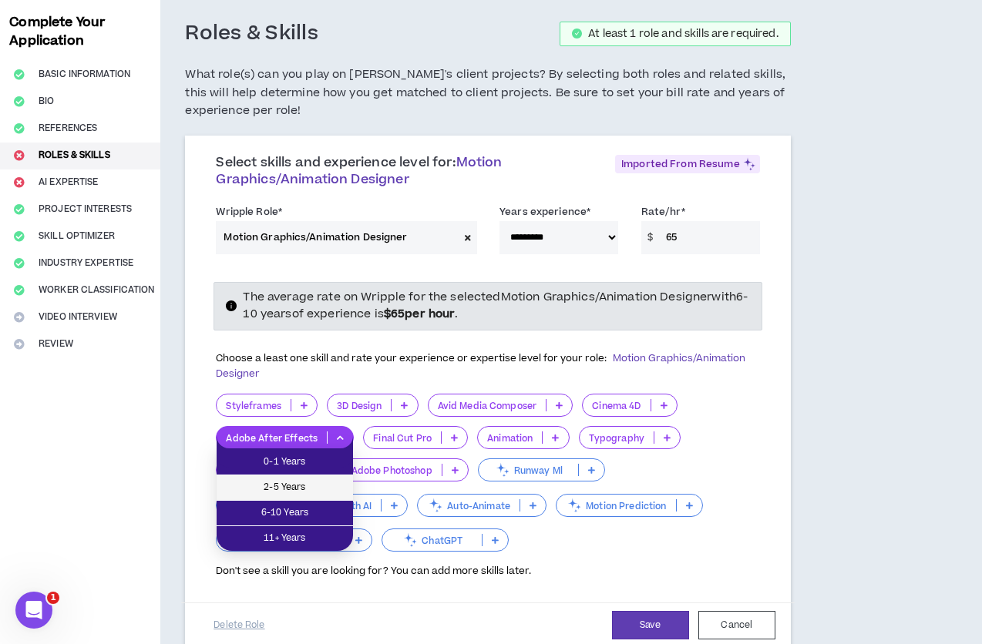
click at [296, 492] on span "2-5 Years" at bounding box center [285, 487] width 118 height 17
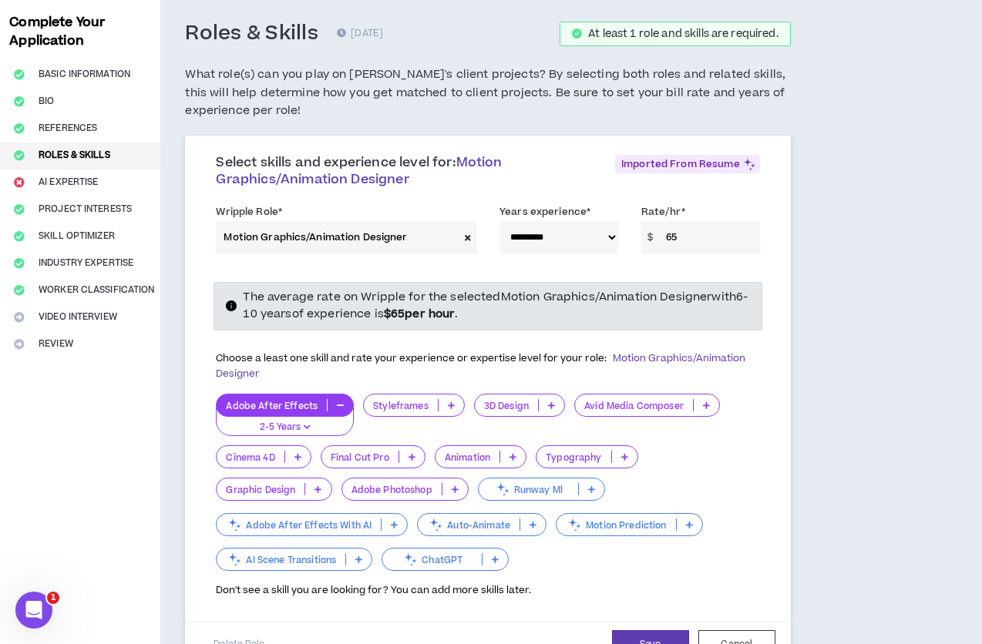
click at [570, 454] on p "Typography" at bounding box center [573, 458] width 74 height 12
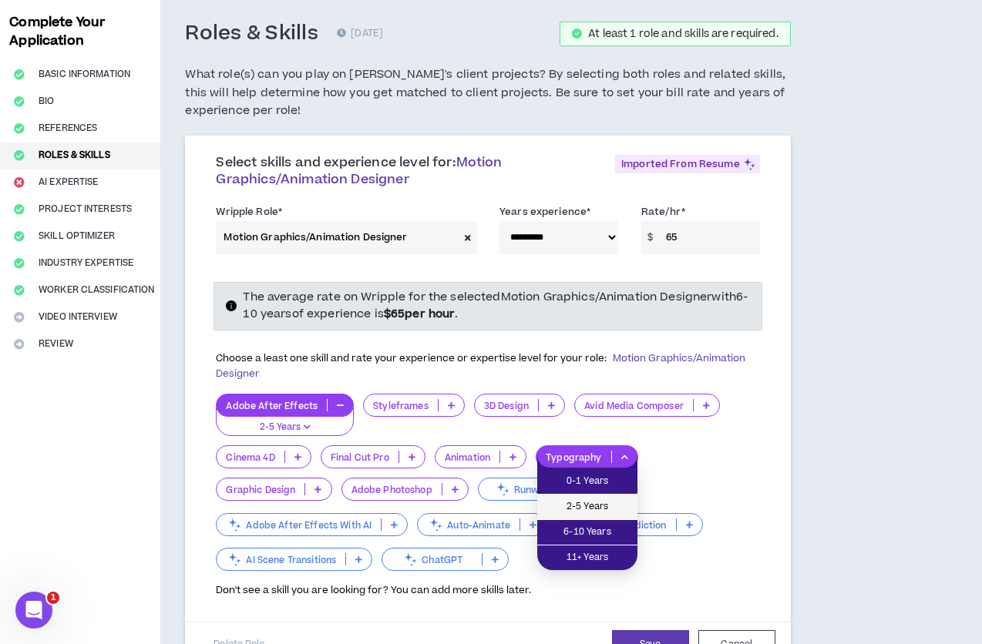
click at [597, 503] on span "2-5 Years" at bounding box center [588, 507] width 82 height 17
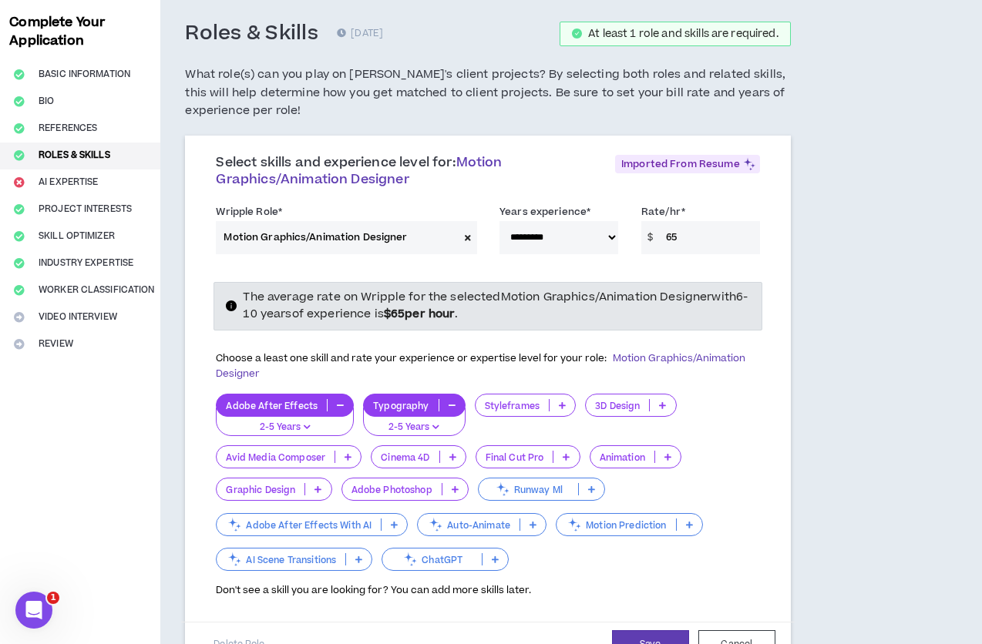
click at [617, 460] on p "Animation" at bounding box center [622, 458] width 64 height 12
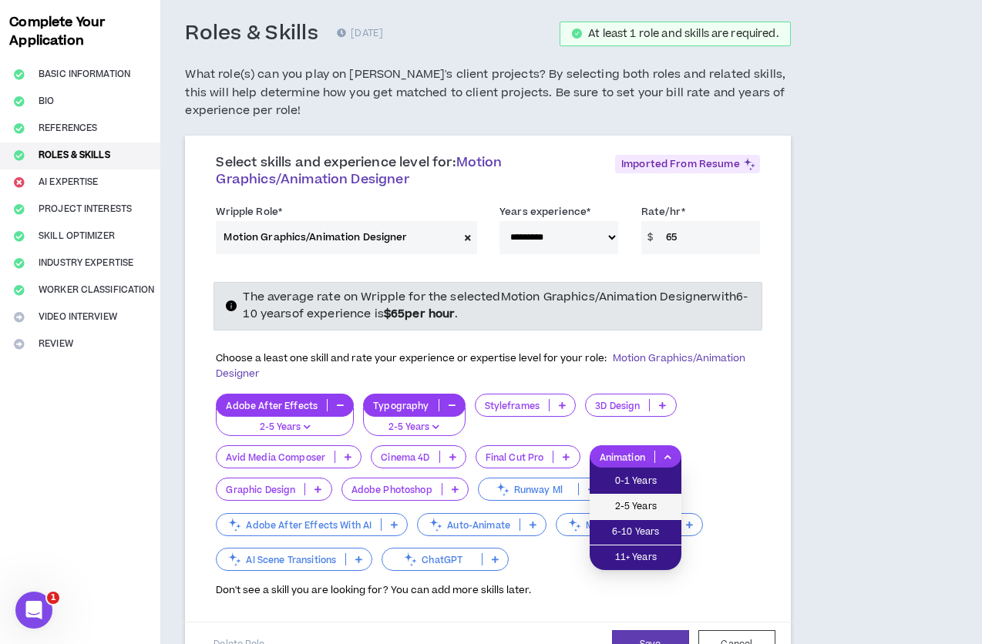
click at [627, 503] on span "2-5 Years" at bounding box center [635, 507] width 73 height 17
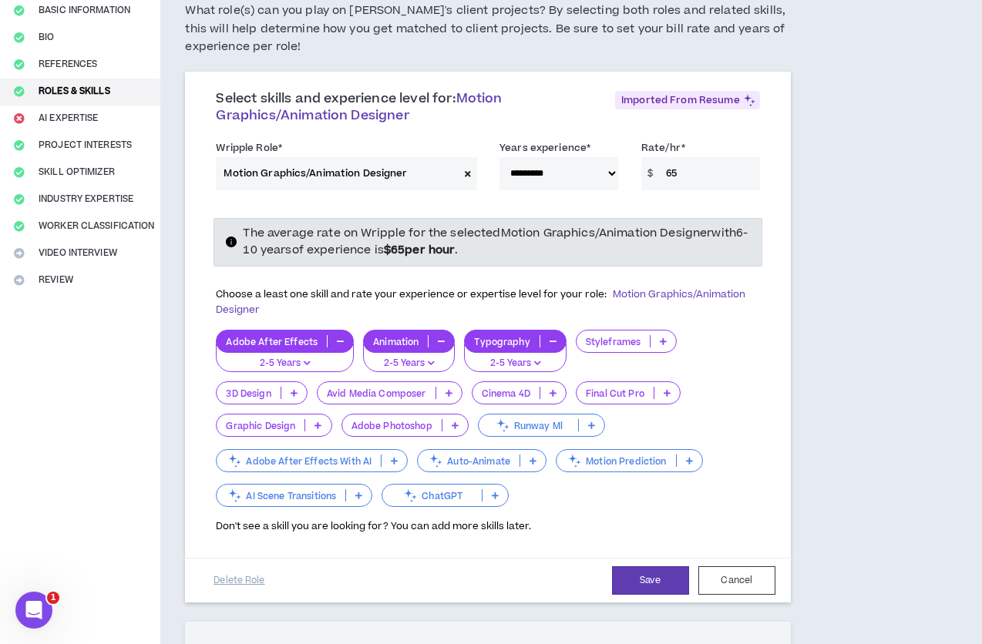
scroll to position [136, 0]
click at [422, 494] on p "ChatGPT" at bounding box center [431, 495] width 99 height 12
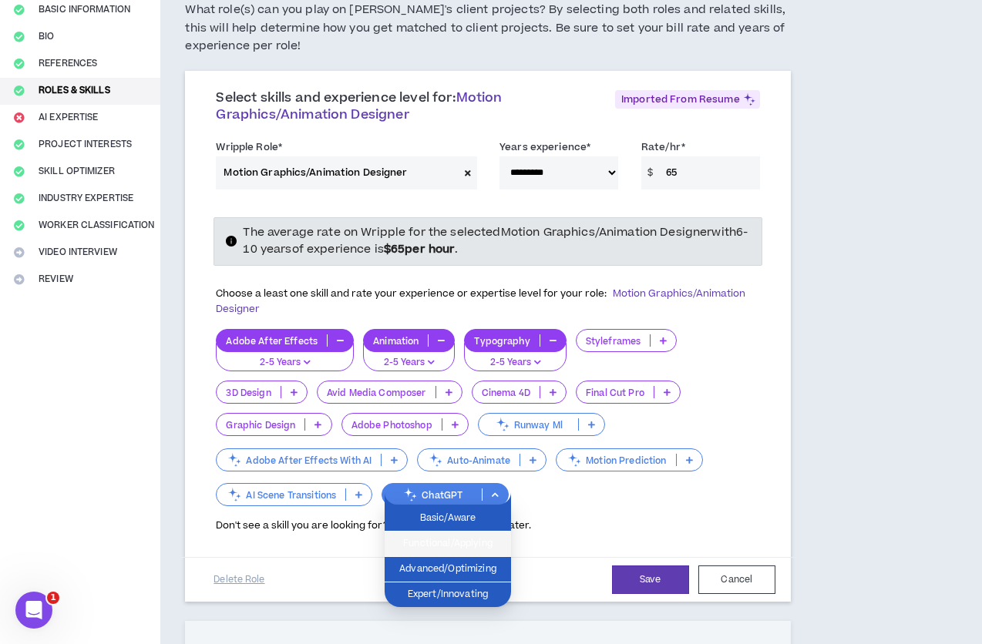
click at [464, 538] on span "Functional/Applying" at bounding box center [448, 544] width 108 height 17
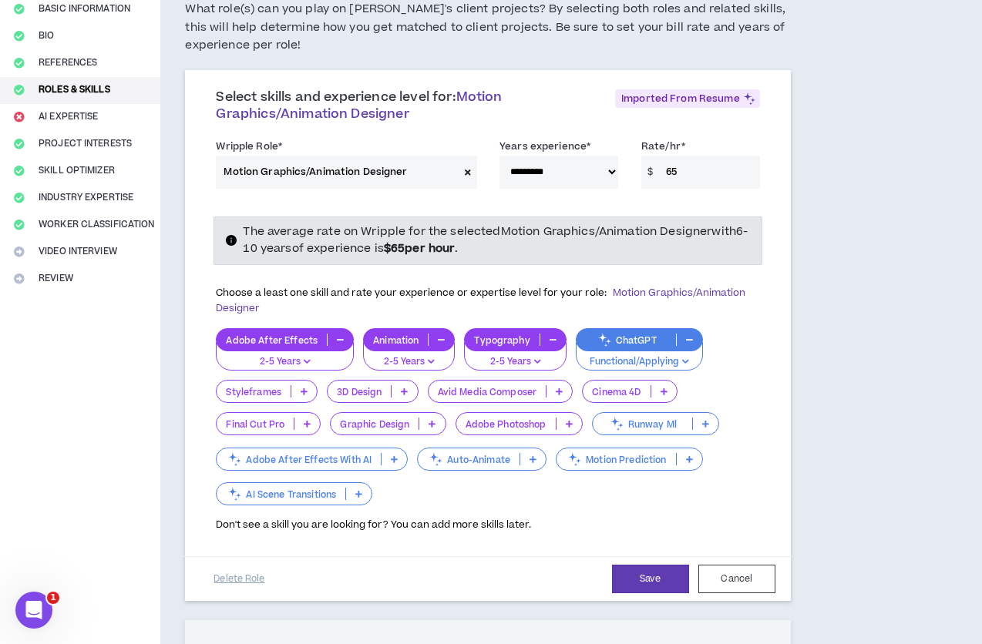
scroll to position [139, 0]
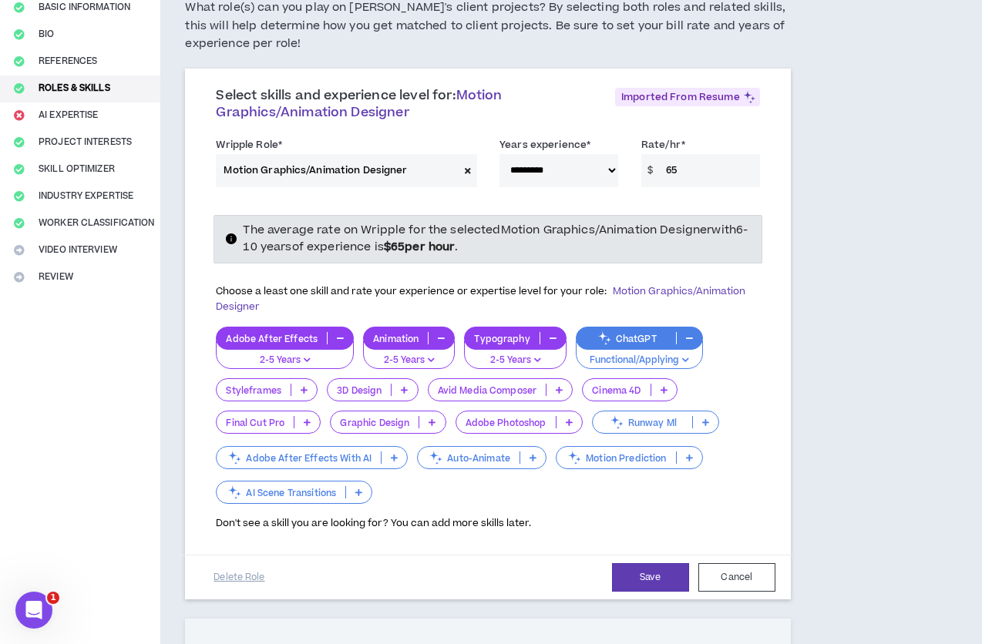
click at [644, 466] on div "Motion Prediction" at bounding box center [629, 457] width 147 height 23
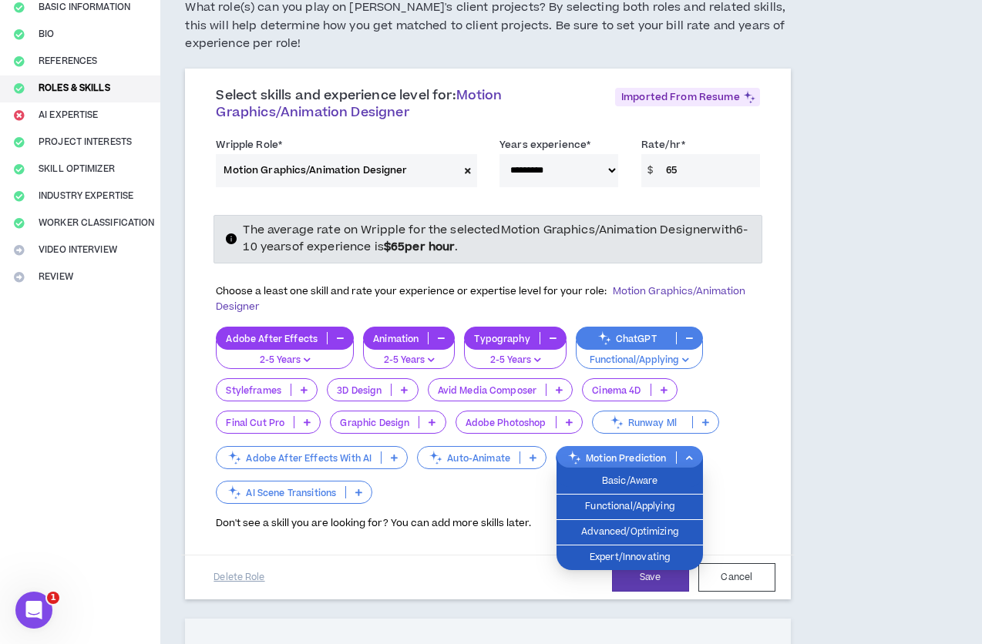
drag, startPoint x: 749, startPoint y: 472, endPoint x: 740, endPoint y: 473, distance: 9.4
click at [747, 472] on div "Adobe After Effects 2-5 Years Animation 2-5 Years Typography 2-5 Years ChatGPT …" at bounding box center [487, 417] width 543 height 180
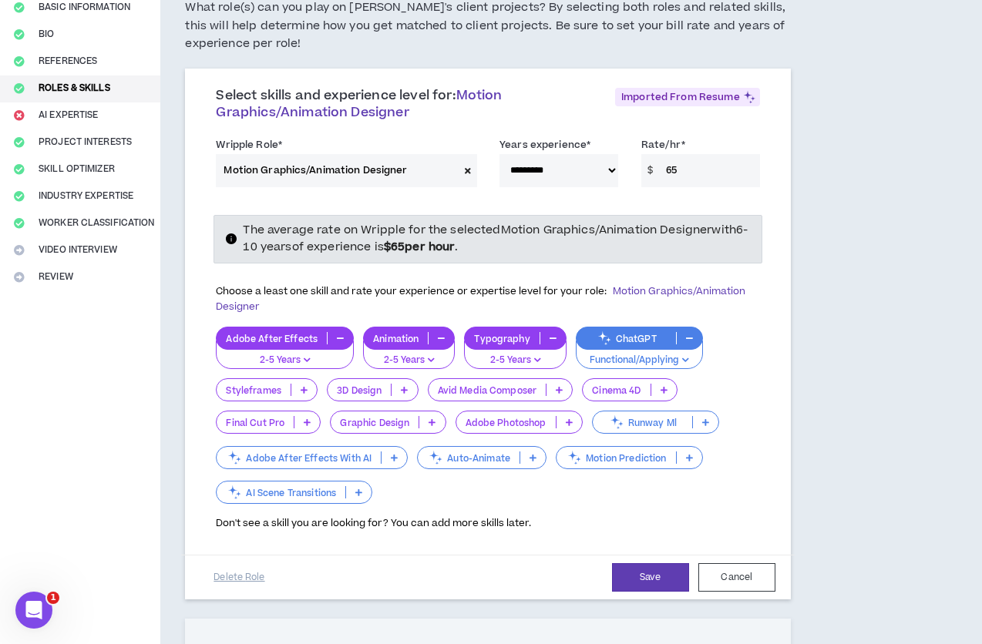
click at [352, 459] on p "Adobe After Effects With AI" at bounding box center [299, 458] width 164 height 12
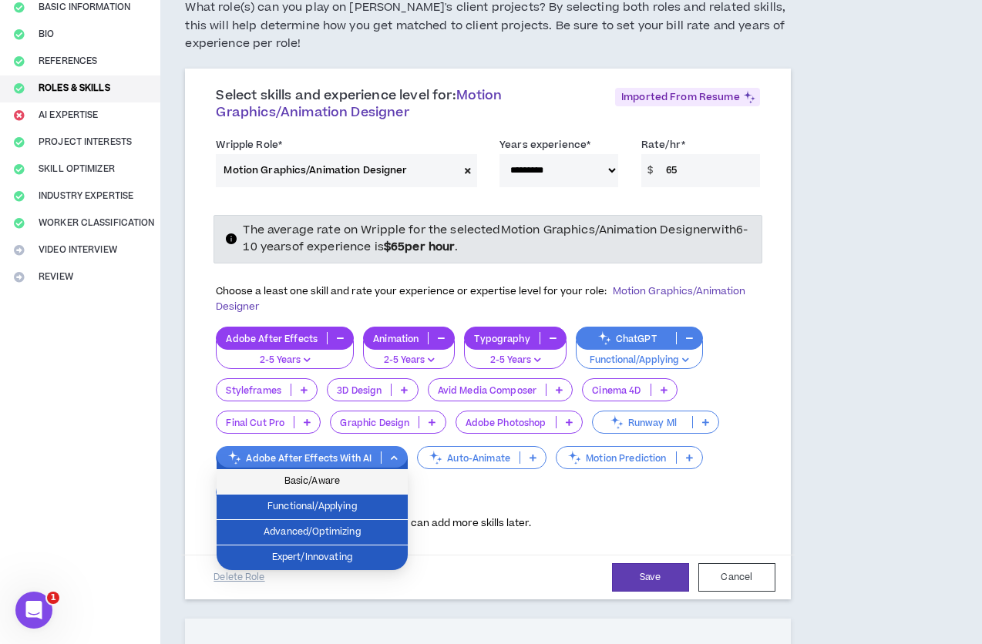
scroll to position [146, 0]
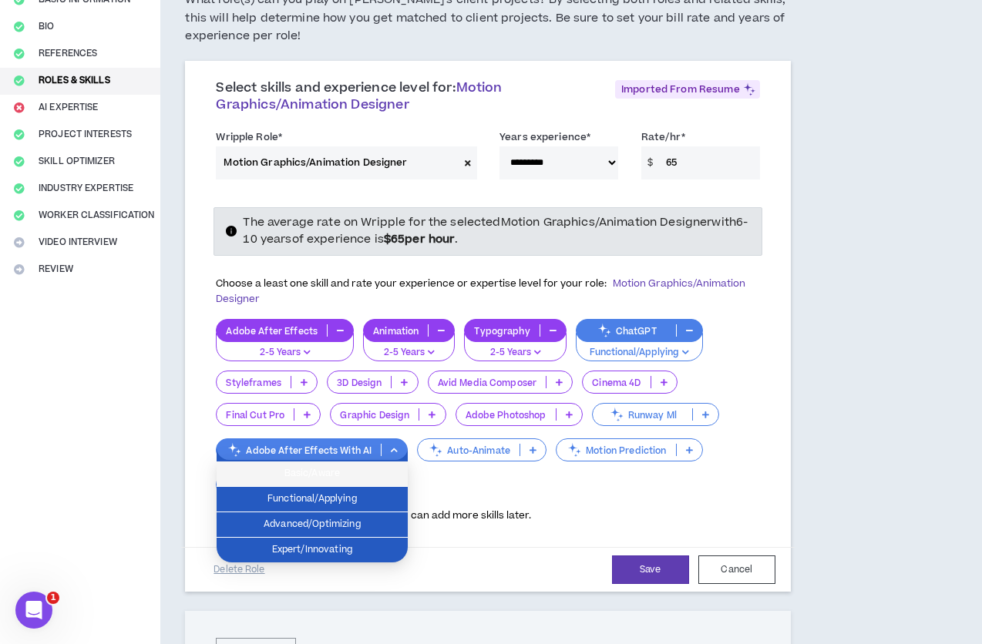
click at [348, 473] on span "Basic/Aware" at bounding box center [312, 474] width 173 height 17
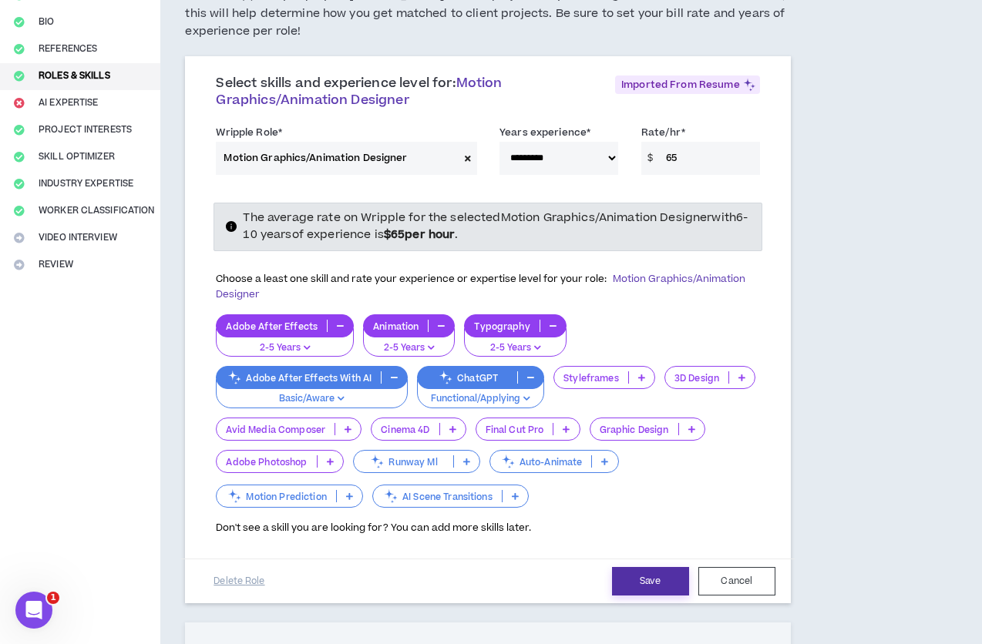
click at [660, 590] on button "Save" at bounding box center [650, 581] width 77 height 29
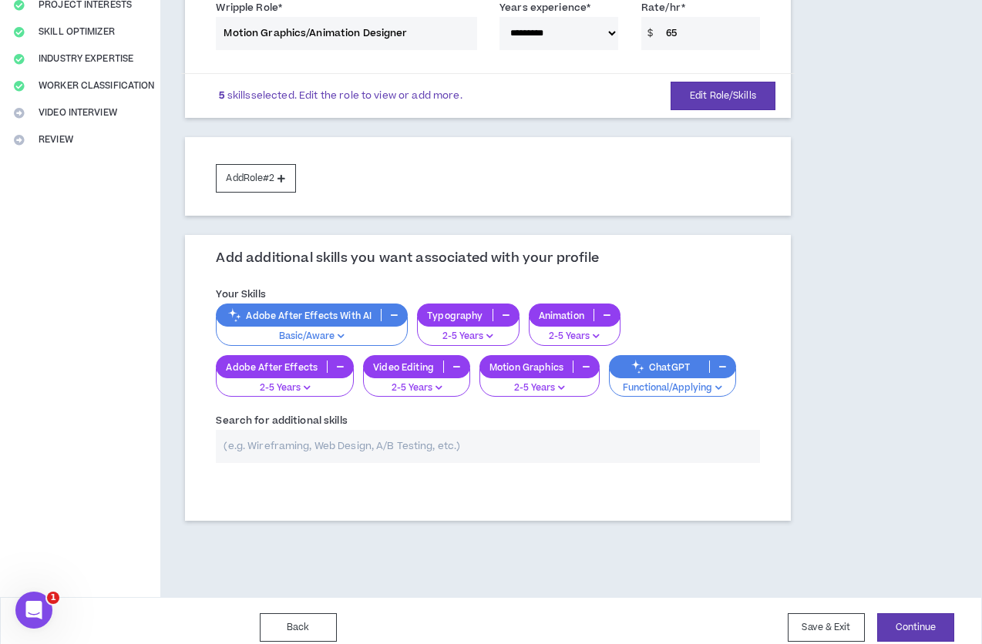
scroll to position [290, 0]
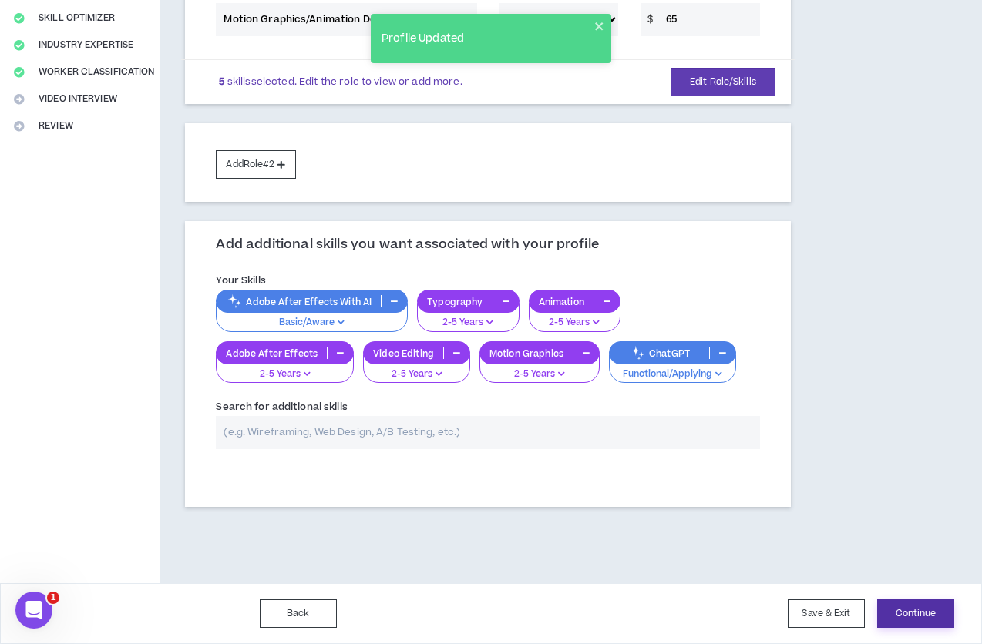
click at [936, 615] on button "Continue" at bounding box center [915, 614] width 77 height 29
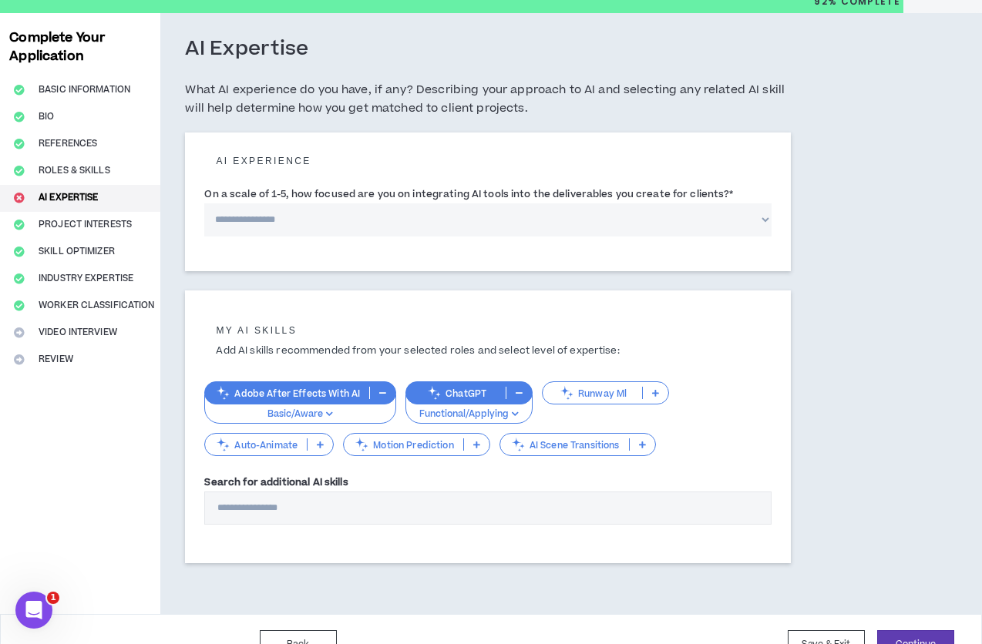
scroll to position [66, 0]
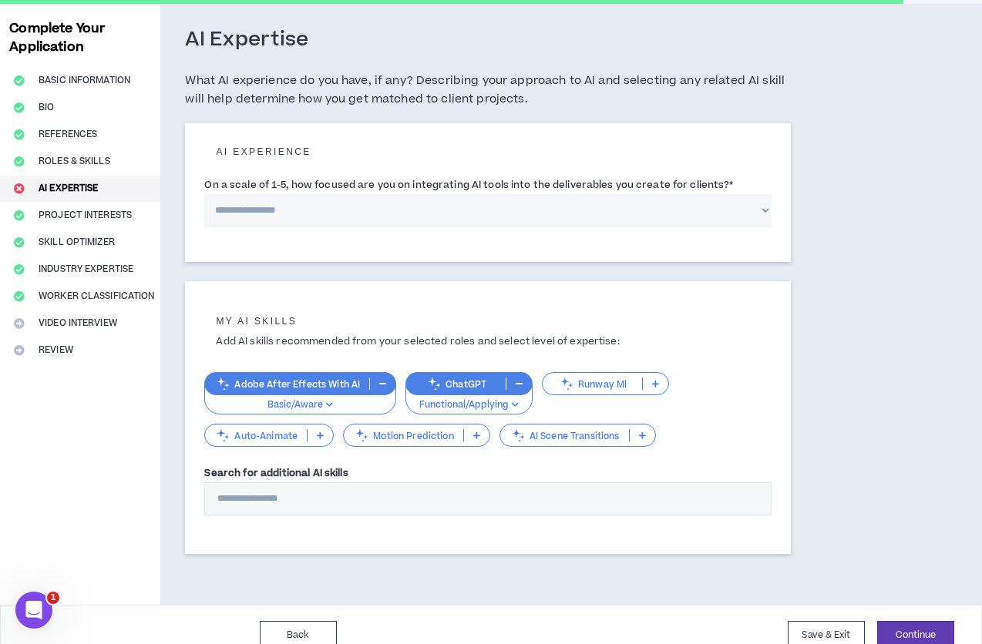
click at [282, 506] on input "Search for additional AI skills" at bounding box center [487, 499] width 567 height 33
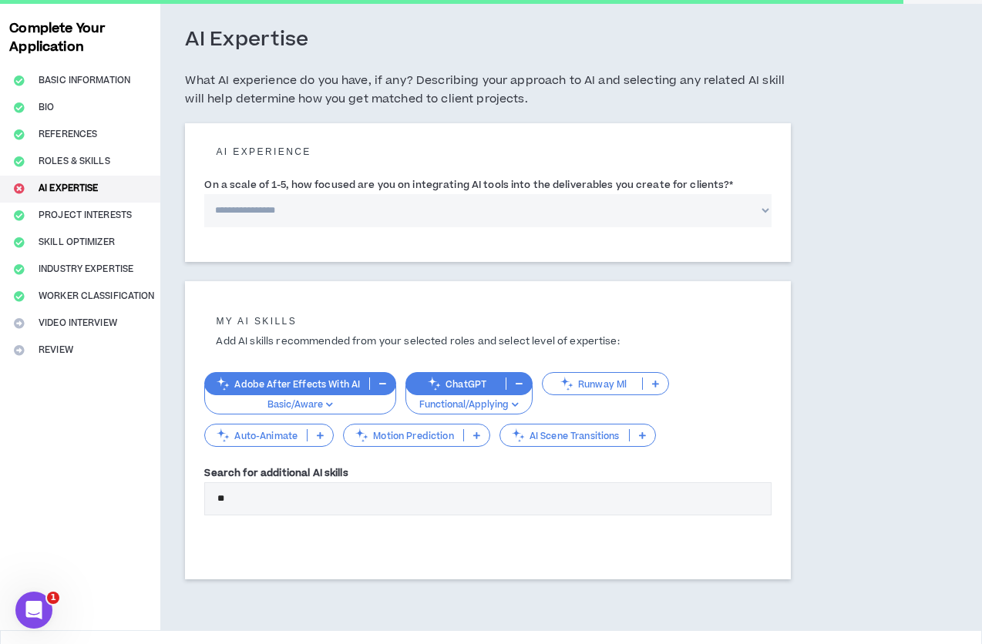
type input "*"
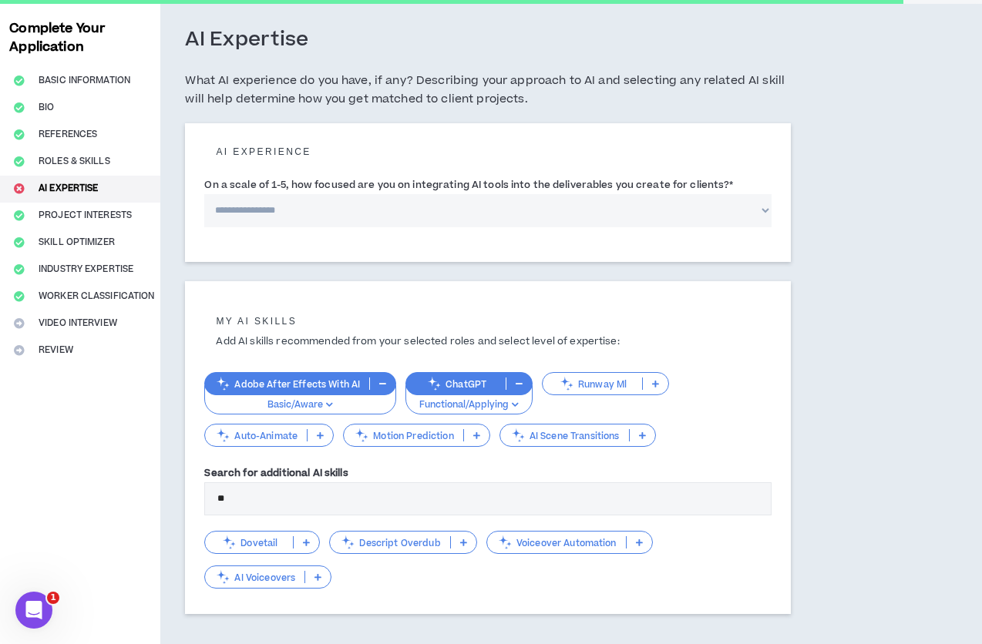
click at [269, 582] on p "AI Voiceovers" at bounding box center [254, 578] width 99 height 12
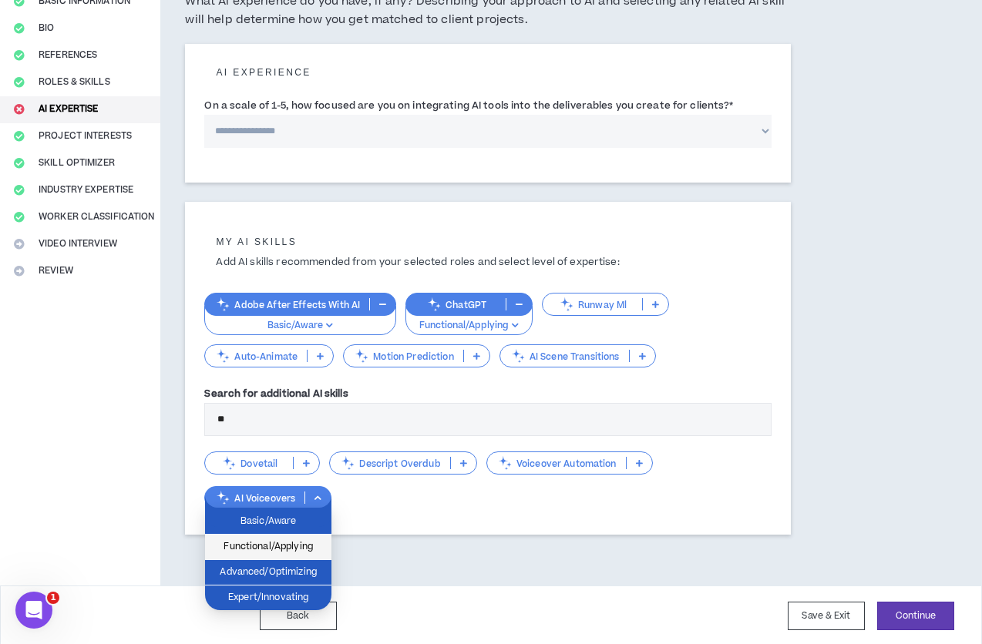
scroll to position [147, 0]
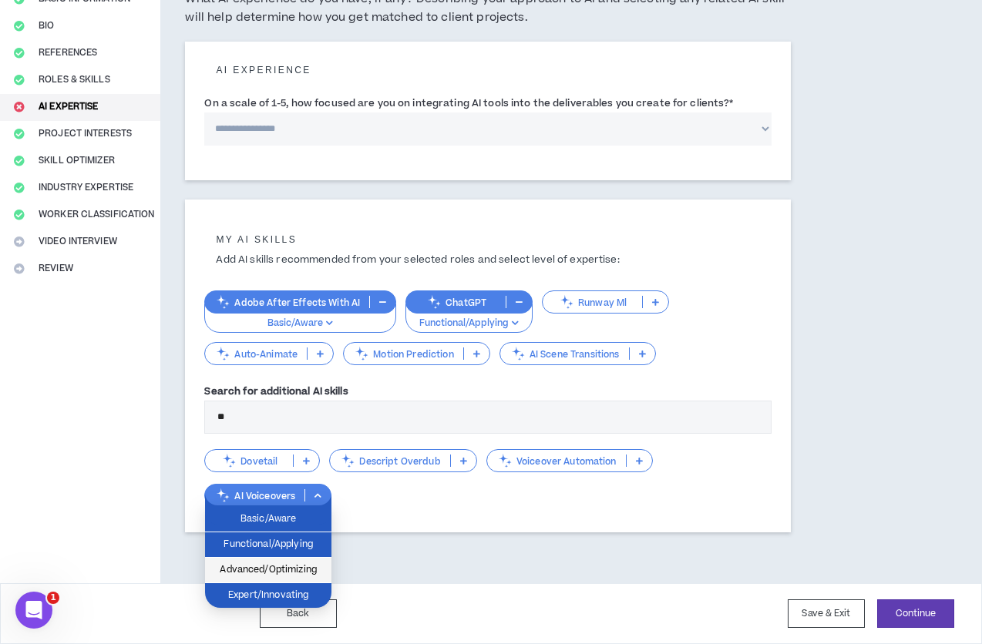
click at [302, 573] on span "Advanced/Optimizing" at bounding box center [268, 570] width 108 height 17
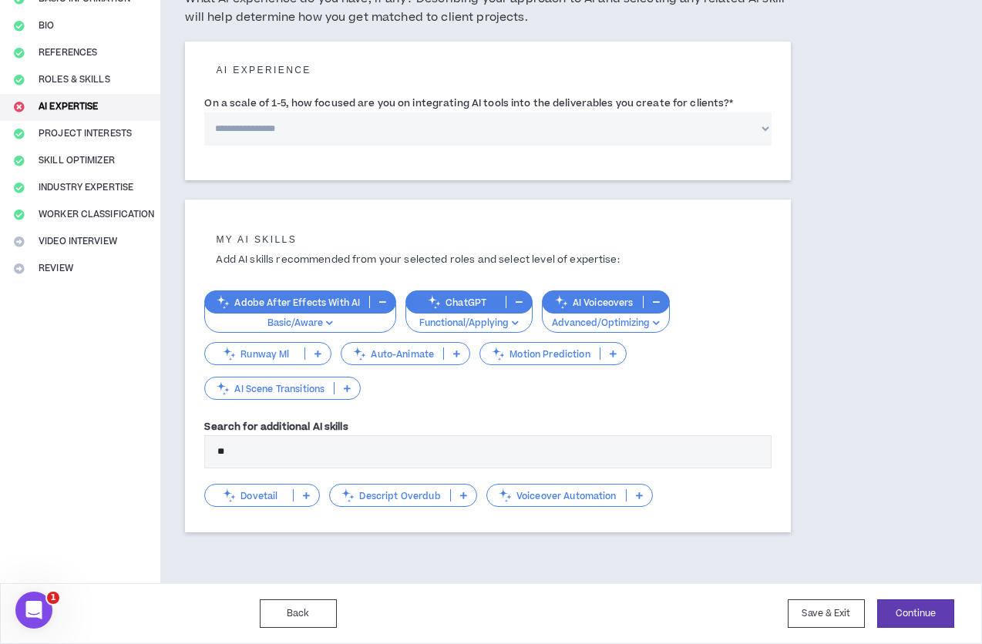
click at [343, 456] on input "**" at bounding box center [487, 452] width 567 height 33
type input "*"
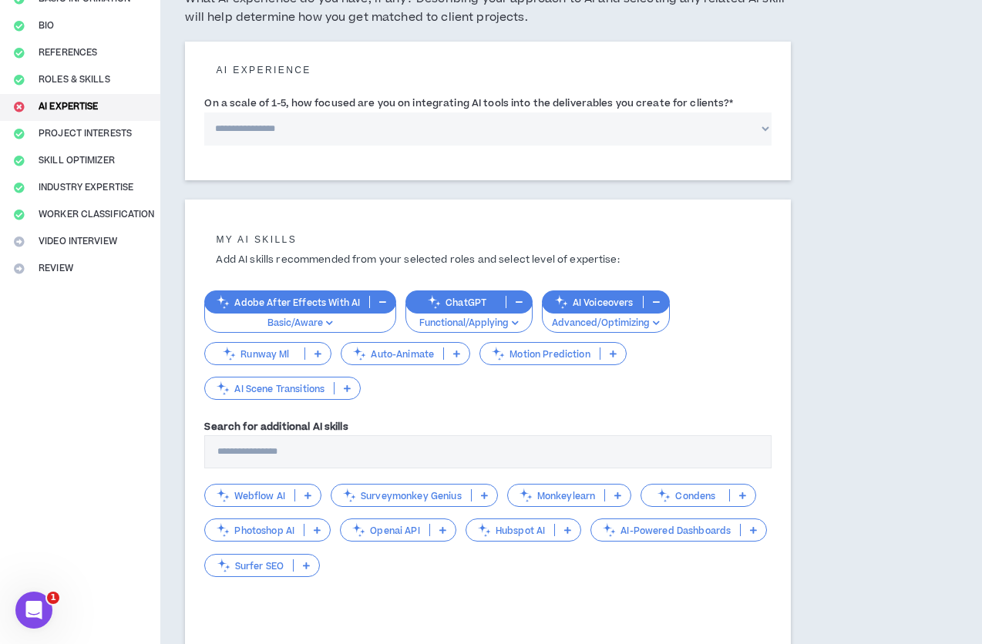
scroll to position [122, 0]
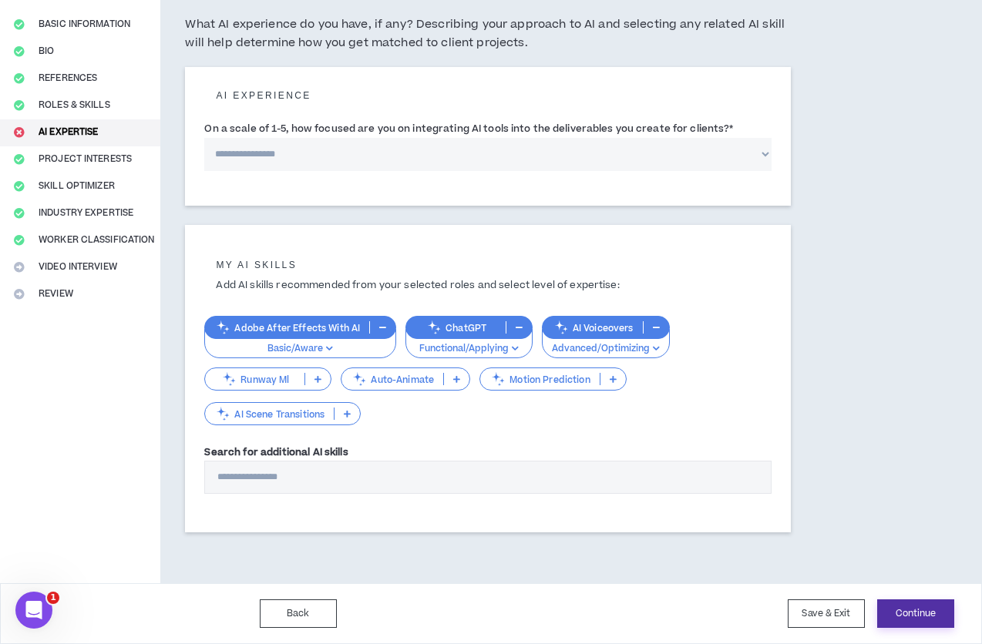
click at [914, 606] on button "Continue" at bounding box center [915, 614] width 77 height 29
click at [294, 149] on select "**********" at bounding box center [487, 154] width 567 height 33
select select "*"
click at [204, 138] on select "**********" at bounding box center [487, 154] width 567 height 33
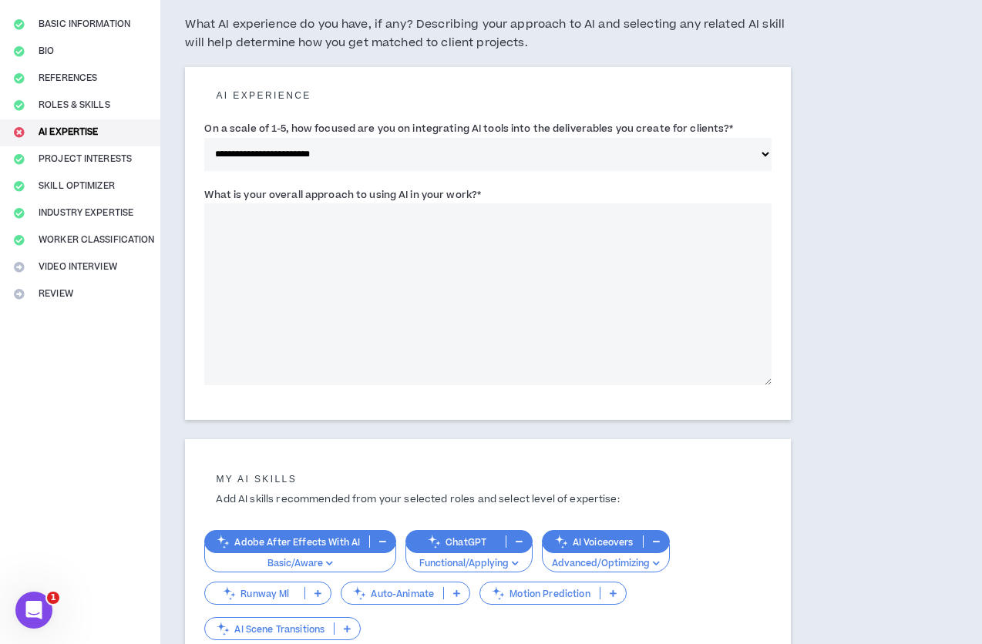
click at [578, 346] on textarea "What is your overall approach to using AI in your work? *" at bounding box center [487, 294] width 567 height 182
type textarea "**********"
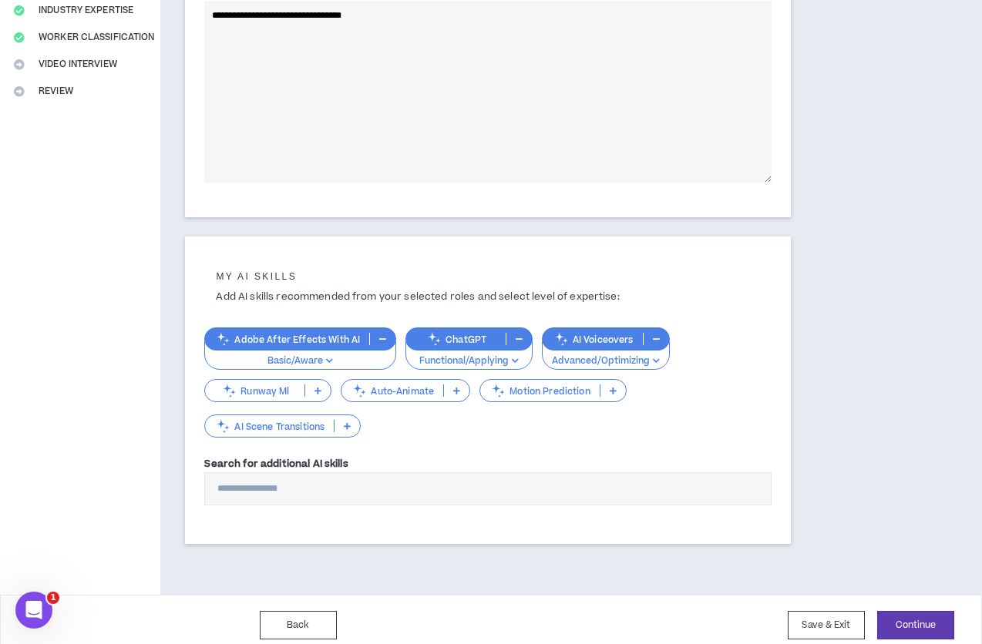
scroll to position [336, 0]
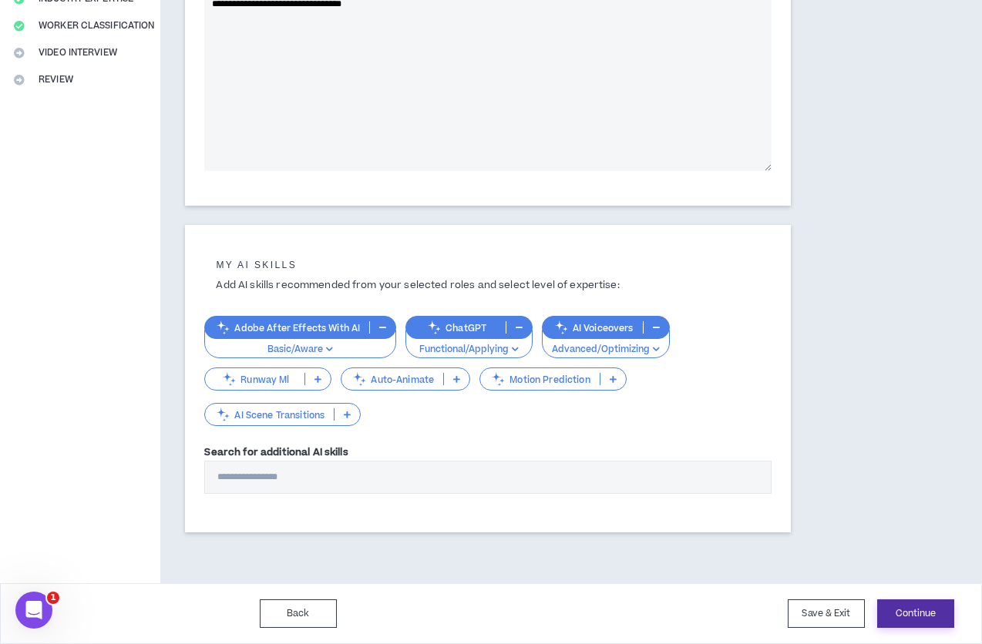
click at [905, 607] on button "Continue" at bounding box center [915, 614] width 77 height 29
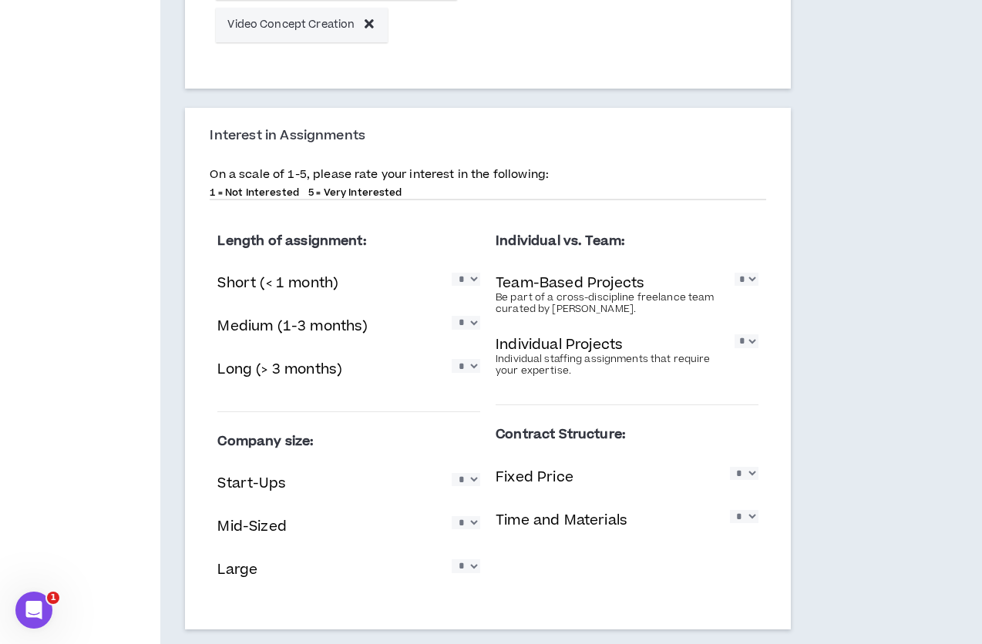
scroll to position [855, 0]
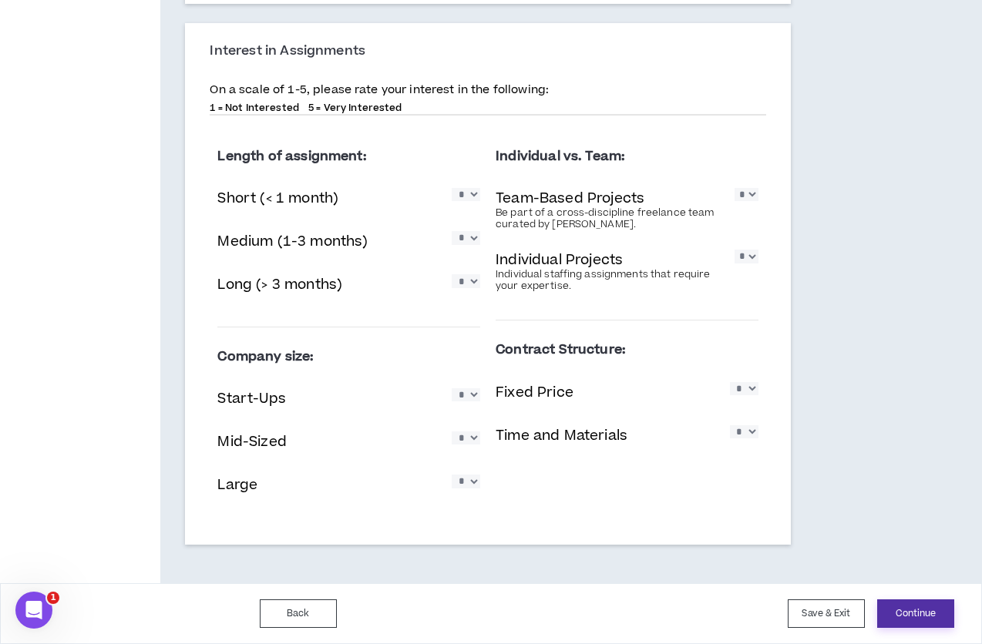
click at [907, 612] on button "Continue" at bounding box center [915, 614] width 77 height 29
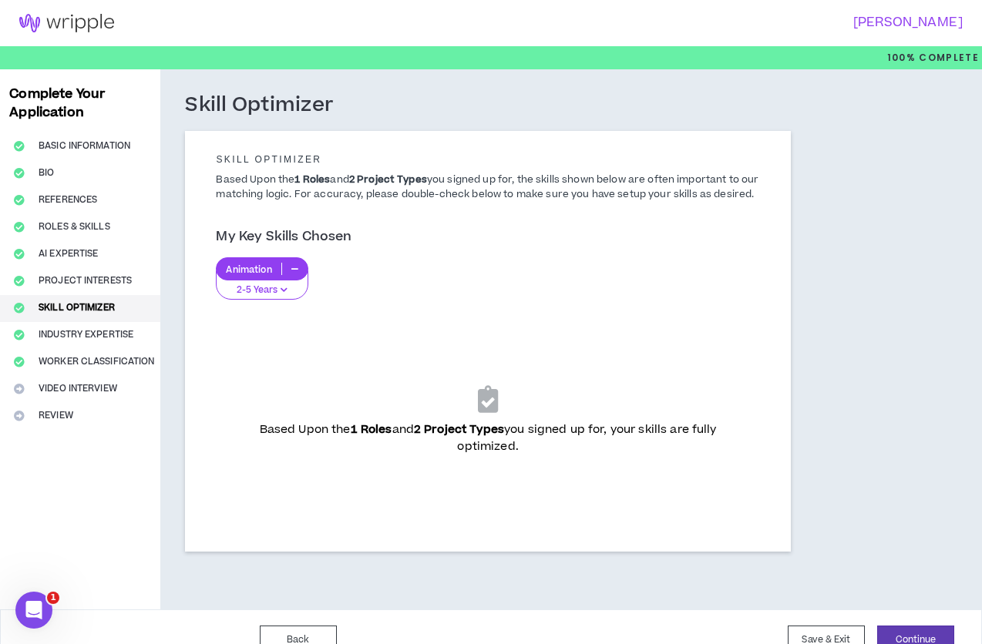
scroll to position [41, 0]
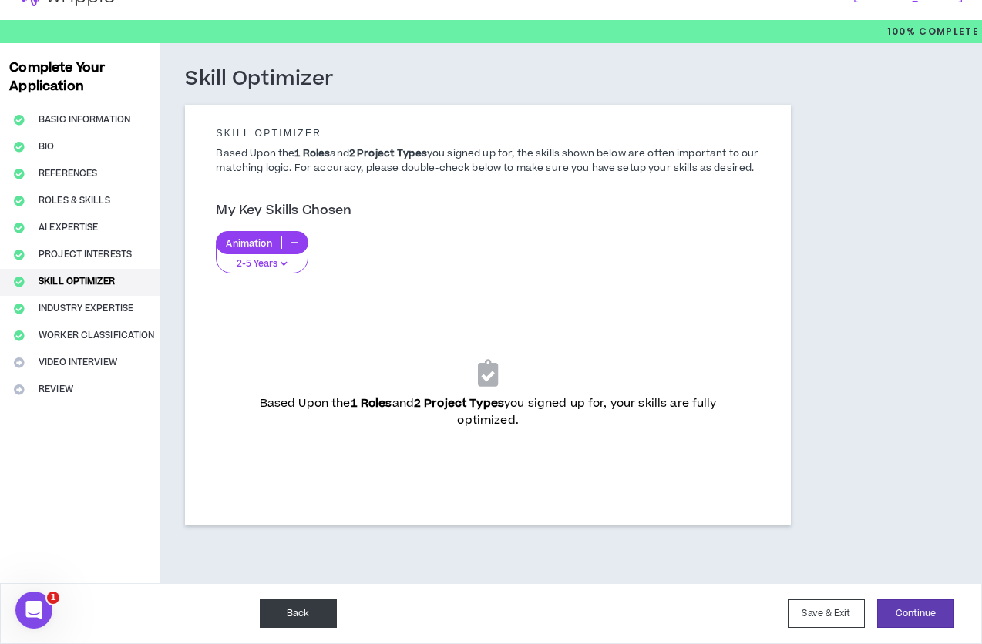
click at [304, 608] on button "Back" at bounding box center [298, 614] width 77 height 29
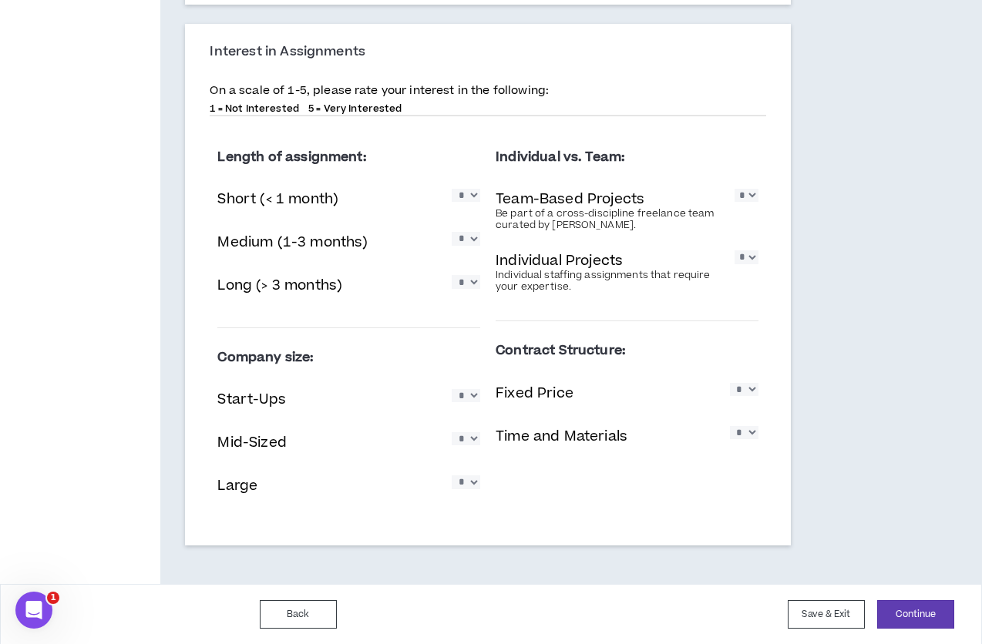
scroll to position [855, 0]
click at [752, 432] on select "* * * * *" at bounding box center [744, 431] width 29 height 13
click at [464, 196] on select "* * * * *" at bounding box center [466, 194] width 29 height 13
select select "*"
click at [452, 188] on select "* * * * *" at bounding box center [466, 194] width 29 height 13
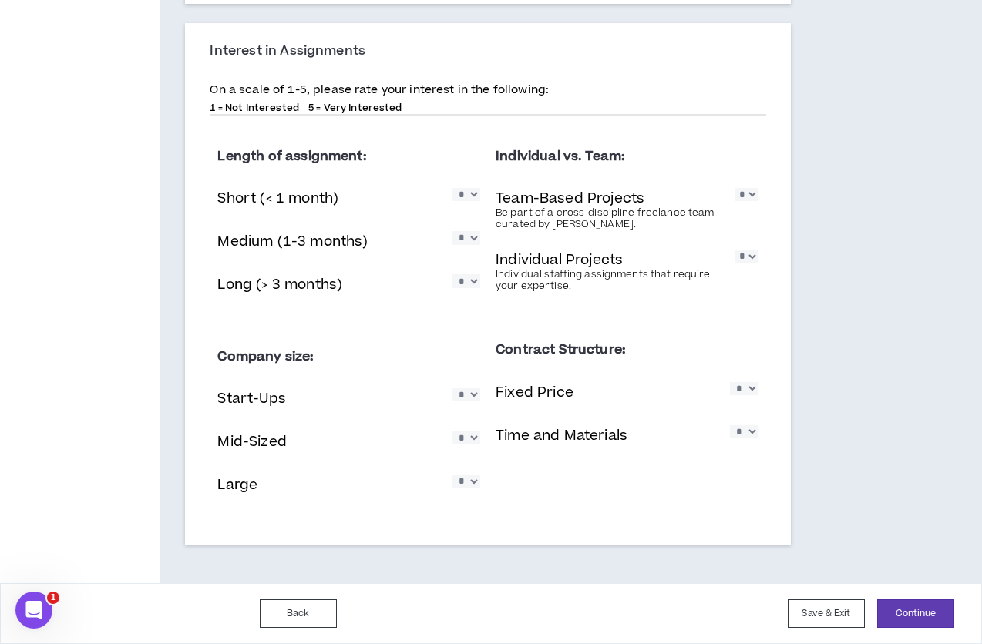
click at [466, 240] on select "* * * * *" at bounding box center [466, 237] width 29 height 13
click at [467, 288] on select "* * * * *" at bounding box center [466, 280] width 29 height 13
select select "*"
click at [452, 274] on select "* * * * *" at bounding box center [466, 280] width 29 height 13
click at [473, 197] on select "* * * * *" at bounding box center [466, 194] width 29 height 13
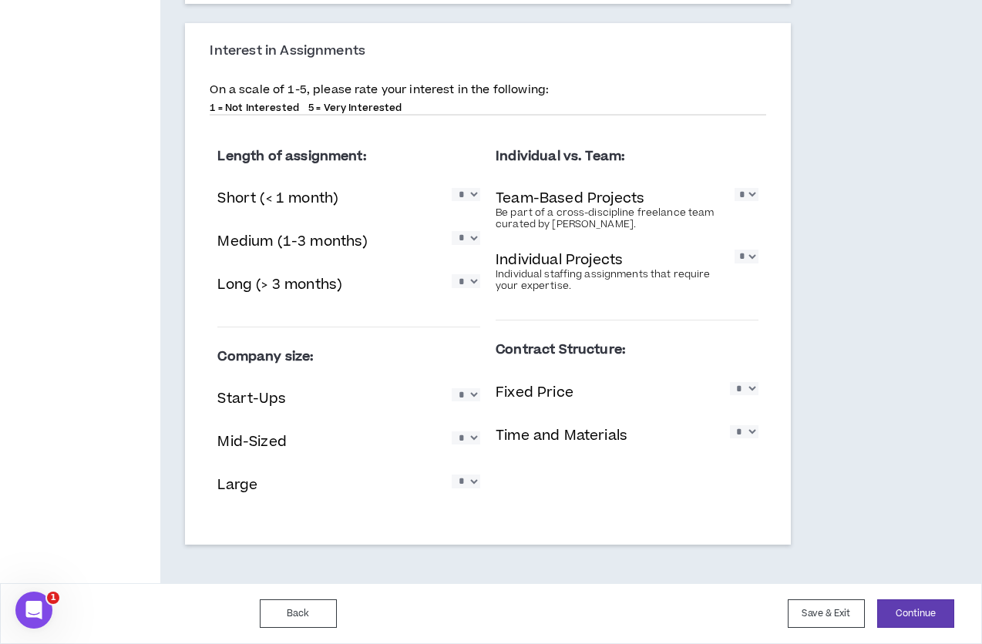
select select "*"
click at [452, 188] on select "* * * * *" at bounding box center [466, 194] width 29 height 13
click at [469, 237] on select "* * * * *" at bounding box center [466, 237] width 29 height 13
select select "*"
click at [452, 231] on select "* * * * *" at bounding box center [466, 237] width 29 height 13
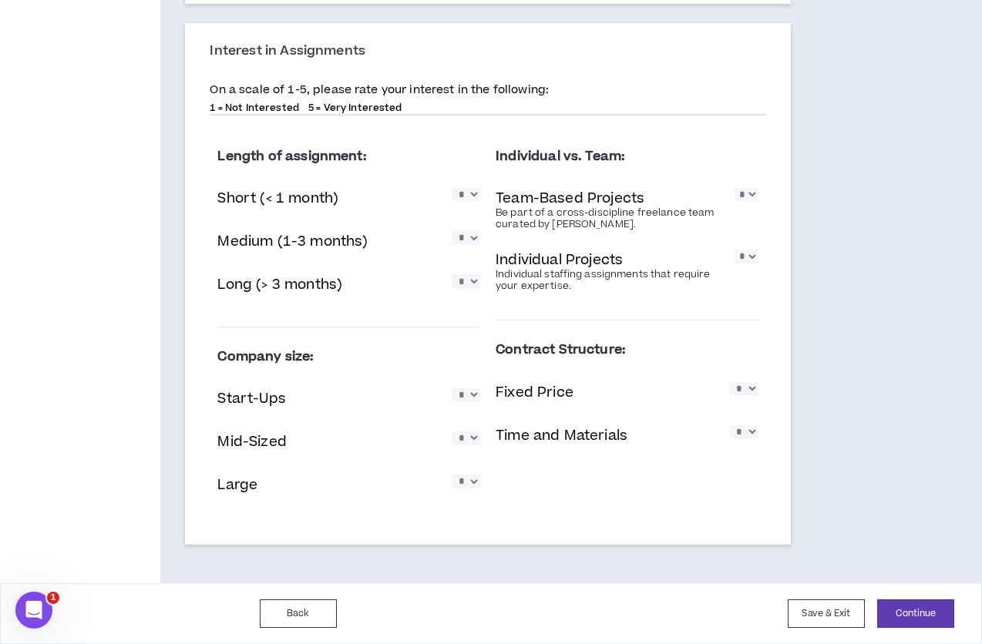
click at [465, 402] on select "* * * * *" at bounding box center [466, 394] width 29 height 13
select select "*"
click at [452, 388] on select "* * * * *" at bounding box center [466, 394] width 29 height 13
click at [470, 436] on select "* * * * *" at bounding box center [466, 438] width 29 height 13
select select "*"
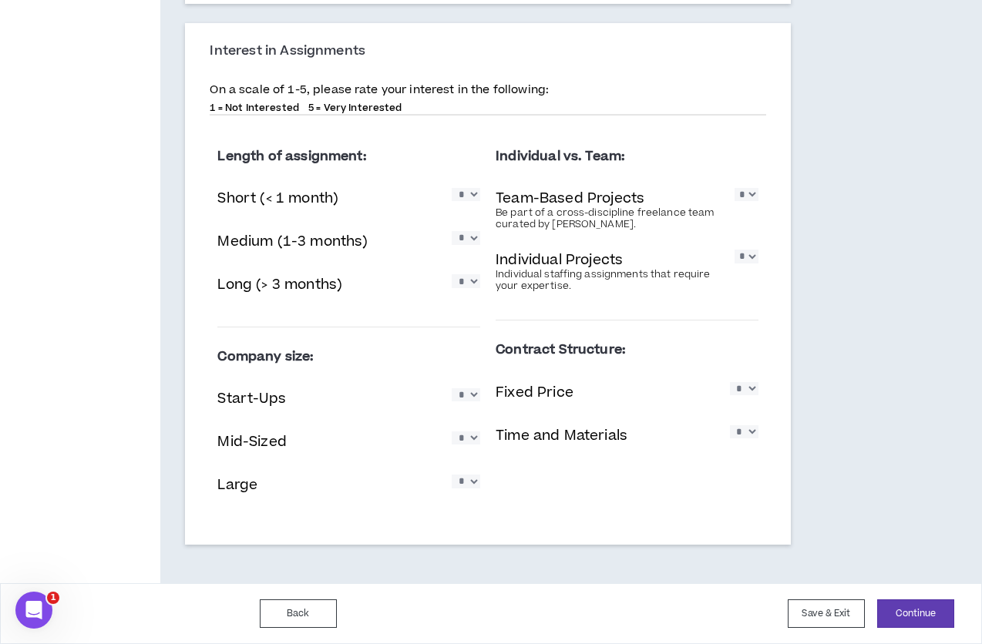
click at [452, 432] on select "* * * * *" at bounding box center [466, 438] width 29 height 13
click at [469, 483] on select "* * * * *" at bounding box center [466, 481] width 29 height 13
select select "*"
click at [452, 475] on select "* * * * *" at bounding box center [466, 481] width 29 height 13
click at [752, 390] on select "* * * * *" at bounding box center [744, 388] width 29 height 13
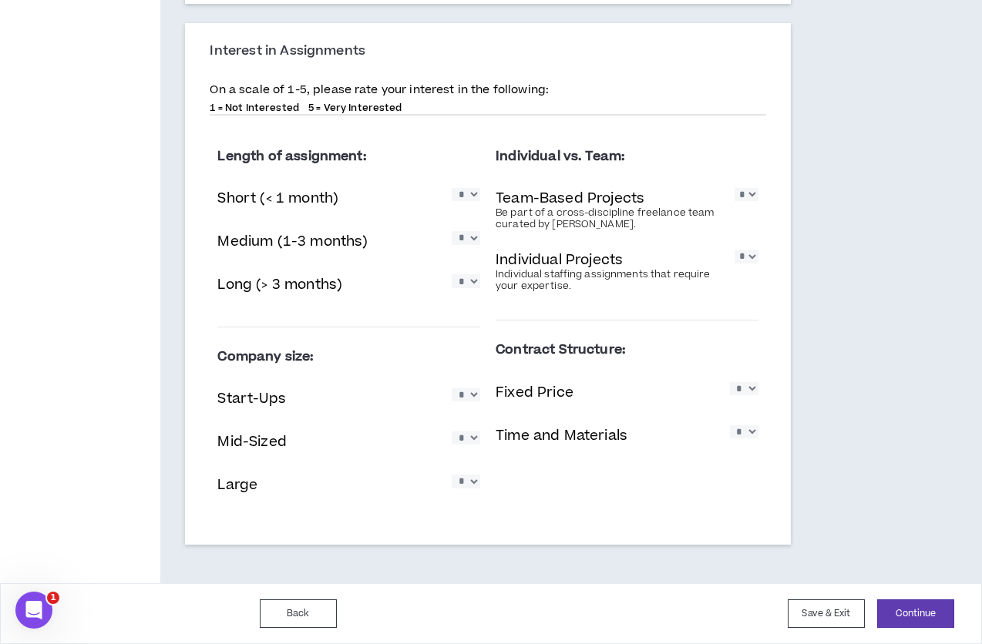
select select "*"
click at [730, 382] on select "* * * * *" at bounding box center [744, 388] width 29 height 13
click at [744, 439] on select "* * * * *" at bounding box center [744, 431] width 29 height 13
select select "*"
click at [730, 425] on select "* * * * *" at bounding box center [744, 431] width 29 height 13
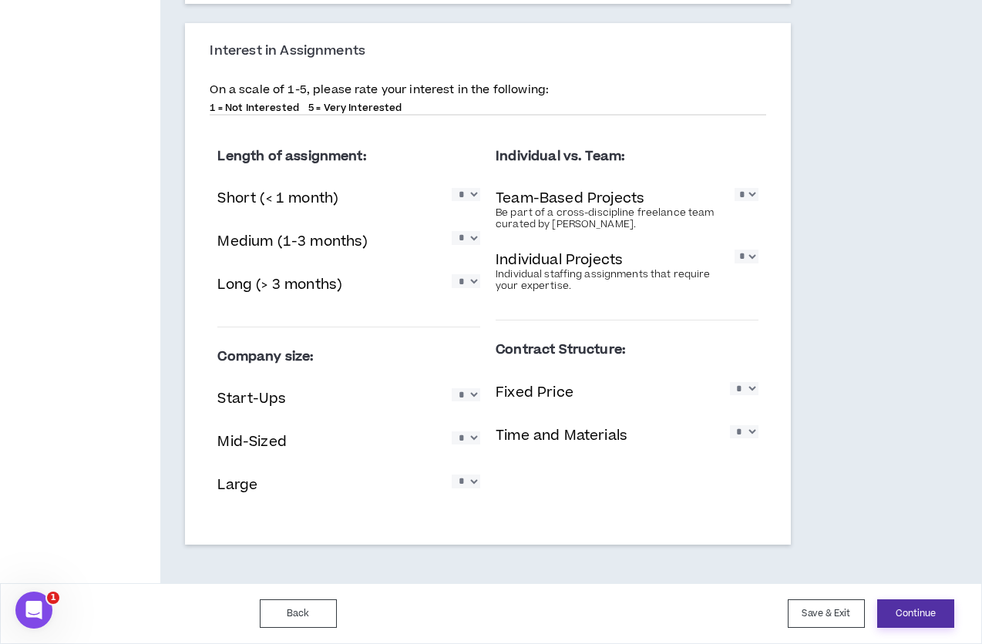
click at [920, 608] on button "Continue" at bounding box center [915, 614] width 77 height 29
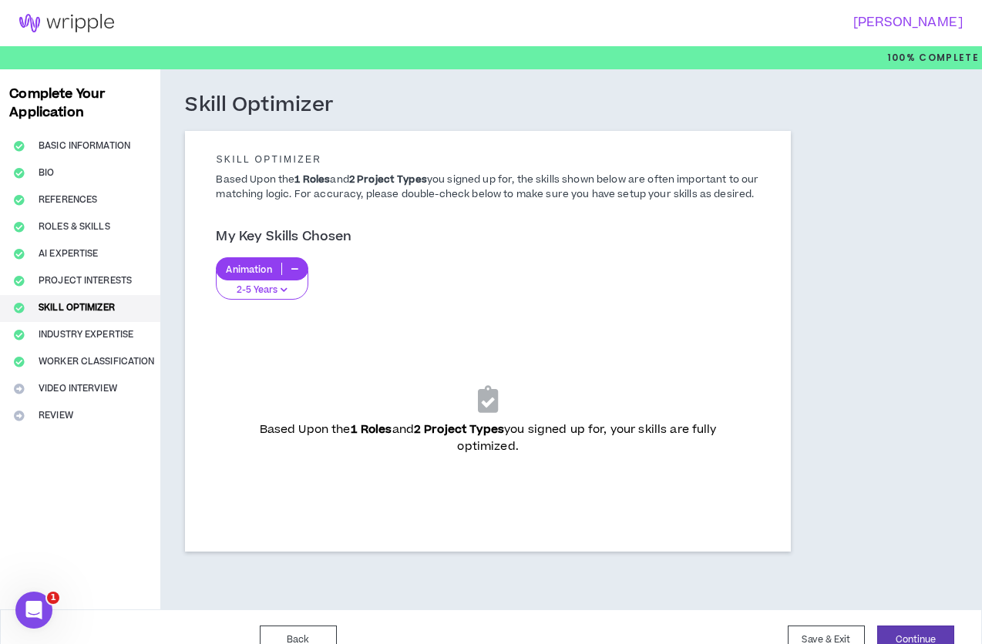
scroll to position [41, 0]
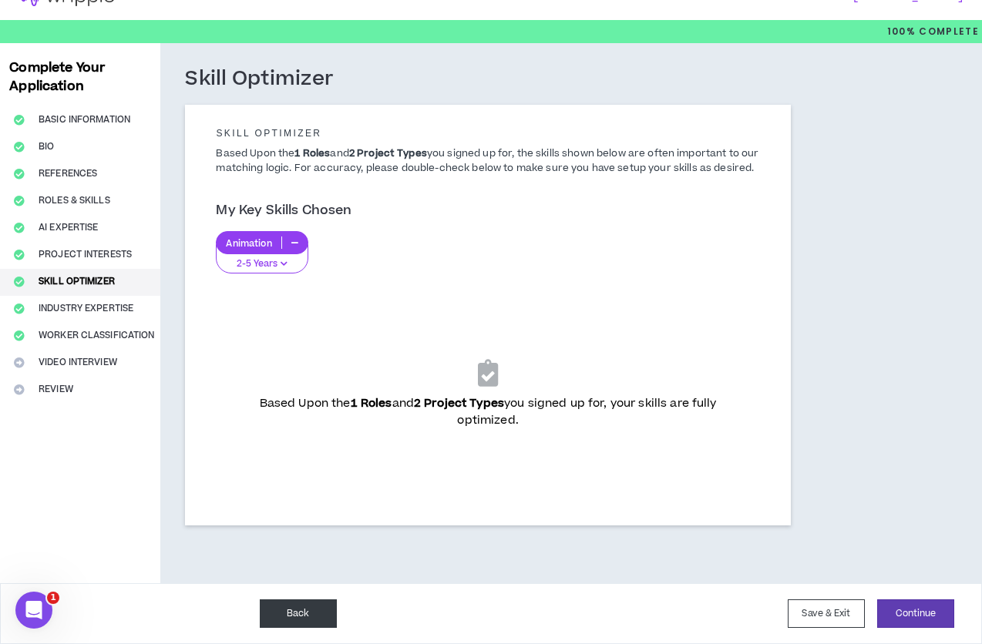
click at [305, 600] on button "Back" at bounding box center [298, 614] width 77 height 29
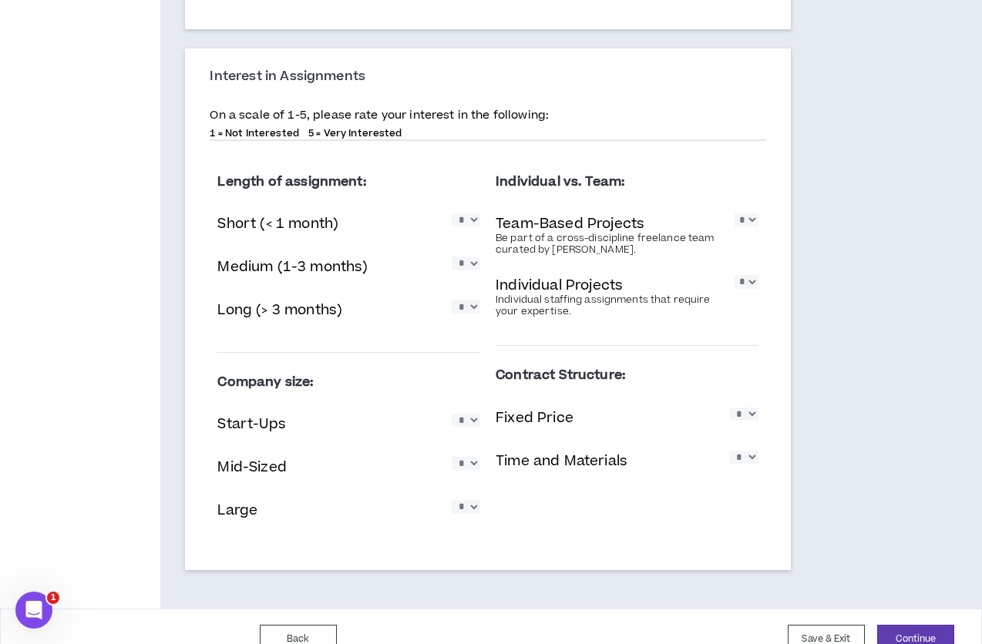
scroll to position [831, 0]
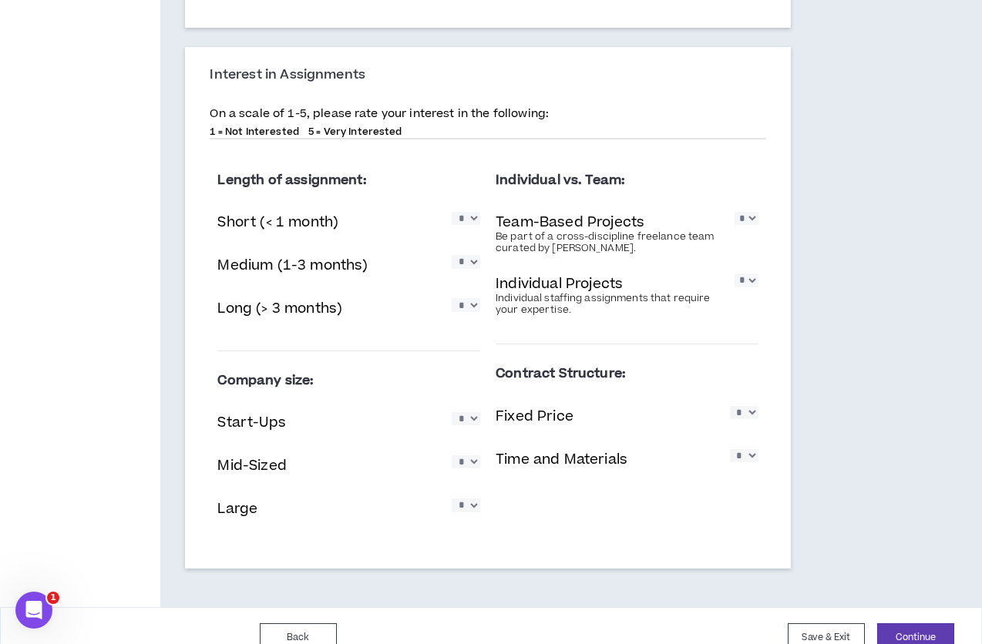
click at [743, 218] on select "* * * * *" at bounding box center [746, 218] width 23 height 13
select select "*"
click at [735, 212] on select "* * * * *" at bounding box center [746, 218] width 23 height 13
click at [747, 282] on select "* * * * *" at bounding box center [746, 280] width 23 height 13
select select "*"
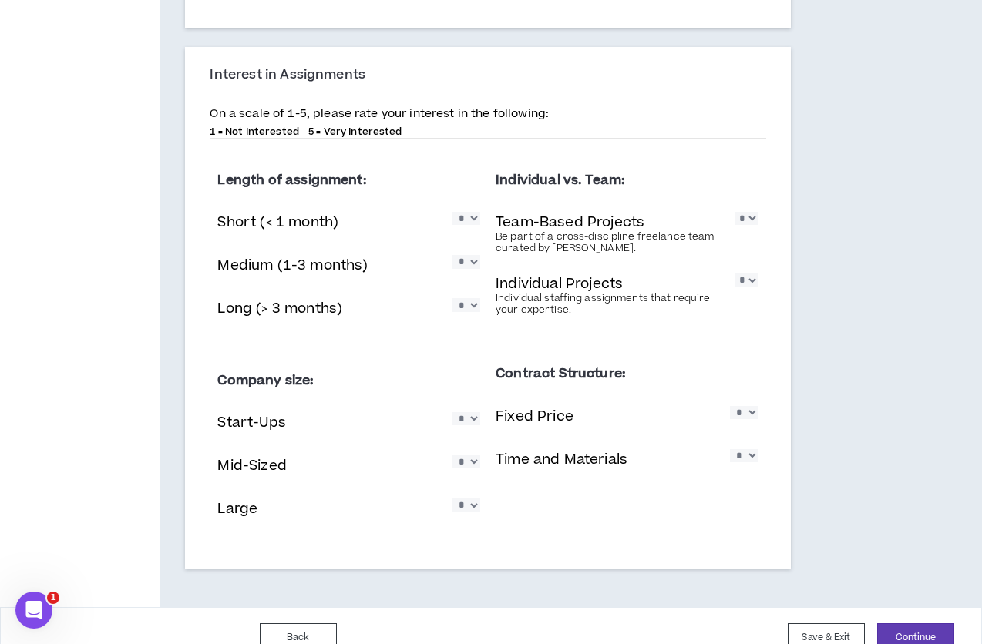
click at [735, 274] on select "* * * * *" at bounding box center [746, 280] width 23 height 13
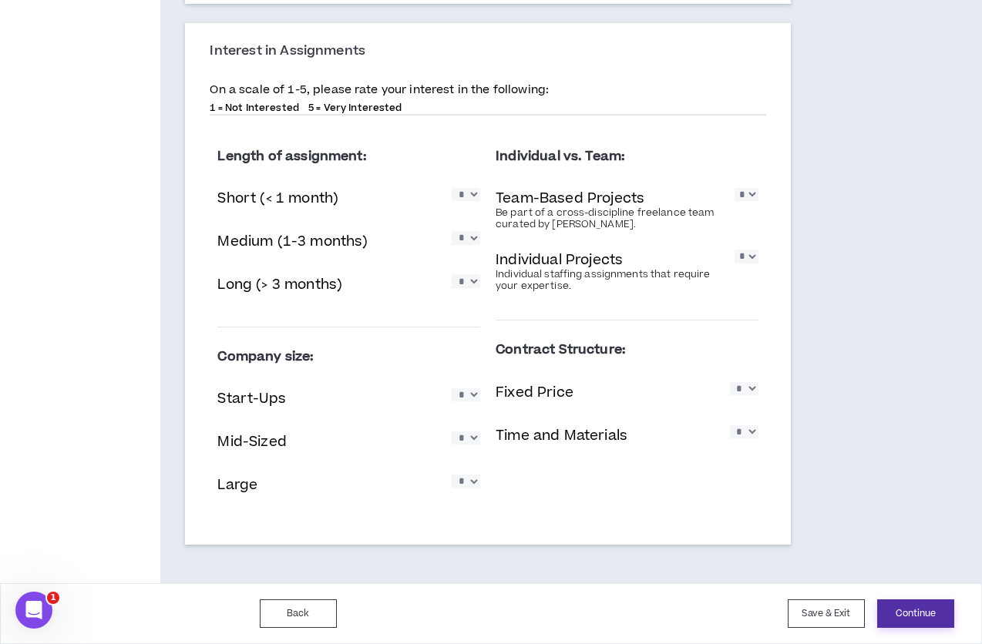
click at [936, 627] on div "Back Save & Exit Continue Save & Exit" at bounding box center [491, 614] width 982 height 61
click at [746, 388] on select "* * * * *" at bounding box center [744, 388] width 29 height 13
select select "*"
click at [730, 382] on select "* * * * *" at bounding box center [744, 388] width 29 height 13
click at [744, 436] on select "* * * * *" at bounding box center [744, 431] width 29 height 13
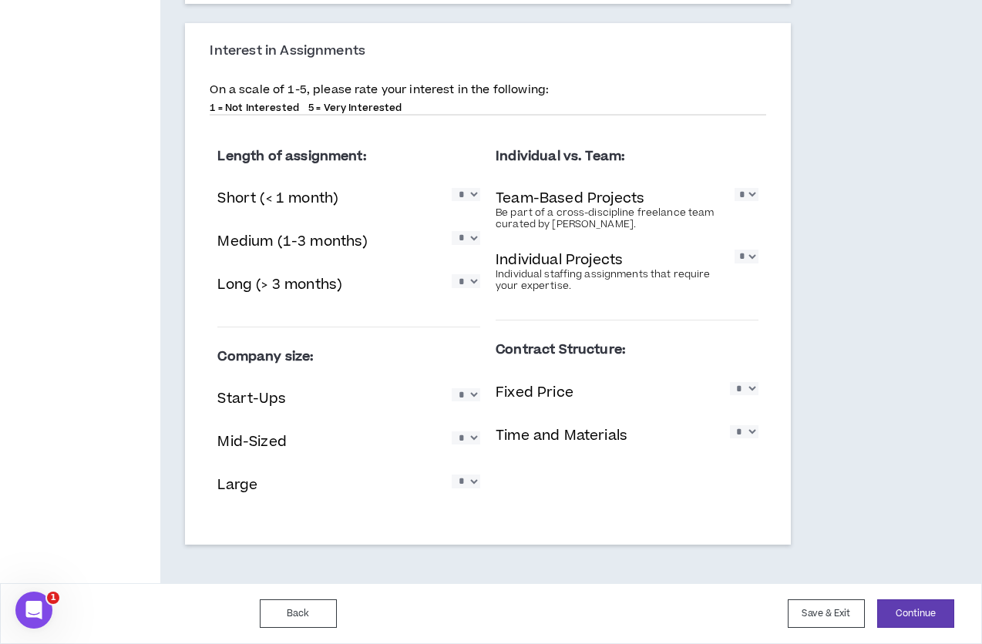
select select "*"
click at [730, 425] on select "* * * * *" at bounding box center [744, 431] width 29 height 13
click at [465, 439] on select "* * * * *" at bounding box center [466, 438] width 29 height 13
select select "*"
click at [452, 432] on select "* * * * *" at bounding box center [466, 438] width 29 height 13
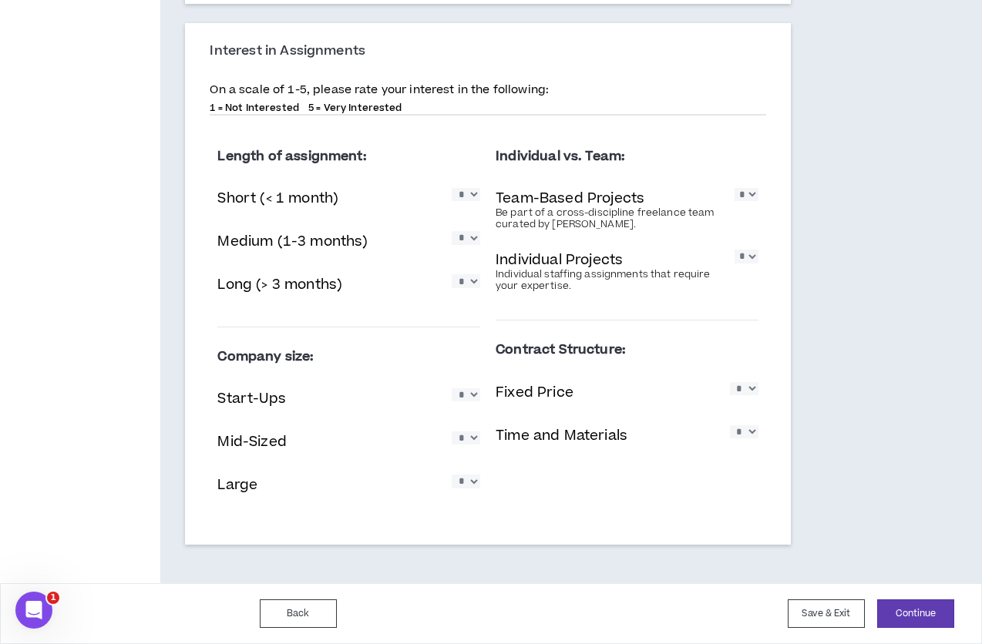
click at [464, 488] on select "* * * * *" at bounding box center [466, 481] width 29 height 13
select select "*"
click at [452, 475] on select "* * * * *" at bounding box center [466, 481] width 29 height 13
click at [462, 399] on select "* * * * *" at bounding box center [466, 394] width 29 height 13
select select "*"
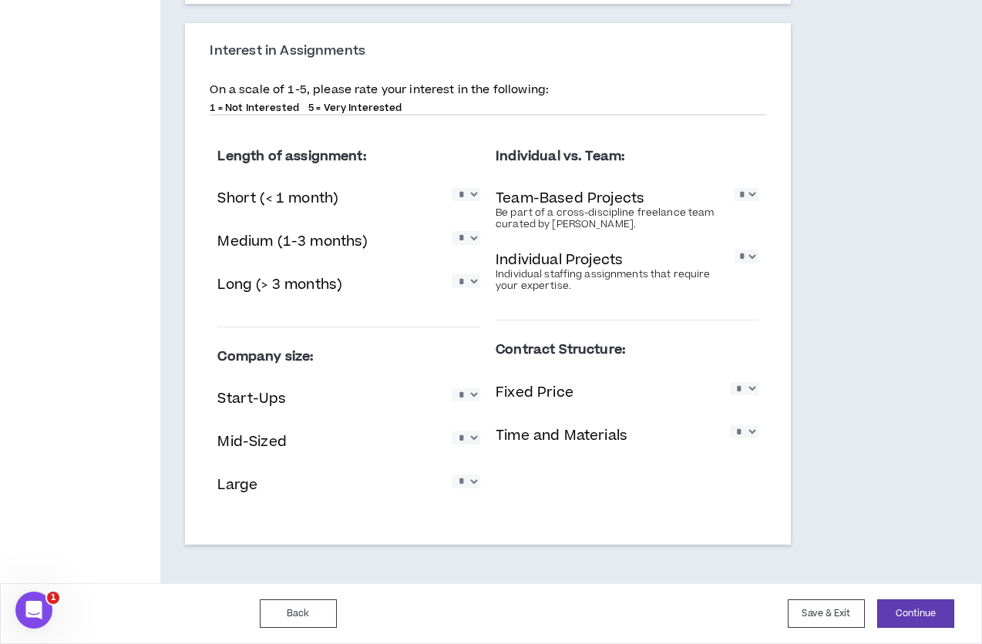
click at [452, 388] on select "* * * * *" at bounding box center [466, 394] width 29 height 13
click at [466, 283] on select "* * * * *" at bounding box center [466, 280] width 29 height 13
select select "*"
click at [452, 274] on select "* * * * *" at bounding box center [466, 280] width 29 height 13
click at [463, 239] on select "* * * * *" at bounding box center [466, 237] width 29 height 13
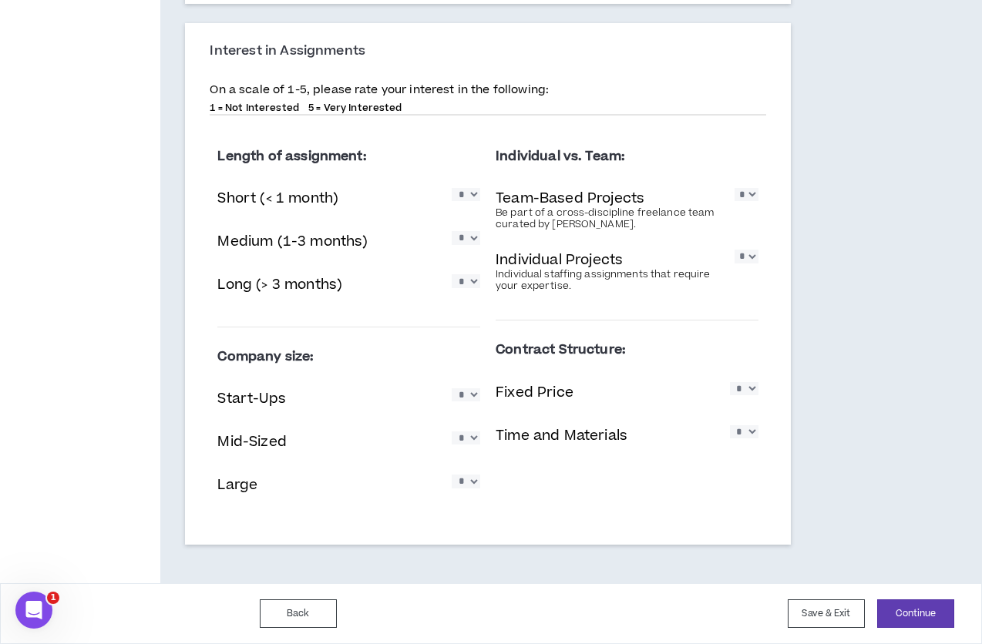
select select "*"
click at [452, 231] on select "* * * * *" at bounding box center [466, 237] width 29 height 13
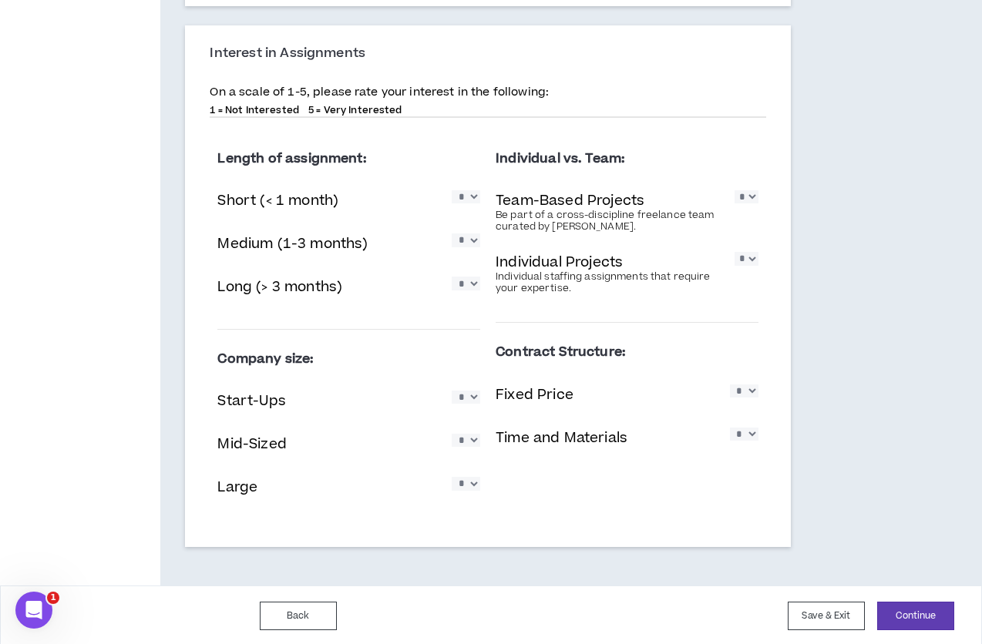
click at [468, 207] on div "Short (< 1 month) * * * * *" at bounding box center [348, 203] width 263 height 32
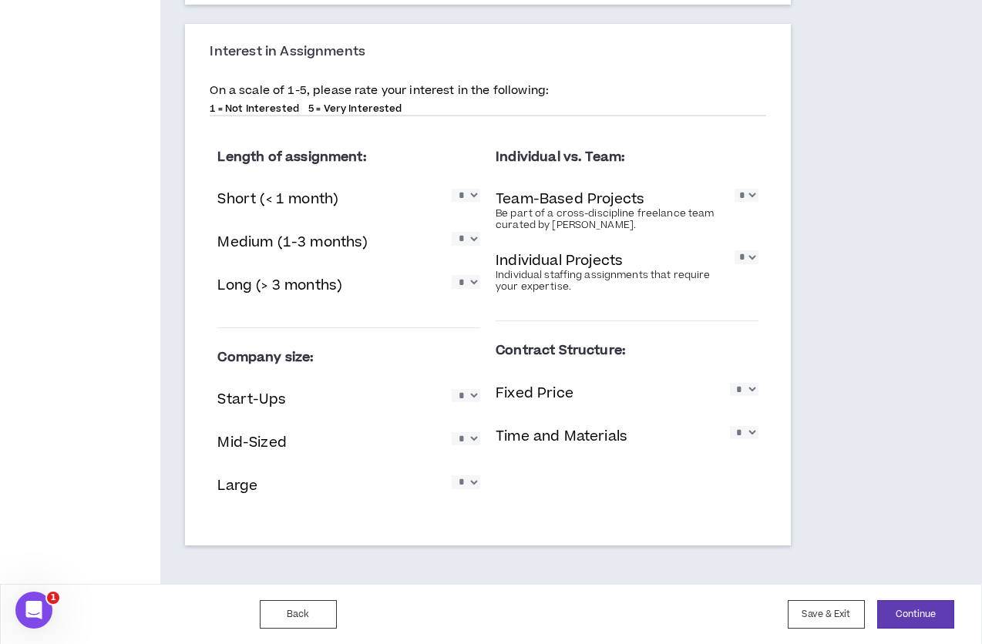
click at [467, 200] on select "* * * * *" at bounding box center [466, 195] width 29 height 13
select select "*"
click at [452, 189] on select "* * * * *" at bounding box center [466, 195] width 29 height 13
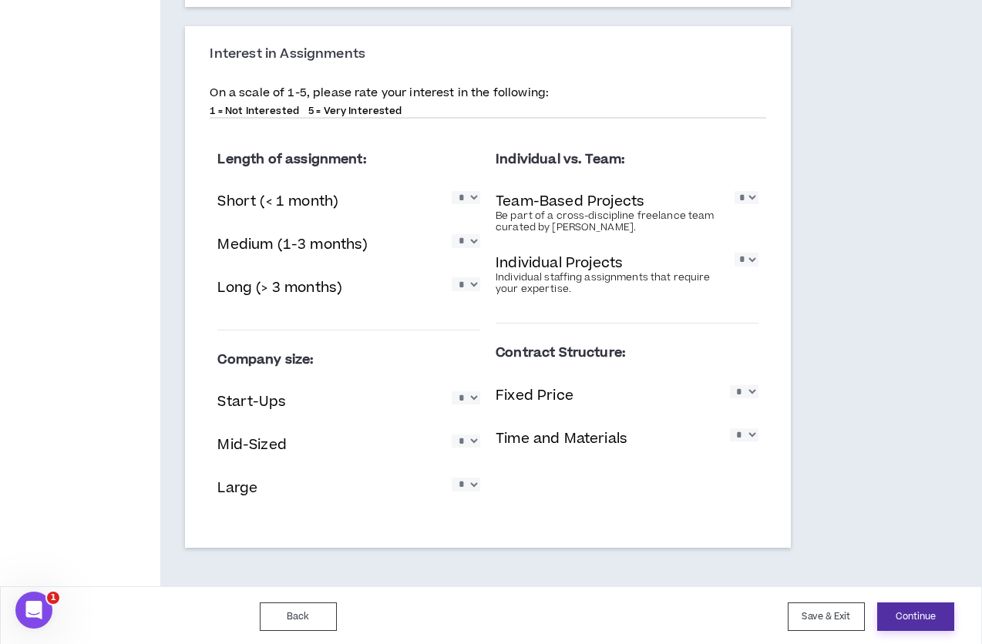
click at [886, 610] on button "Continue" at bounding box center [915, 617] width 77 height 29
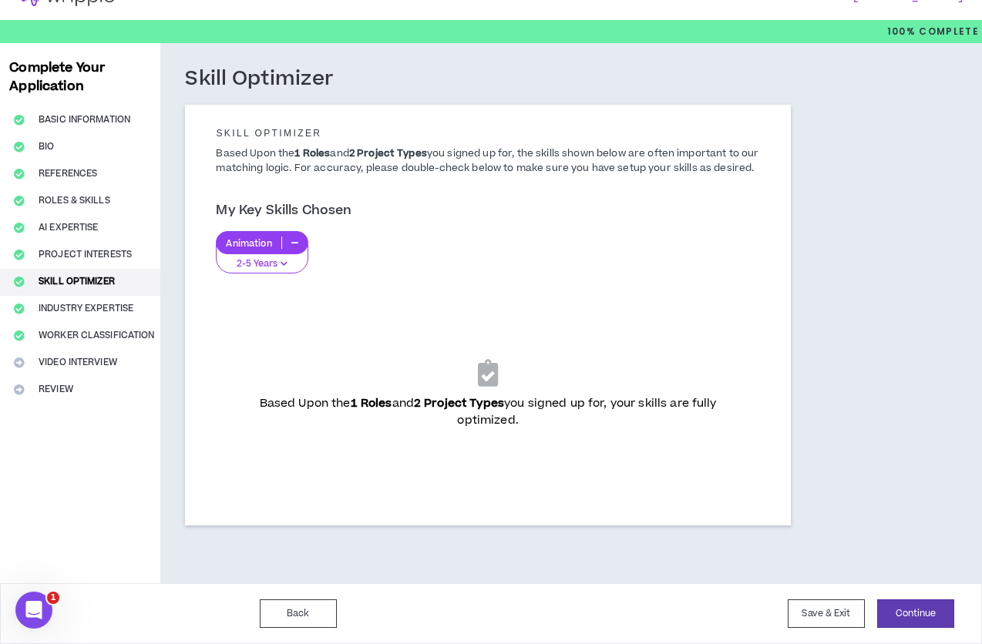
scroll to position [41, 0]
click at [922, 608] on button "Continue" at bounding box center [915, 614] width 77 height 29
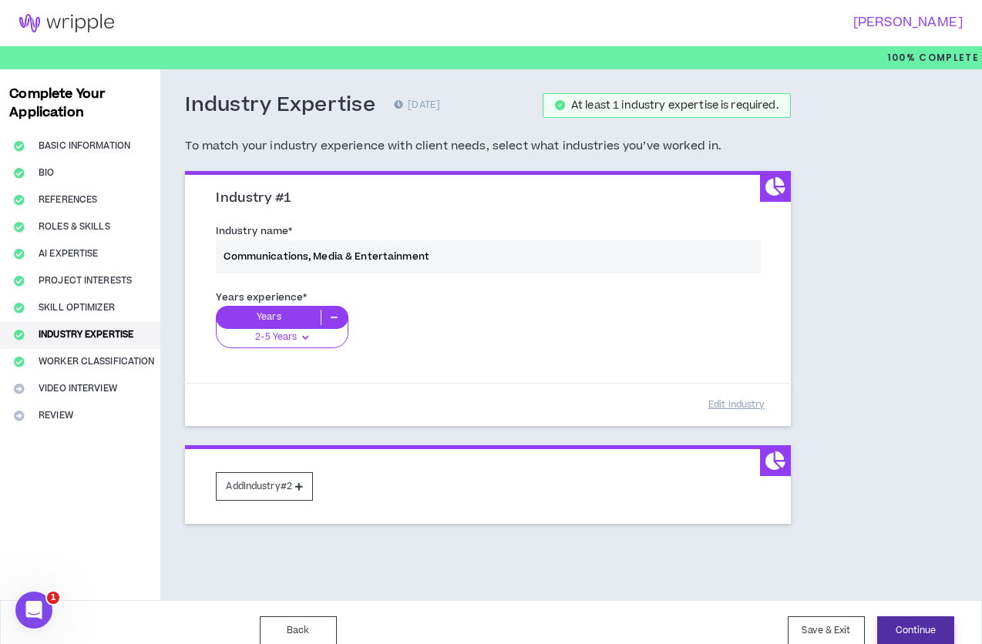
click at [919, 618] on button "Continue" at bounding box center [915, 631] width 77 height 29
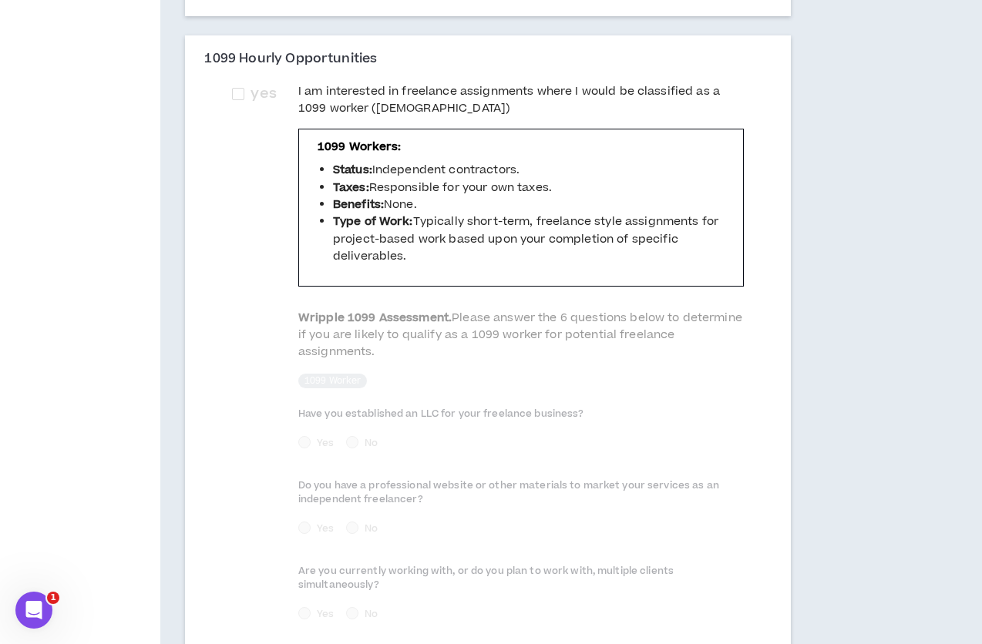
scroll to position [502, 0]
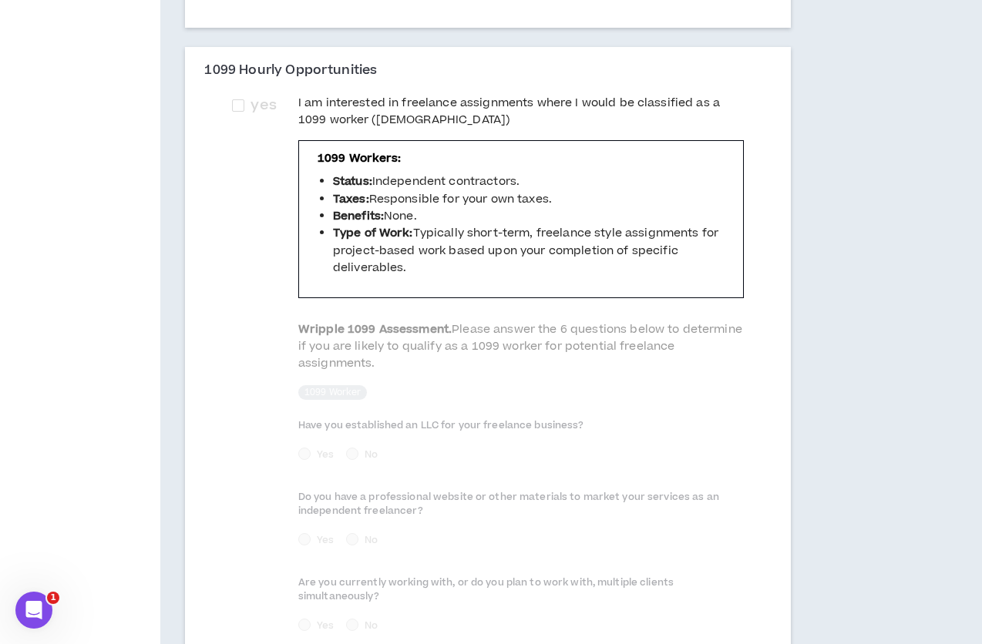
drag, startPoint x: 413, startPoint y: 194, endPoint x: 453, endPoint y: 224, distance: 49.6
click at [453, 224] on ul "Status: Independent contractors. Taxes: Responsible for your own taxes. Benefit…" at bounding box center [521, 224] width 407 height 103
click at [453, 224] on li "Benefits: None." at bounding box center [529, 216] width 392 height 17
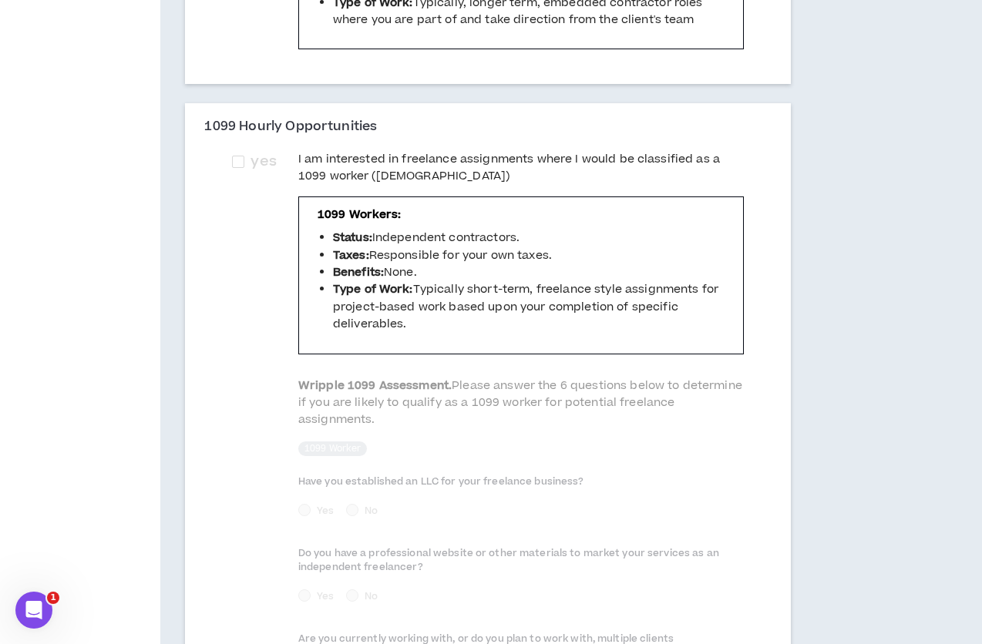
scroll to position [441, 0]
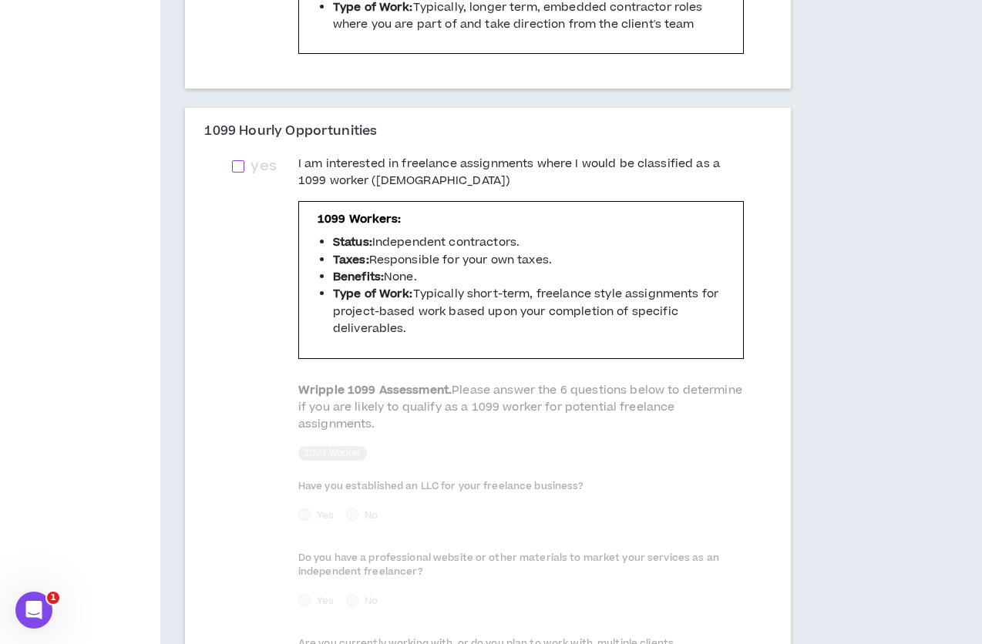
click at [249, 177] on span "yes" at bounding box center [263, 167] width 38 height 22
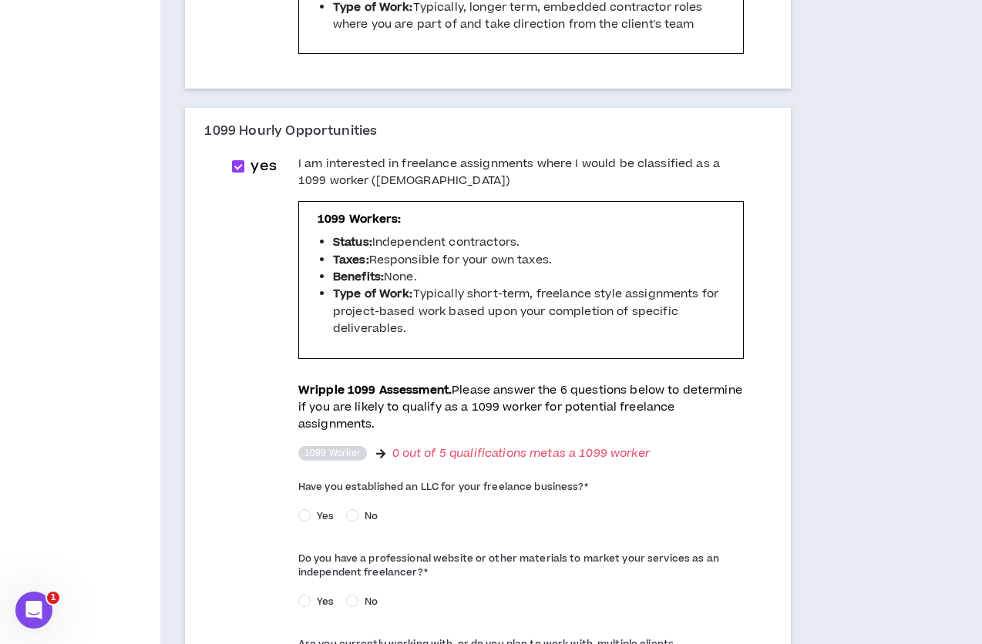
click at [376, 459] on icon at bounding box center [380, 454] width 9 height 11
click at [242, 170] on span at bounding box center [238, 166] width 12 height 12
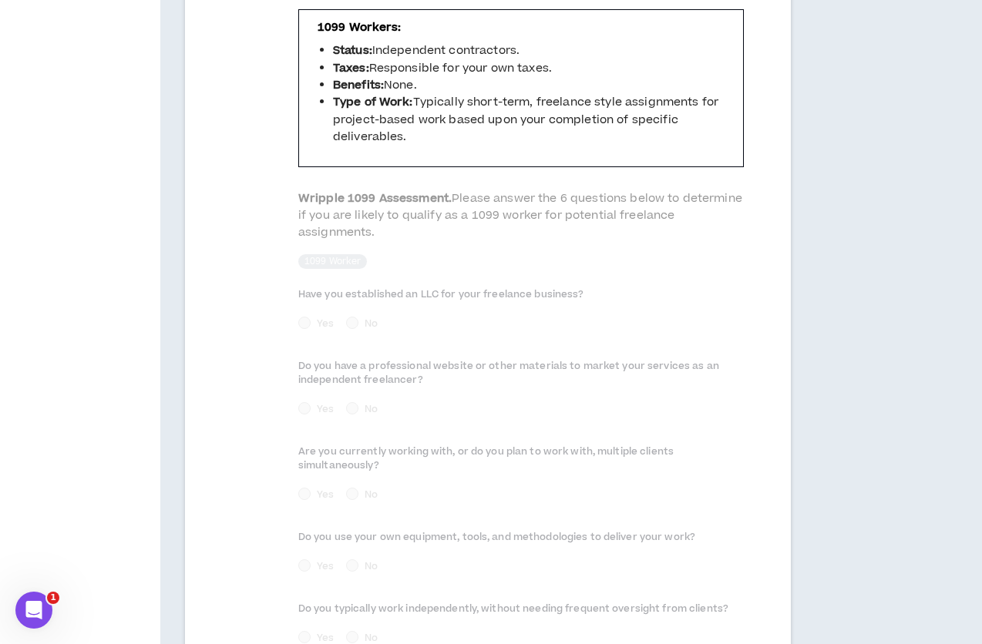
scroll to position [540, 0]
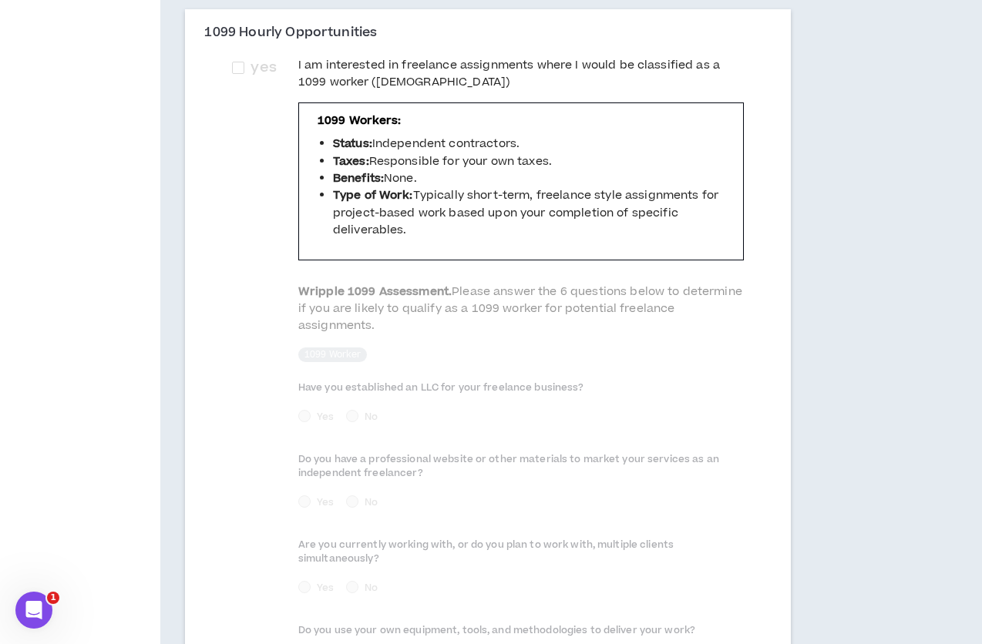
click at [226, 76] on div "yes I am interested in freelance assignments where I would be classified as a 1…" at bounding box center [488, 407] width 536 height 701
click at [228, 75] on div "yes I am interested in freelance assignments where I would be classified as a 1…" at bounding box center [488, 407] width 536 height 701
click at [235, 74] on span at bounding box center [238, 68] width 12 height 12
checkbox input "****"
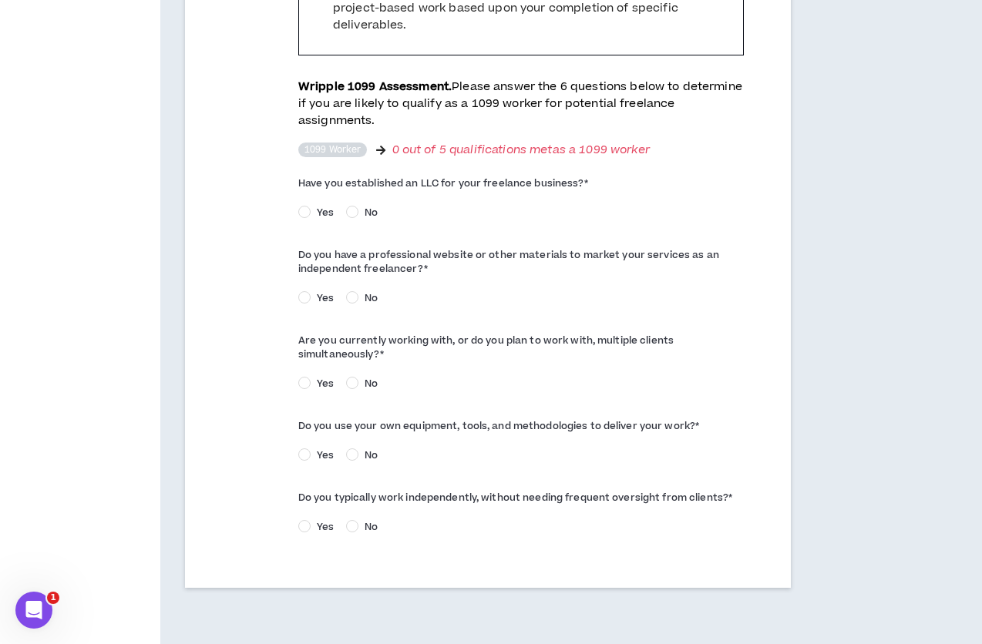
scroll to position [747, 0]
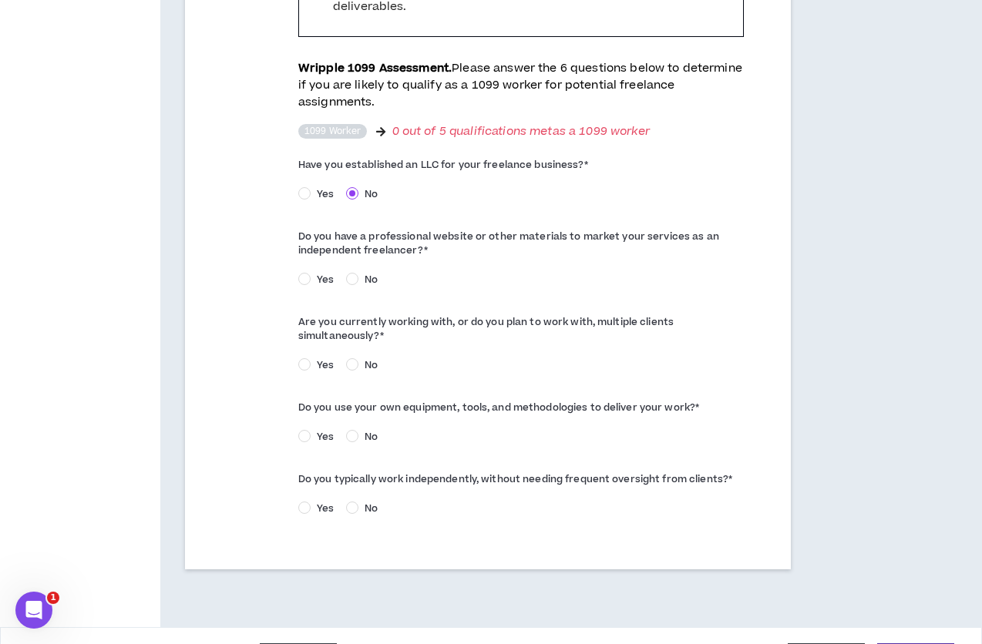
click at [318, 251] on div "Do you have a professional website or other materials to market your services a…" at bounding box center [521, 259] width 446 height 70
click at [317, 273] on span "Yes" at bounding box center [325, 280] width 29 height 14
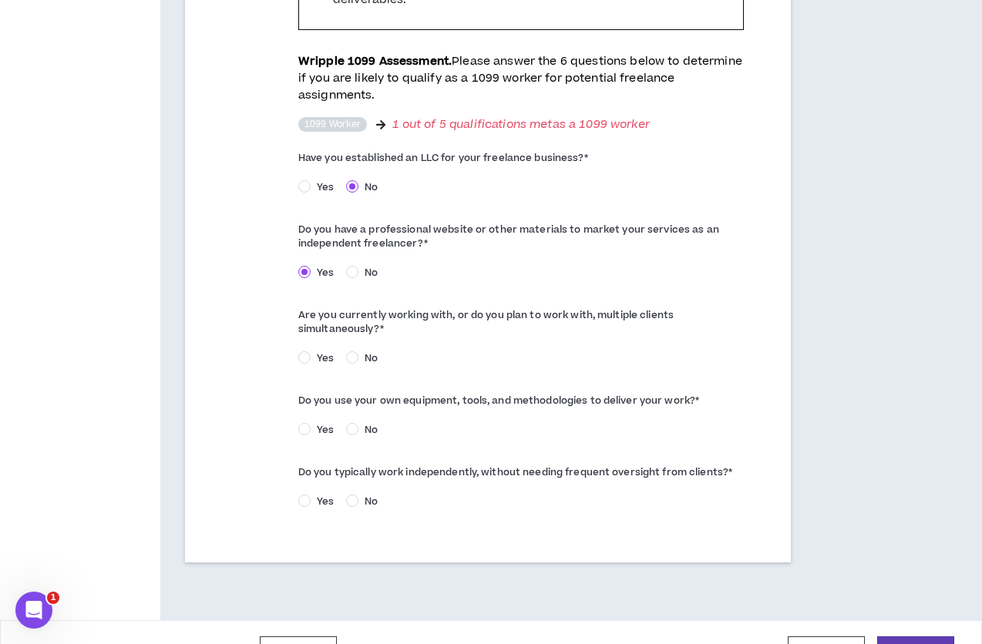
click at [316, 331] on div "Are you currently working with, or do you plan to work with, multiple clients s…" at bounding box center [521, 338] width 446 height 70
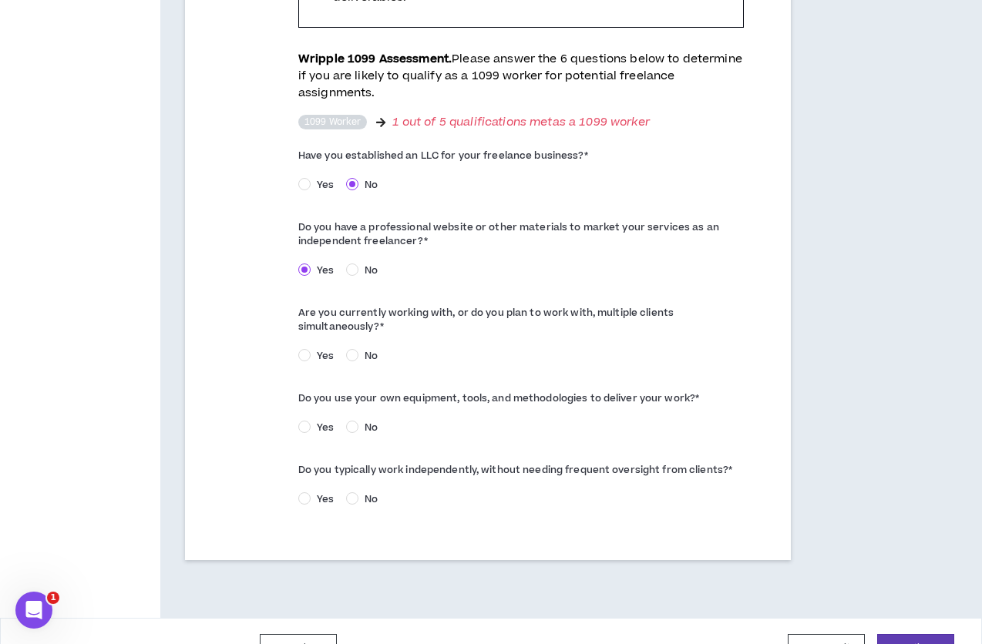
click at [311, 349] on span "Yes" at bounding box center [325, 356] width 29 height 14
click at [322, 422] on span "Yes" at bounding box center [325, 429] width 29 height 14
click at [316, 494] on span "Yes" at bounding box center [325, 501] width 29 height 14
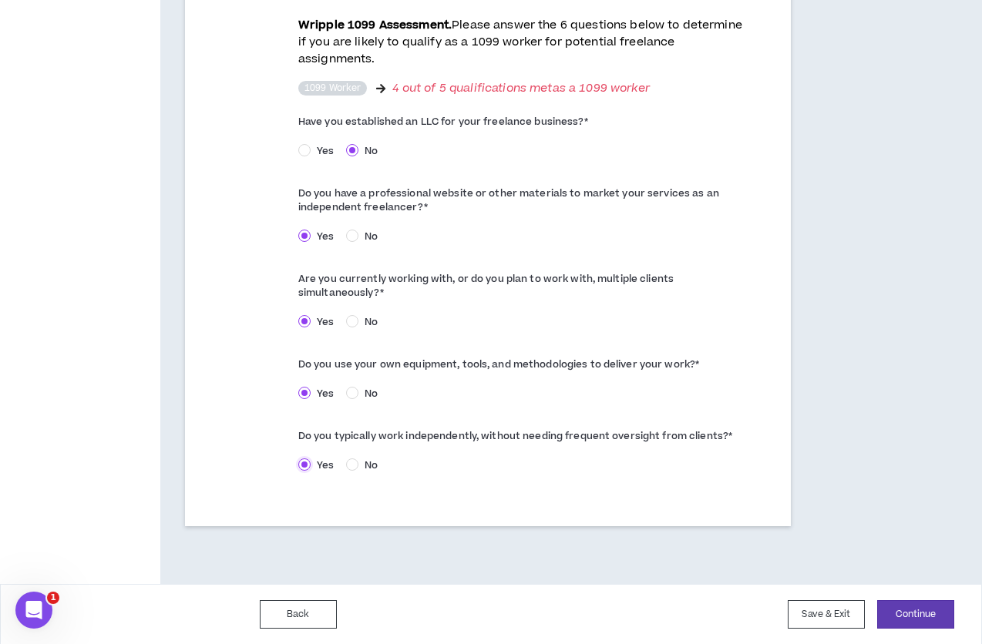
scroll to position [816, 0]
click at [918, 621] on button "Continue" at bounding box center [915, 614] width 77 height 29
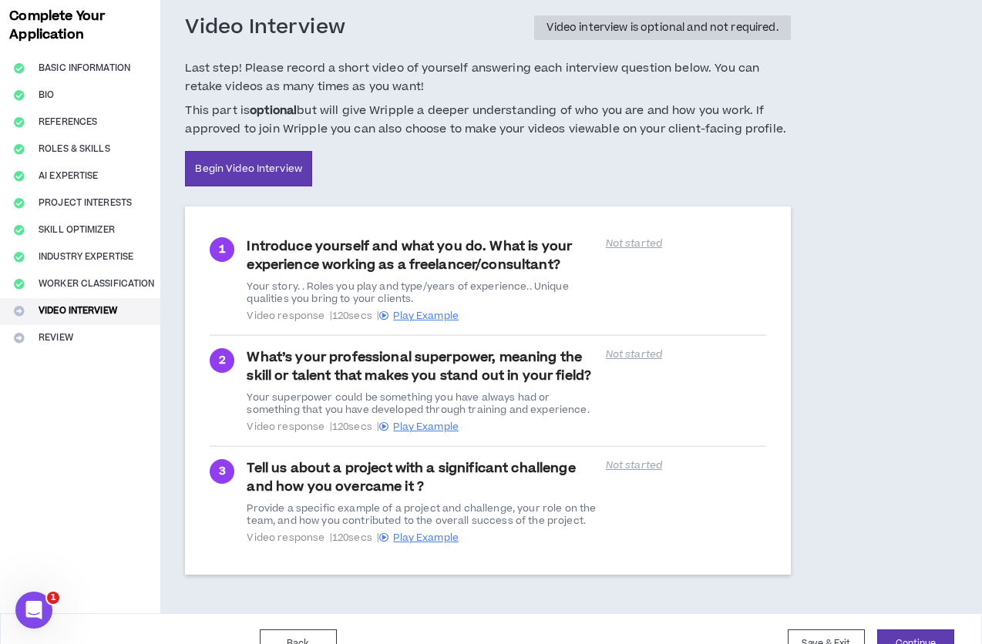
scroll to position [83, 0]
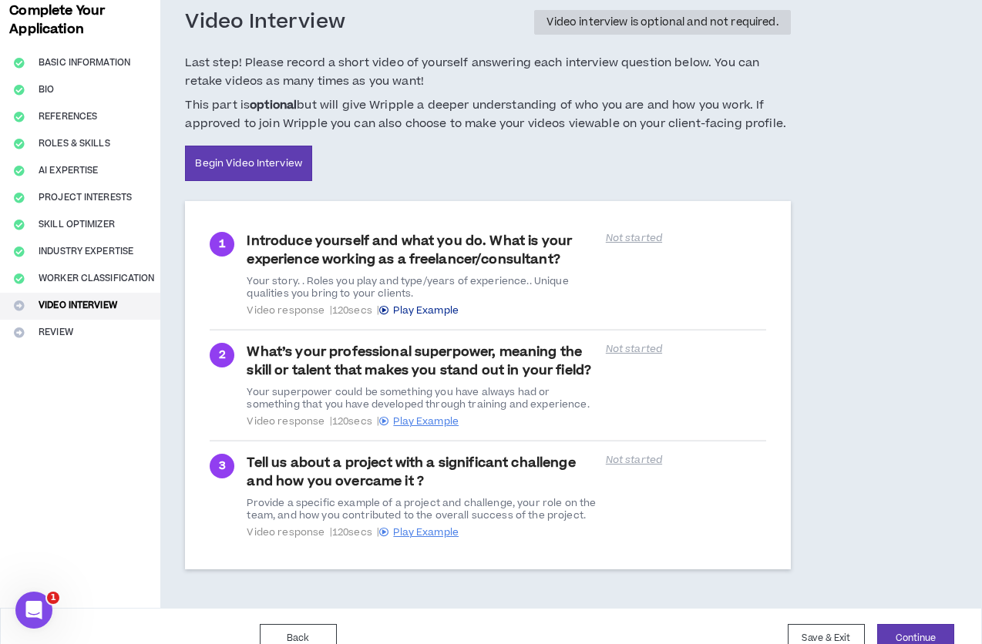
click at [414, 307] on span "Play Example" at bounding box center [426, 311] width 66 height 14
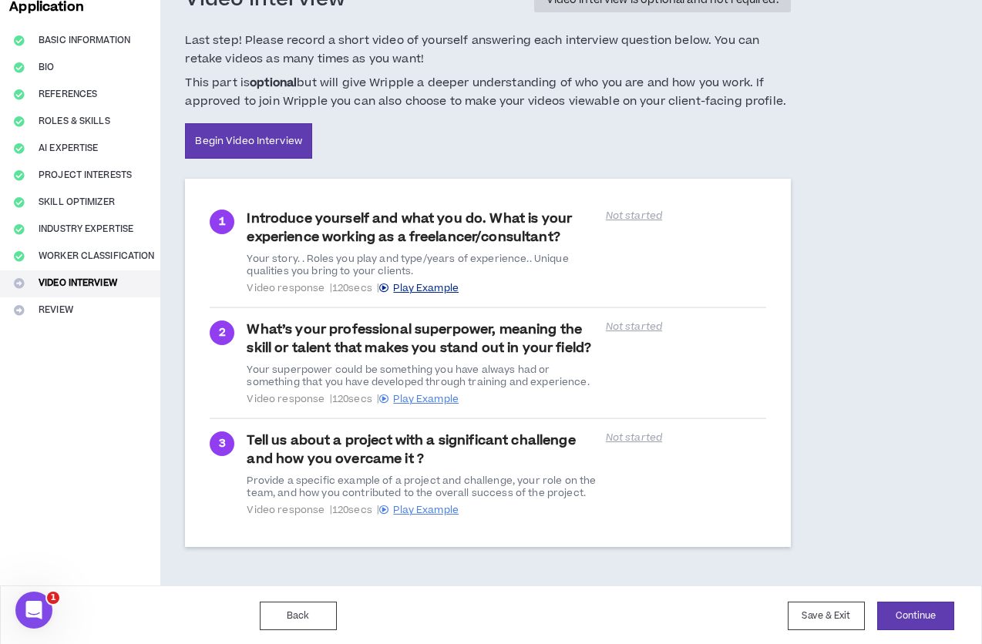
scroll to position [108, 0]
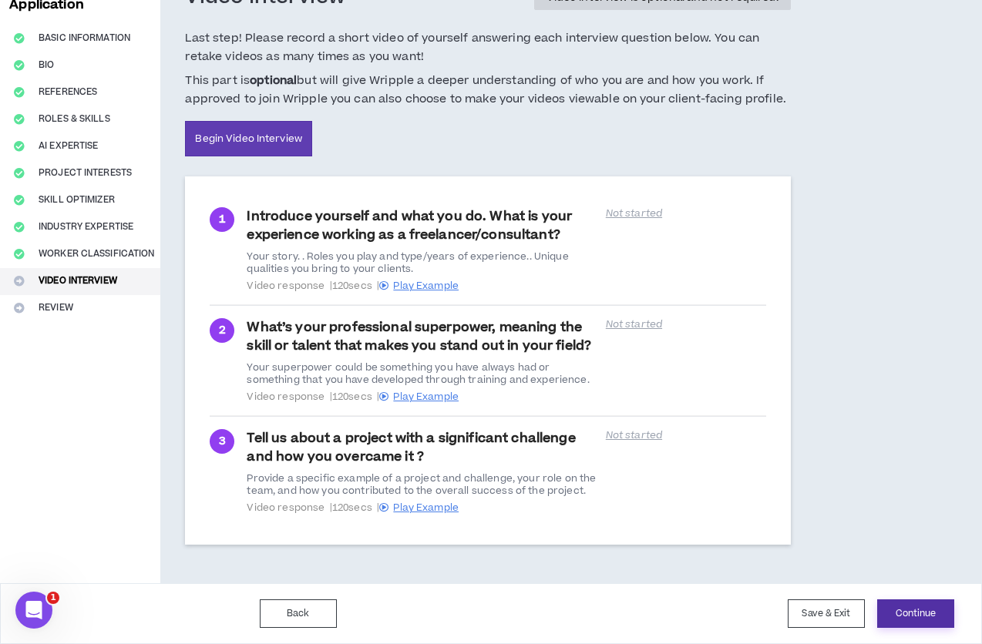
click at [885, 609] on button "Continue" at bounding box center [915, 614] width 77 height 29
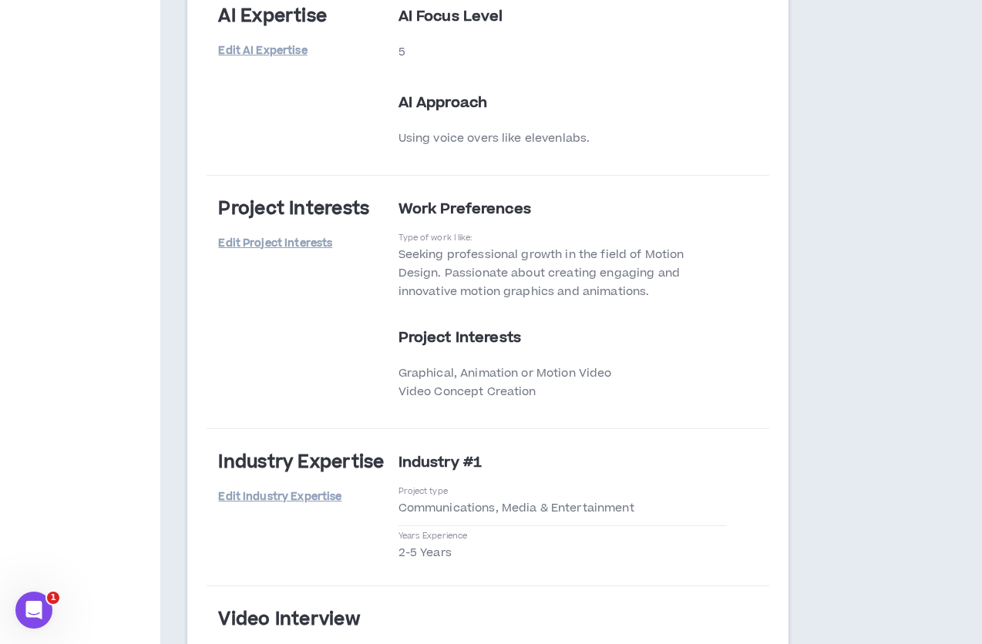
scroll to position [2500, 0]
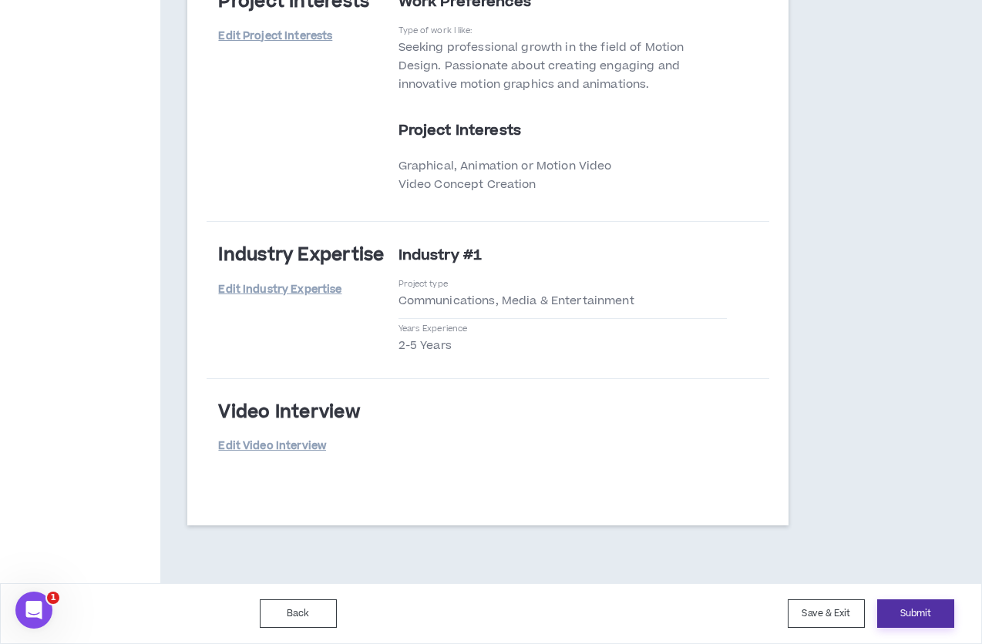
click at [933, 622] on button "Submit" at bounding box center [915, 614] width 77 height 29
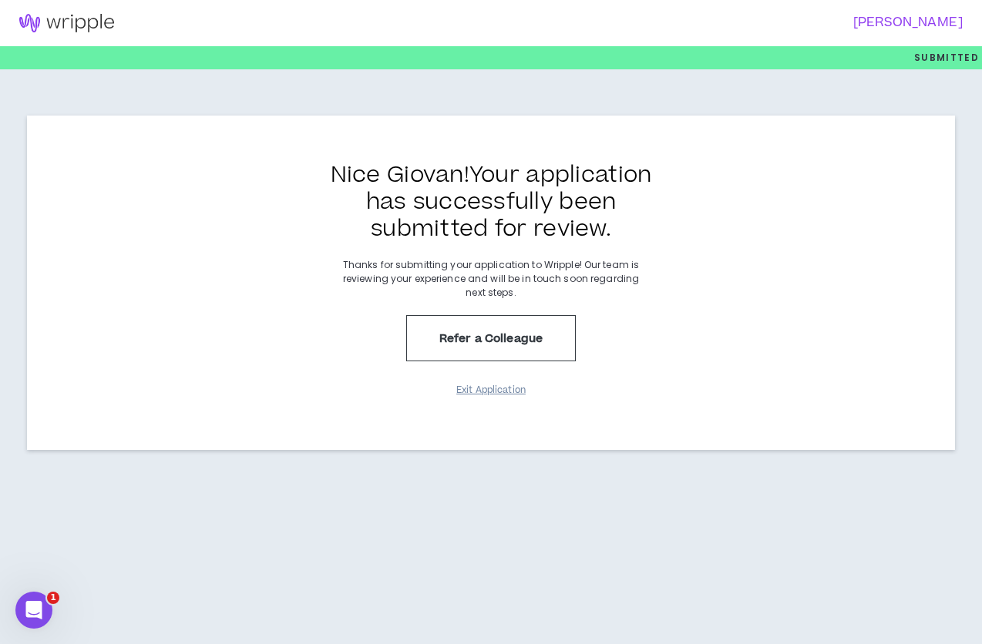
click at [501, 386] on button "Exit Application" at bounding box center [490, 390] width 77 height 27
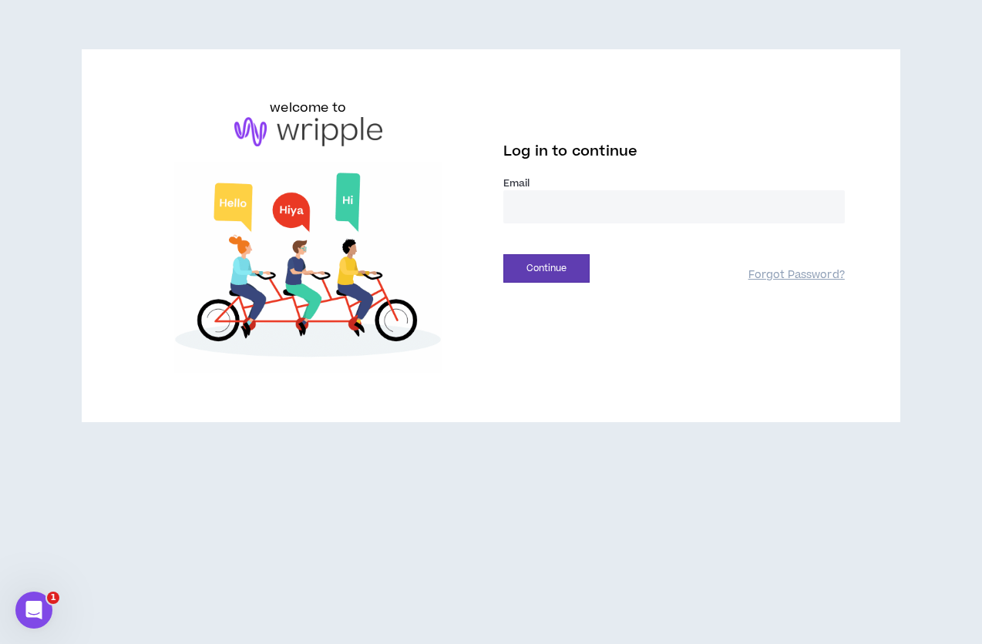
click at [546, 217] on input "email" at bounding box center [673, 206] width 341 height 33
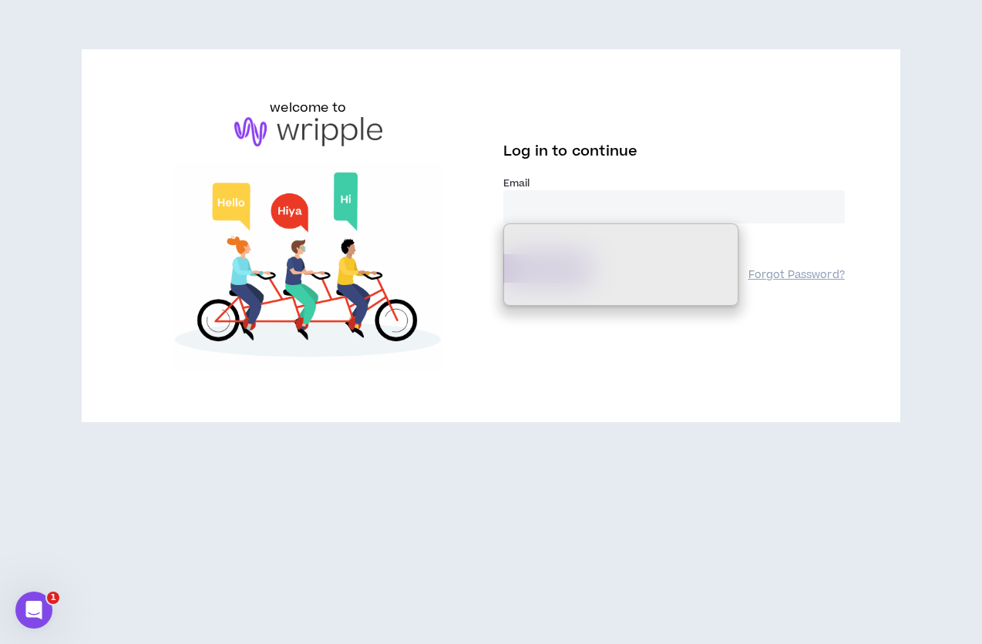
click at [627, 147] on span "Log in to continue" at bounding box center [570, 151] width 134 height 19
